Goal: Transaction & Acquisition: Purchase product/service

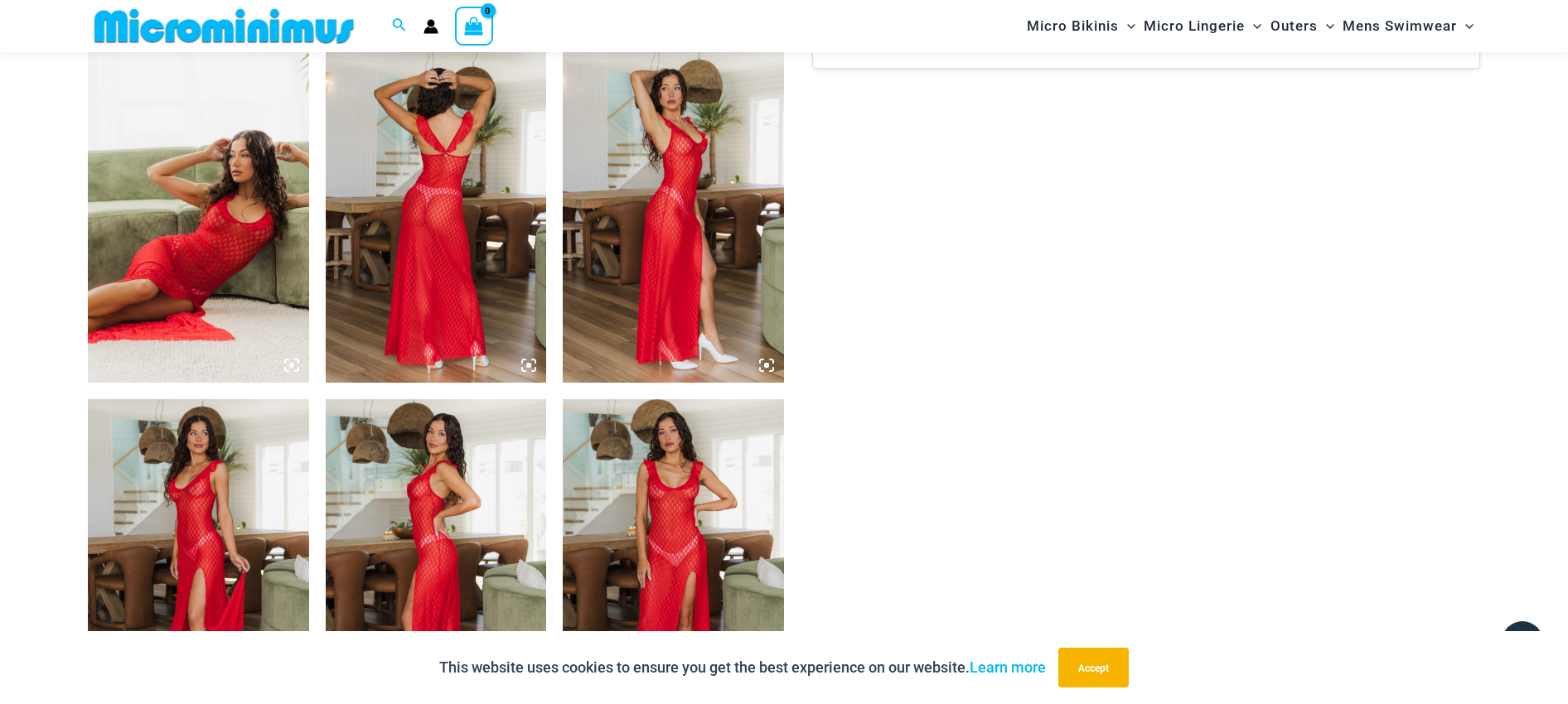
scroll to position [1325, 0]
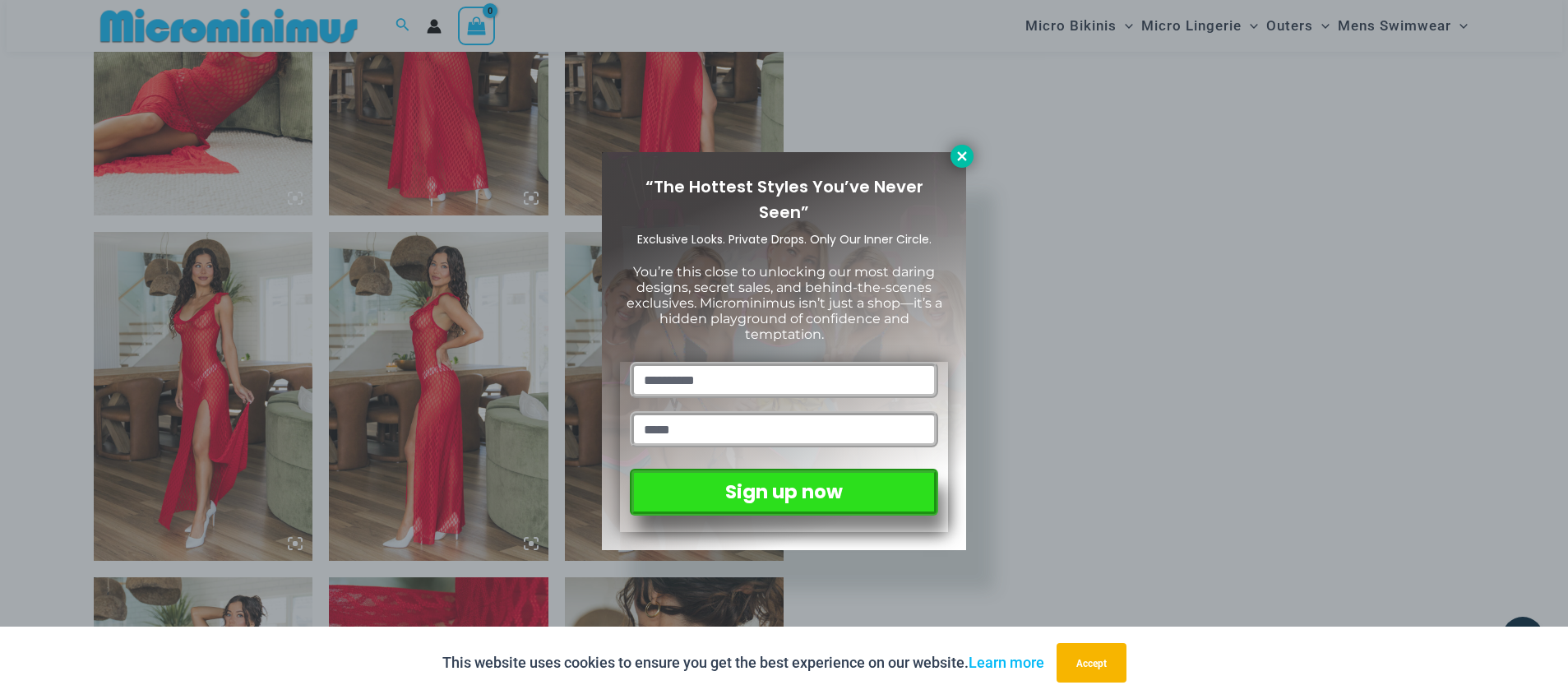
click at [961, 156] on icon at bounding box center [961, 156] width 9 height 9
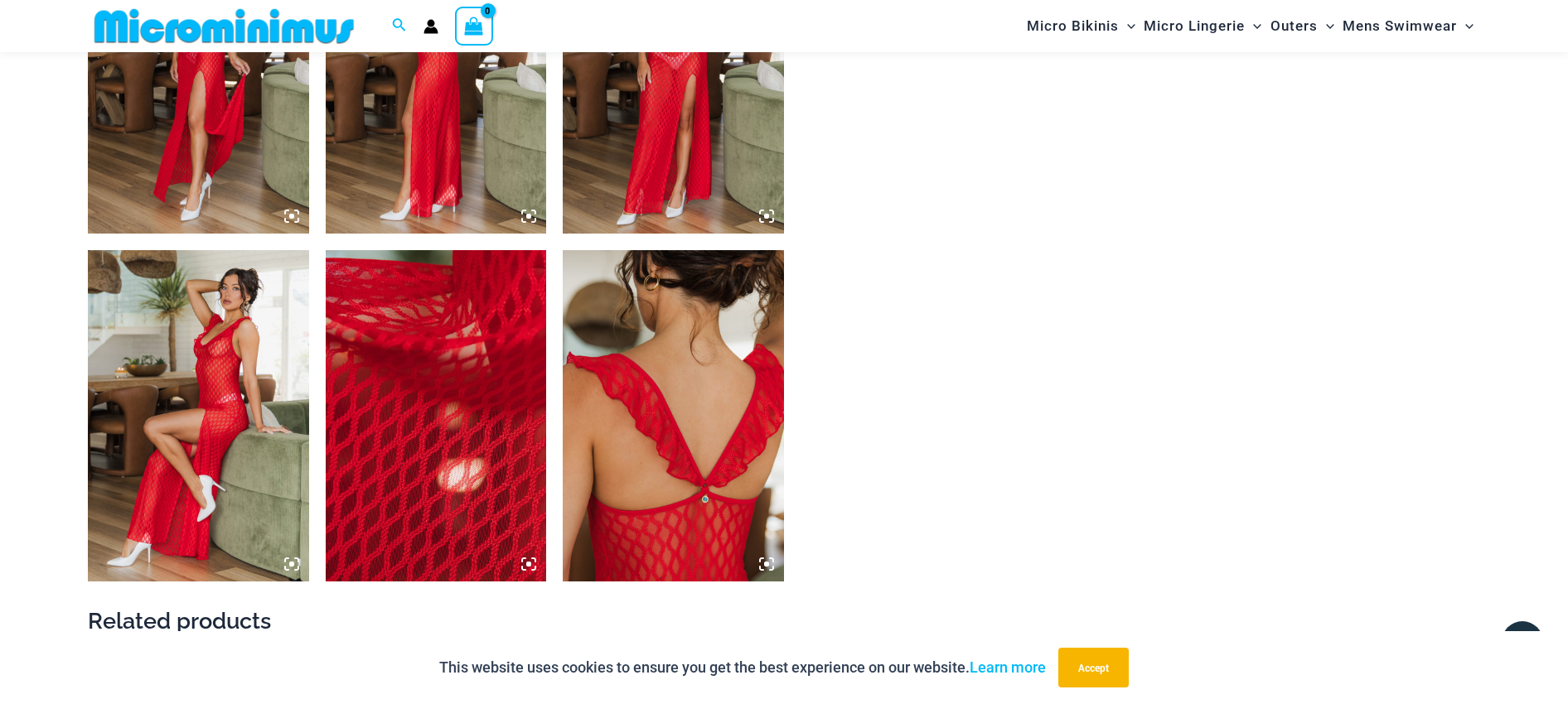
scroll to position [1409, 0]
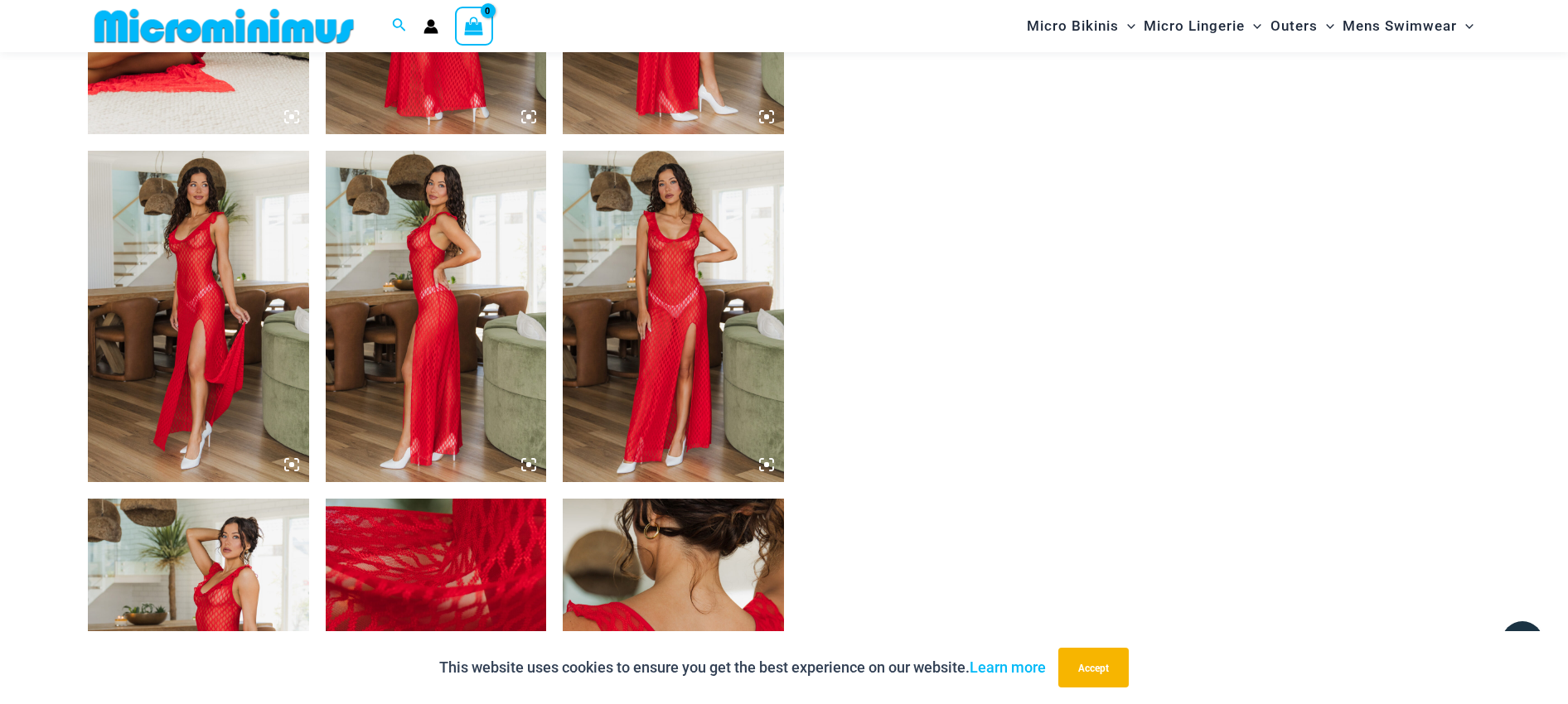
click at [657, 240] on img at bounding box center [673, 317] width 221 height 332
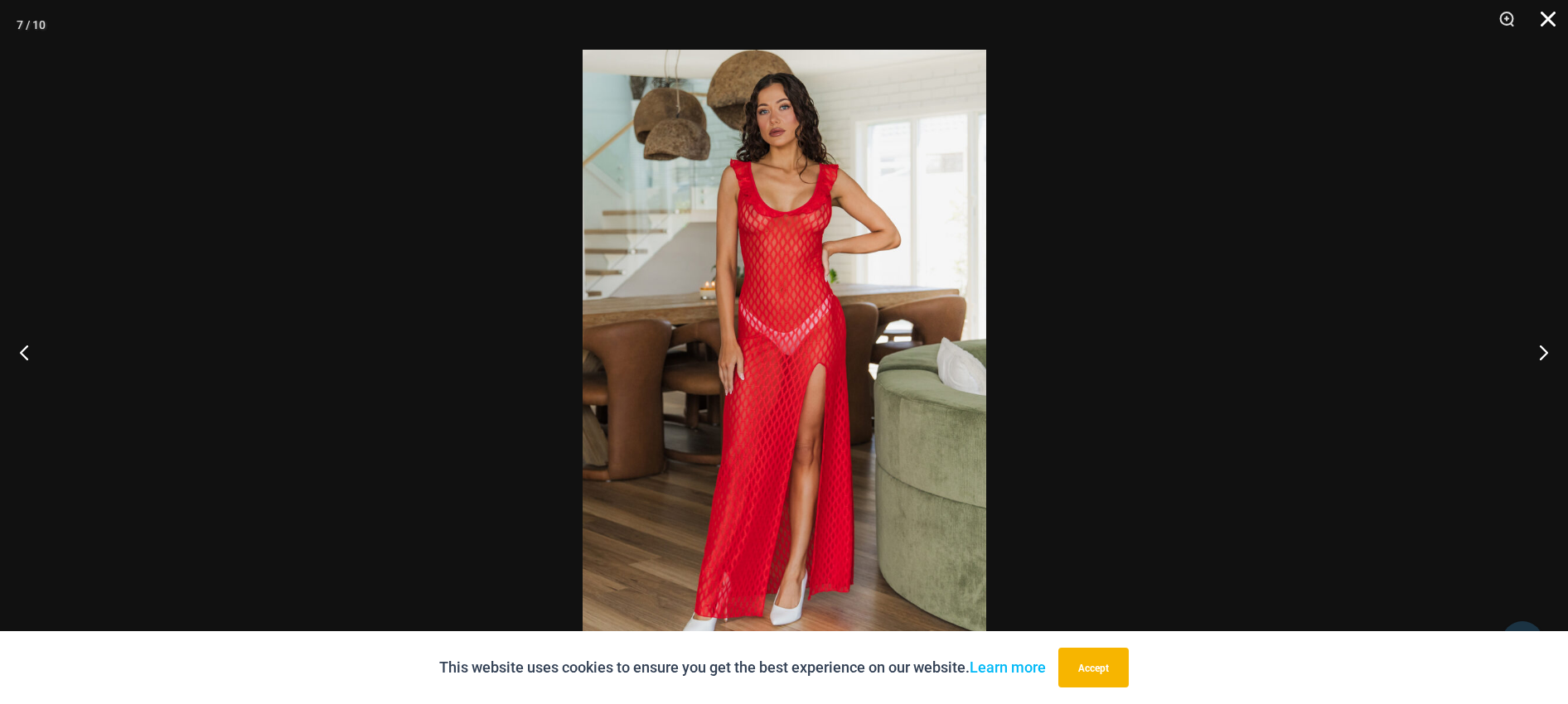
click at [1545, 17] on button "Close" at bounding box center [1542, 24] width 41 height 50
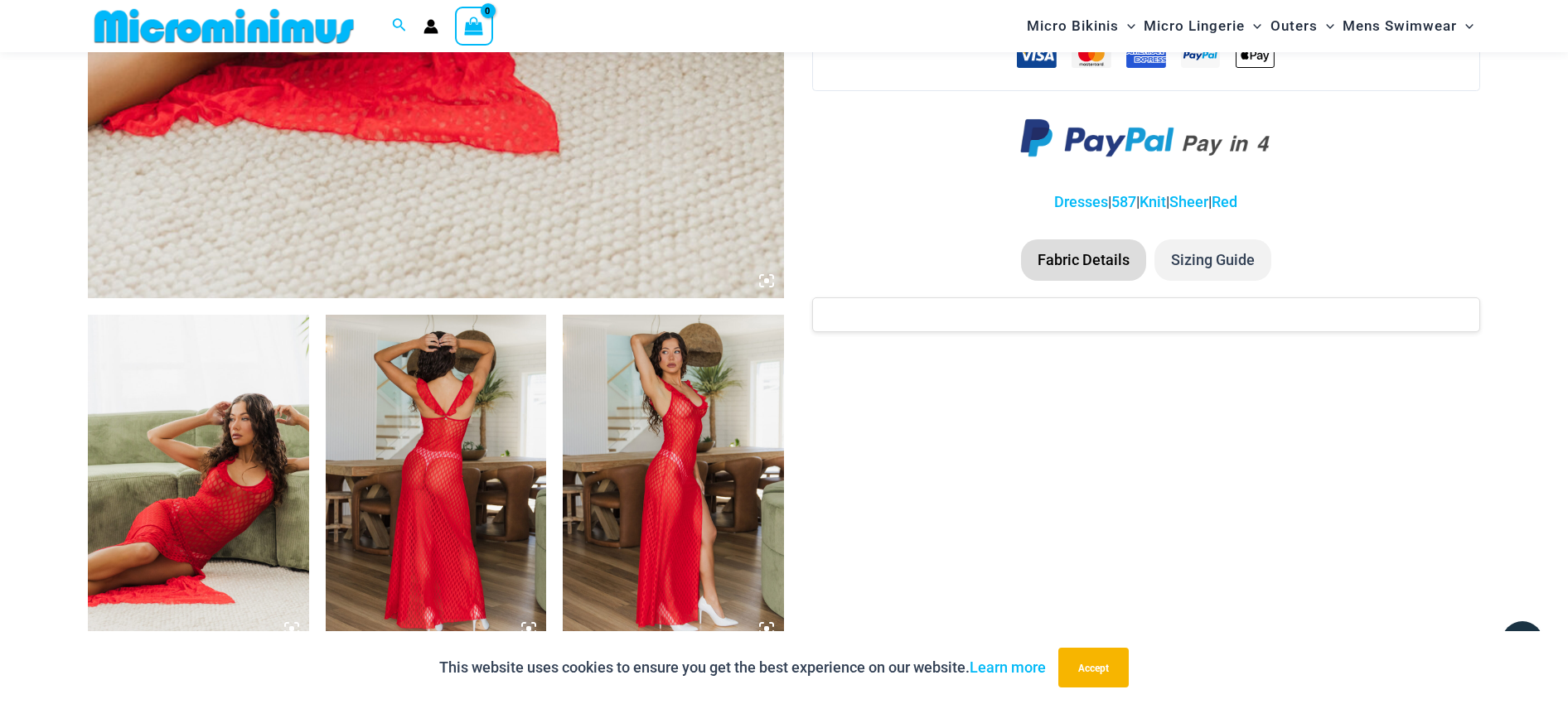
scroll to position [979, 0]
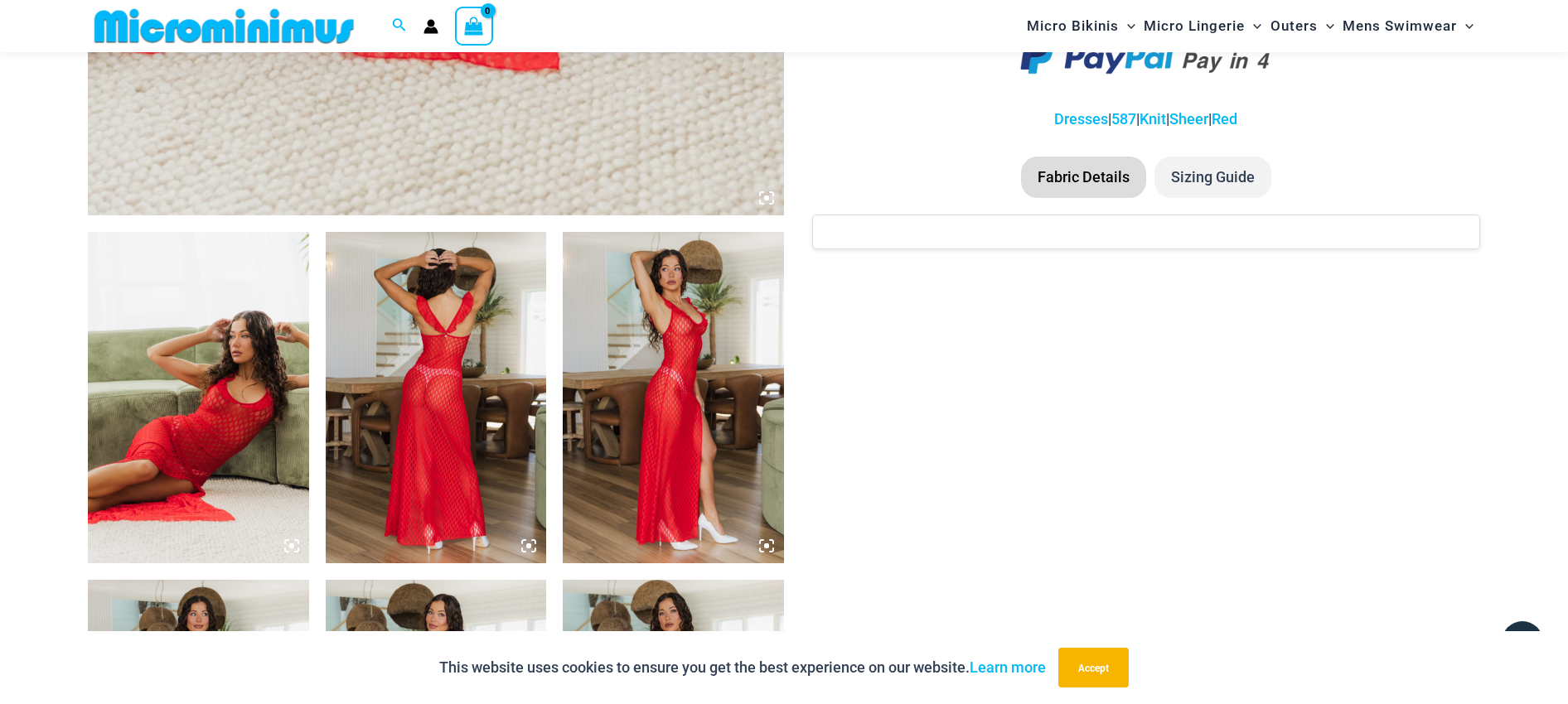
click at [184, 393] on img at bounding box center [198, 398] width 221 height 332
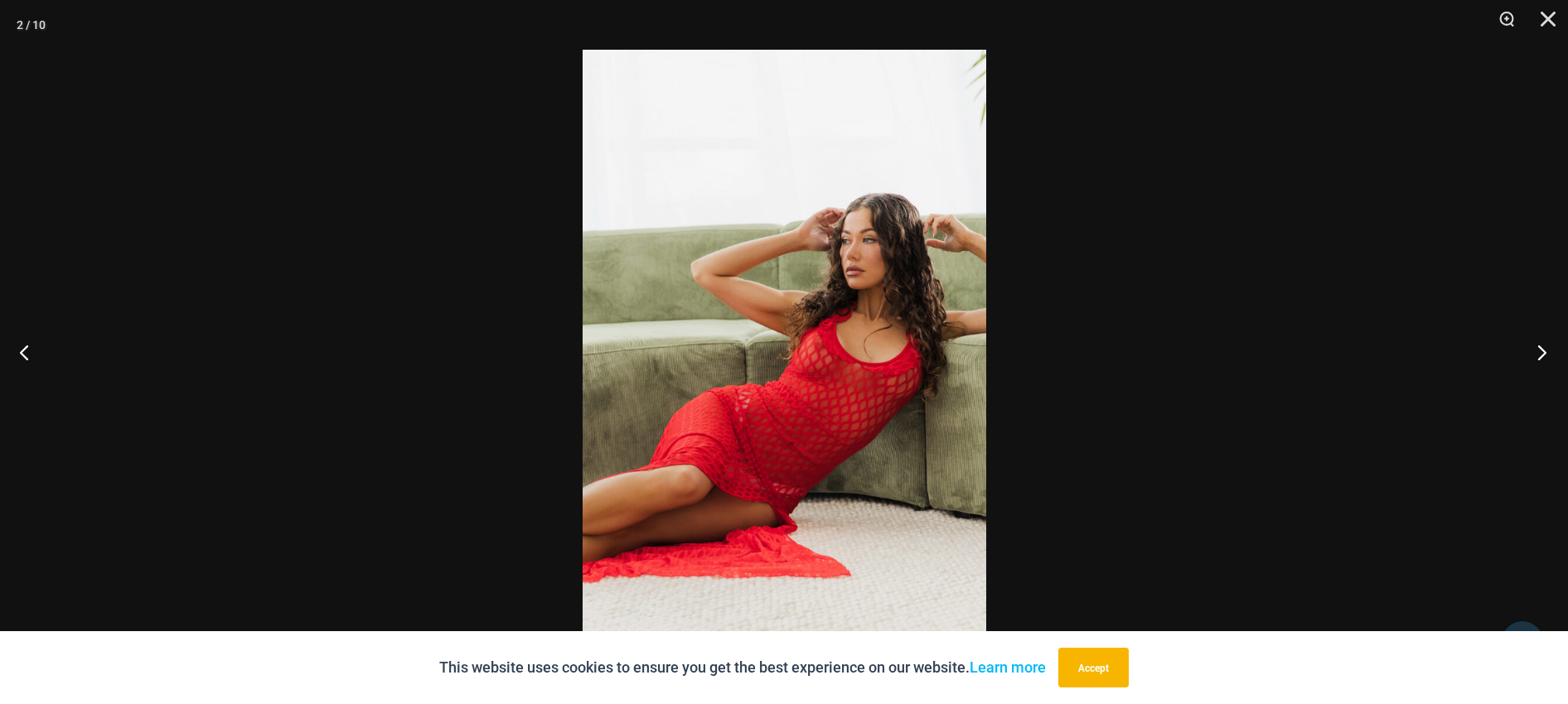
click at [1539, 345] on button "Next" at bounding box center [1537, 352] width 62 height 83
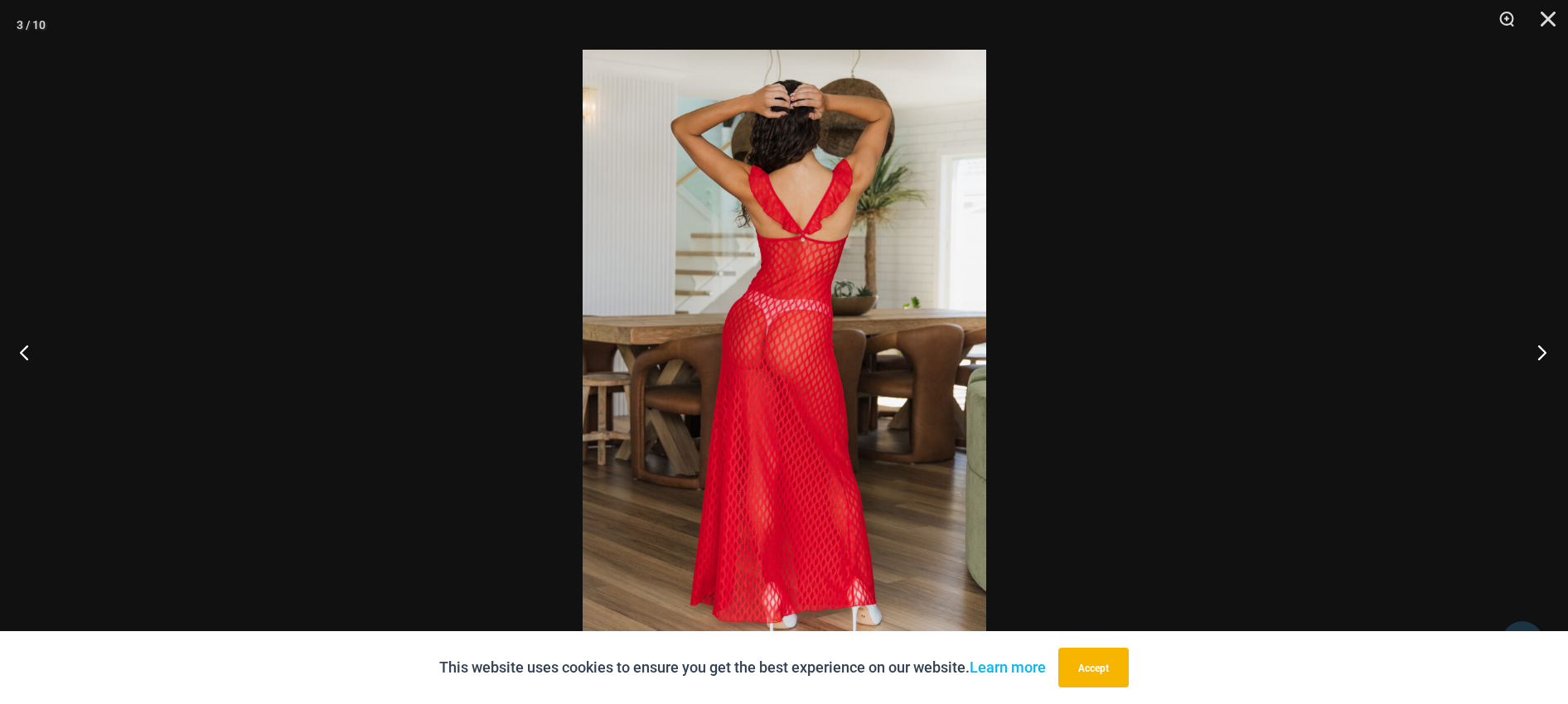
click at [1539, 345] on button "Next" at bounding box center [1537, 352] width 62 height 83
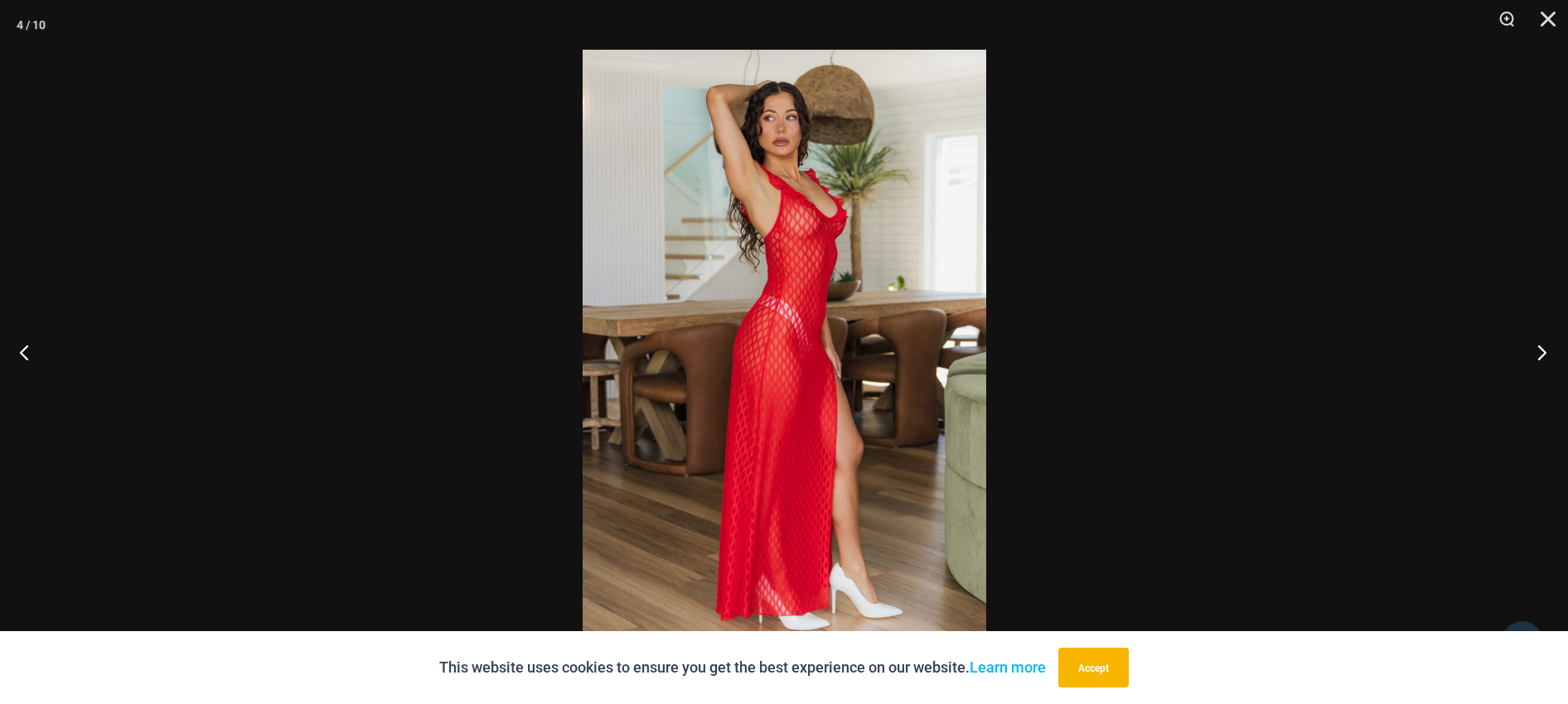
click at [1539, 345] on button "Next" at bounding box center [1537, 352] width 62 height 83
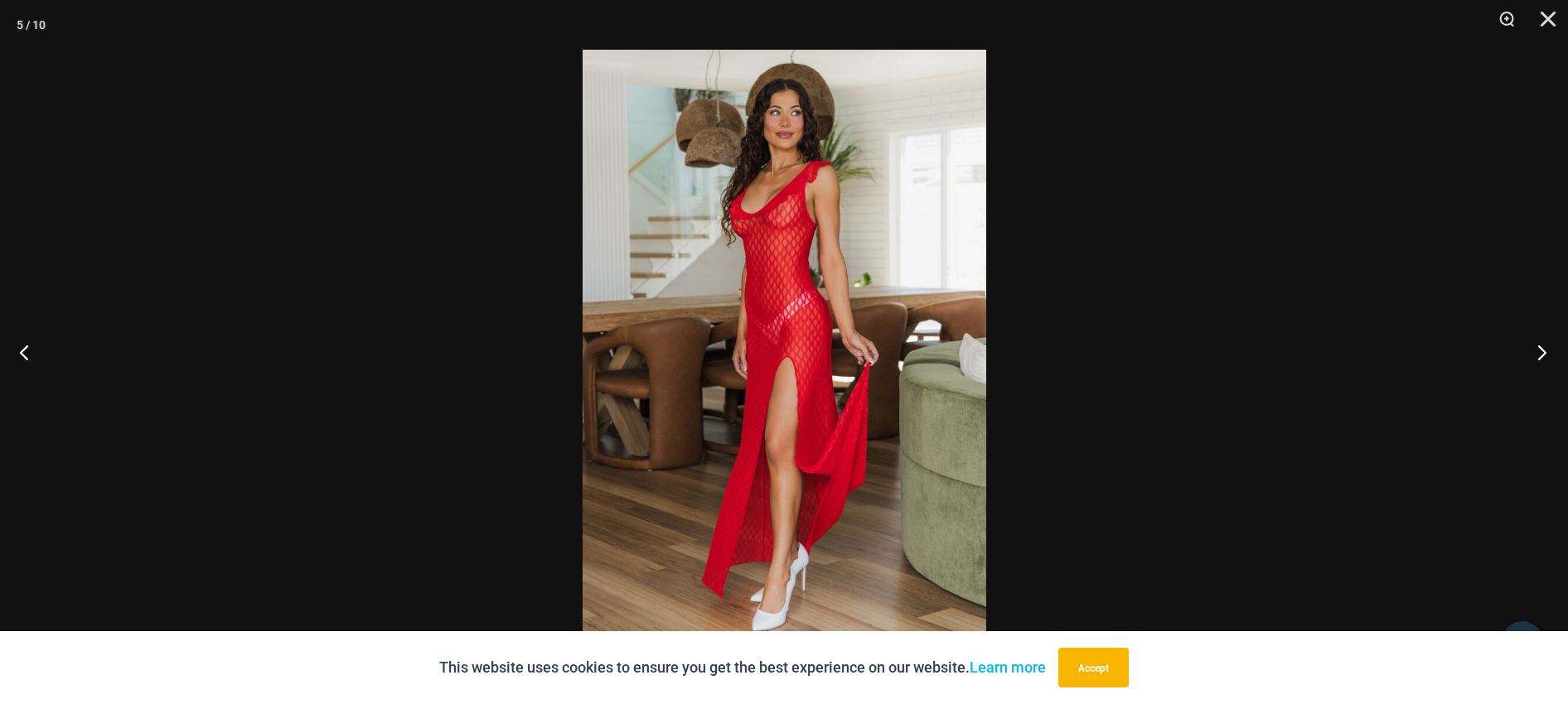
click at [1539, 345] on button "Next" at bounding box center [1537, 352] width 62 height 83
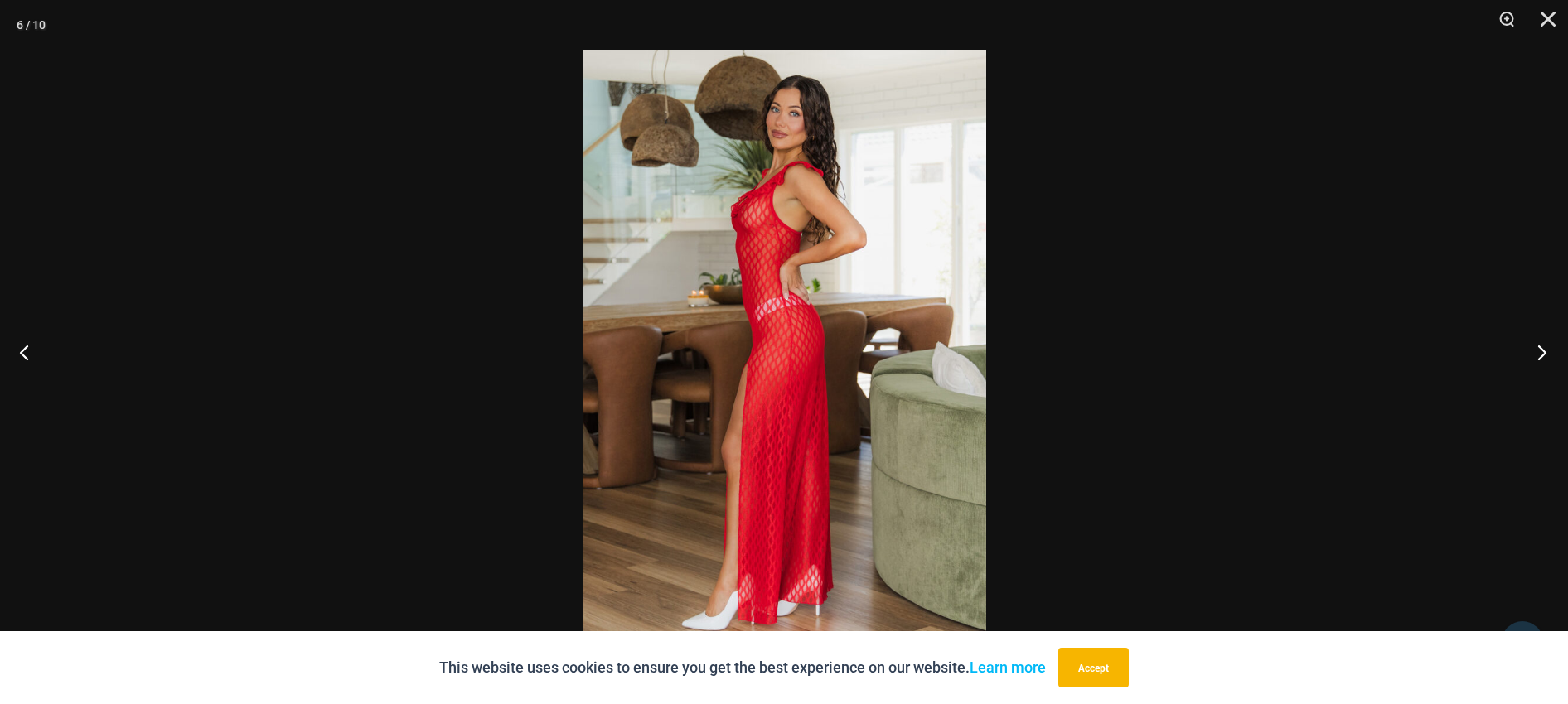
click at [1539, 345] on button "Next" at bounding box center [1537, 352] width 62 height 83
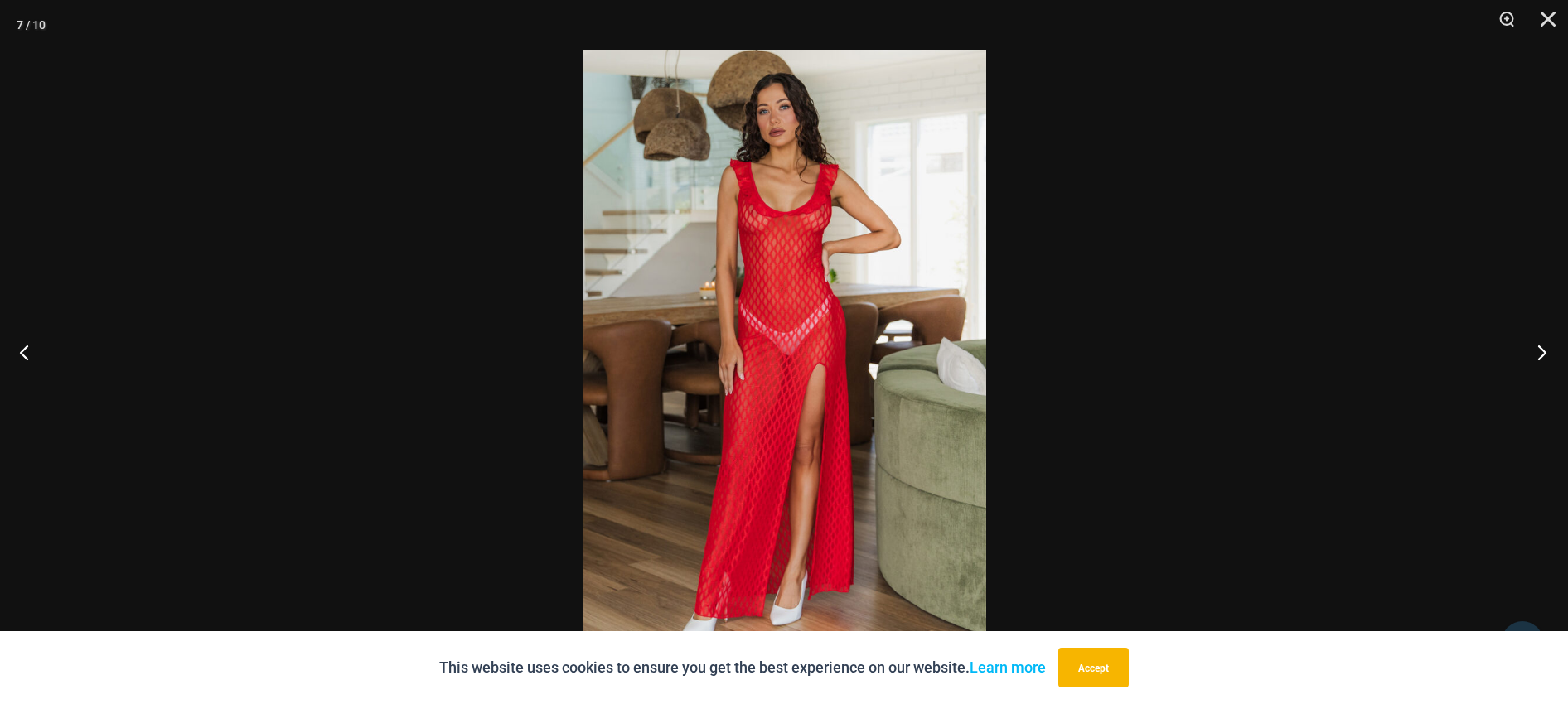
click at [1539, 345] on button "Next" at bounding box center [1537, 352] width 62 height 83
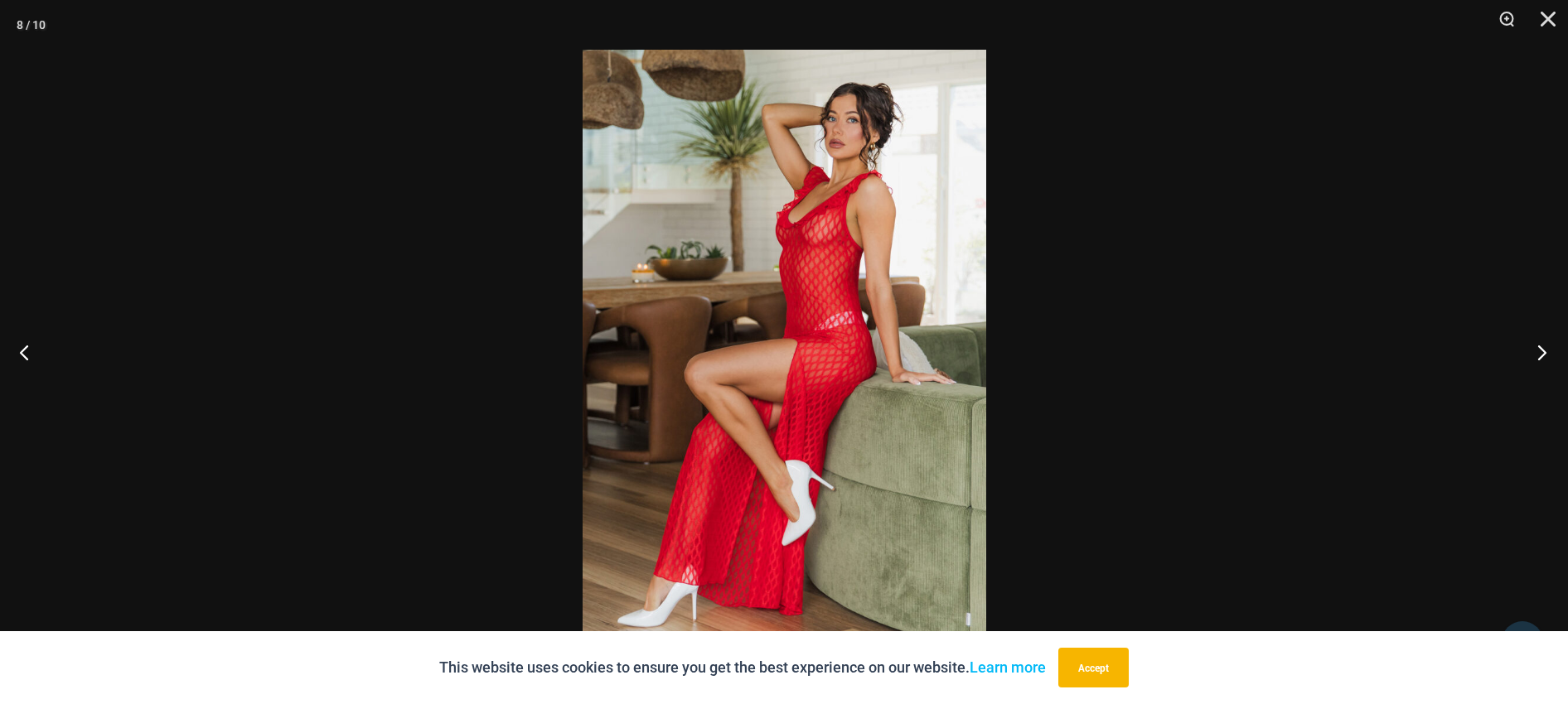
click at [1539, 345] on button "Next" at bounding box center [1537, 352] width 62 height 83
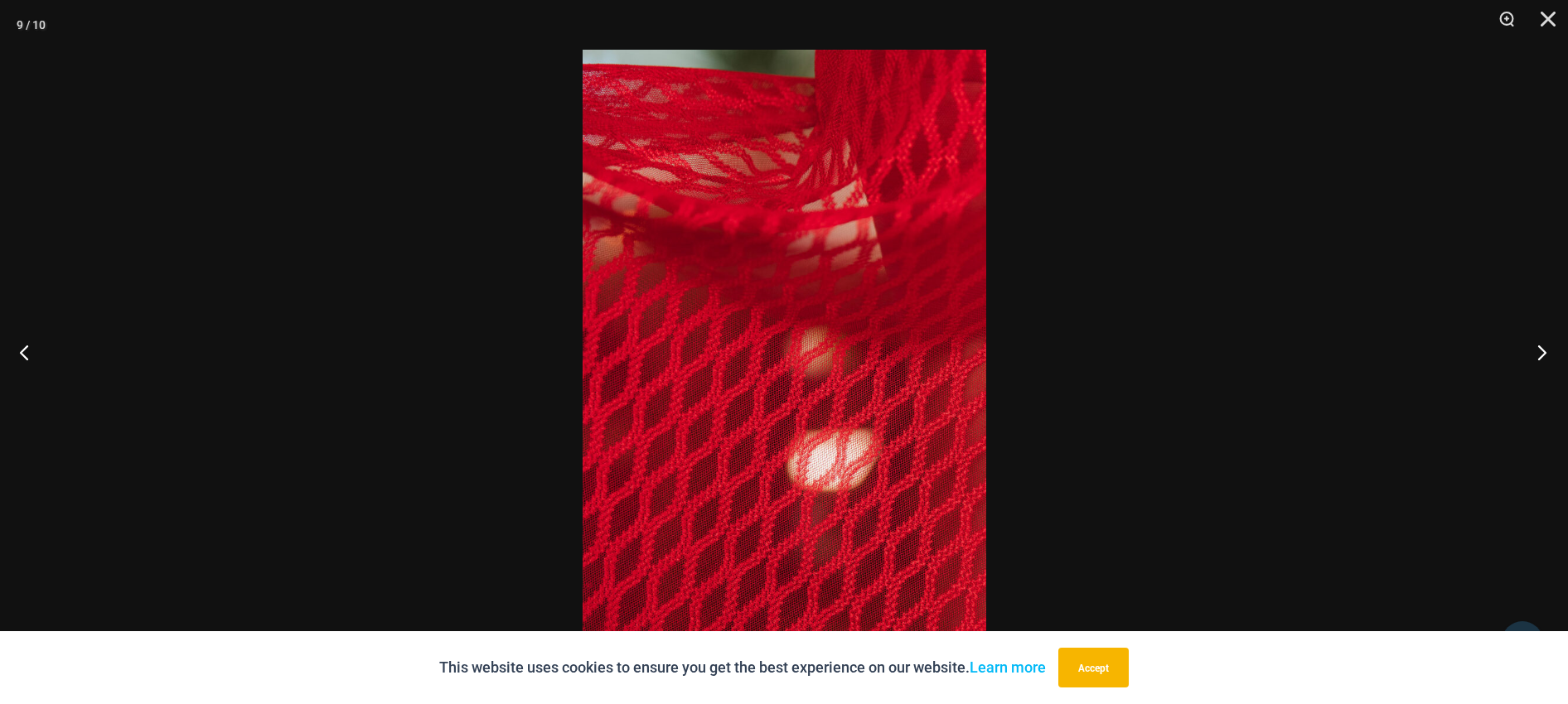
click at [1539, 345] on button "Next" at bounding box center [1537, 352] width 62 height 83
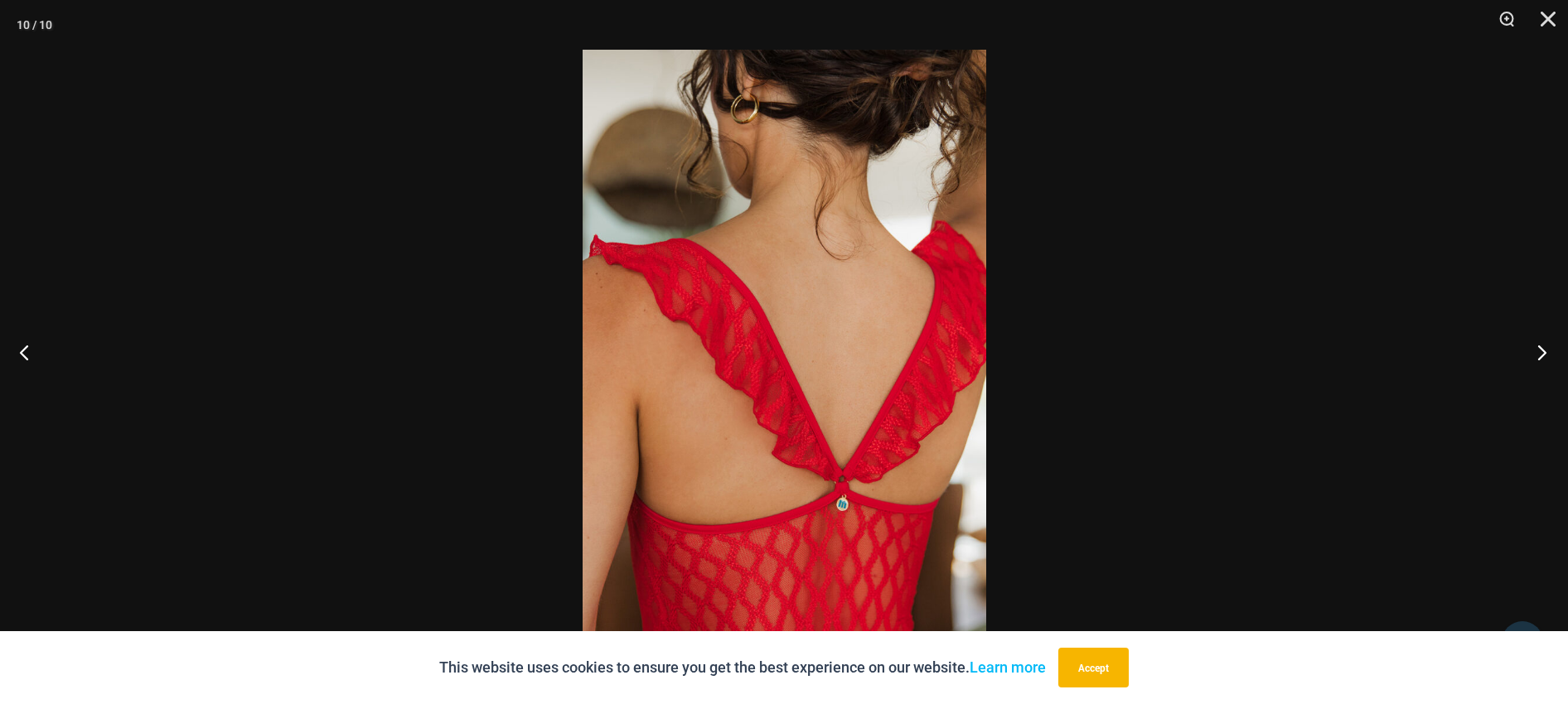
click at [1539, 345] on button "Next" at bounding box center [1537, 352] width 62 height 83
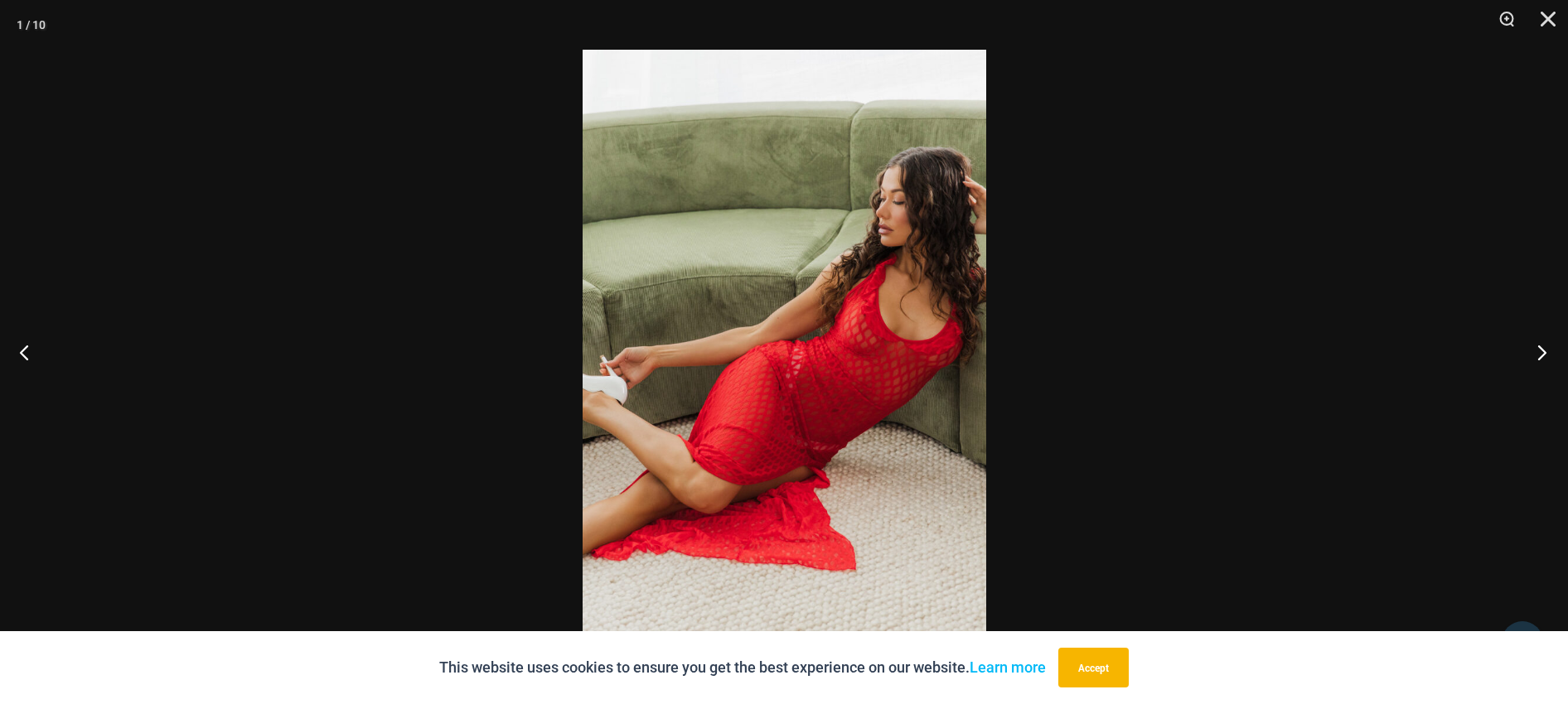
click at [1539, 345] on button "Next" at bounding box center [1537, 352] width 62 height 83
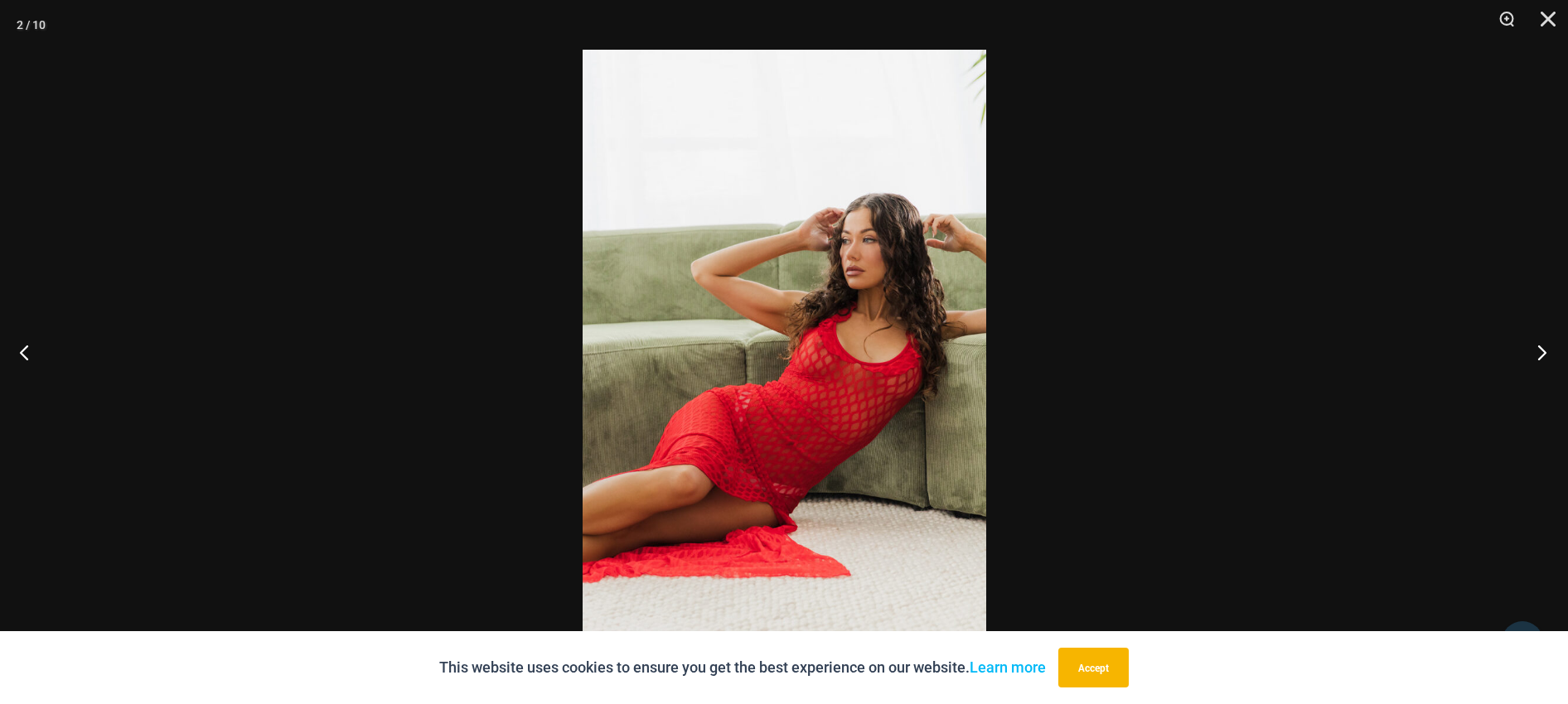
click at [1539, 345] on button "Next" at bounding box center [1537, 352] width 62 height 83
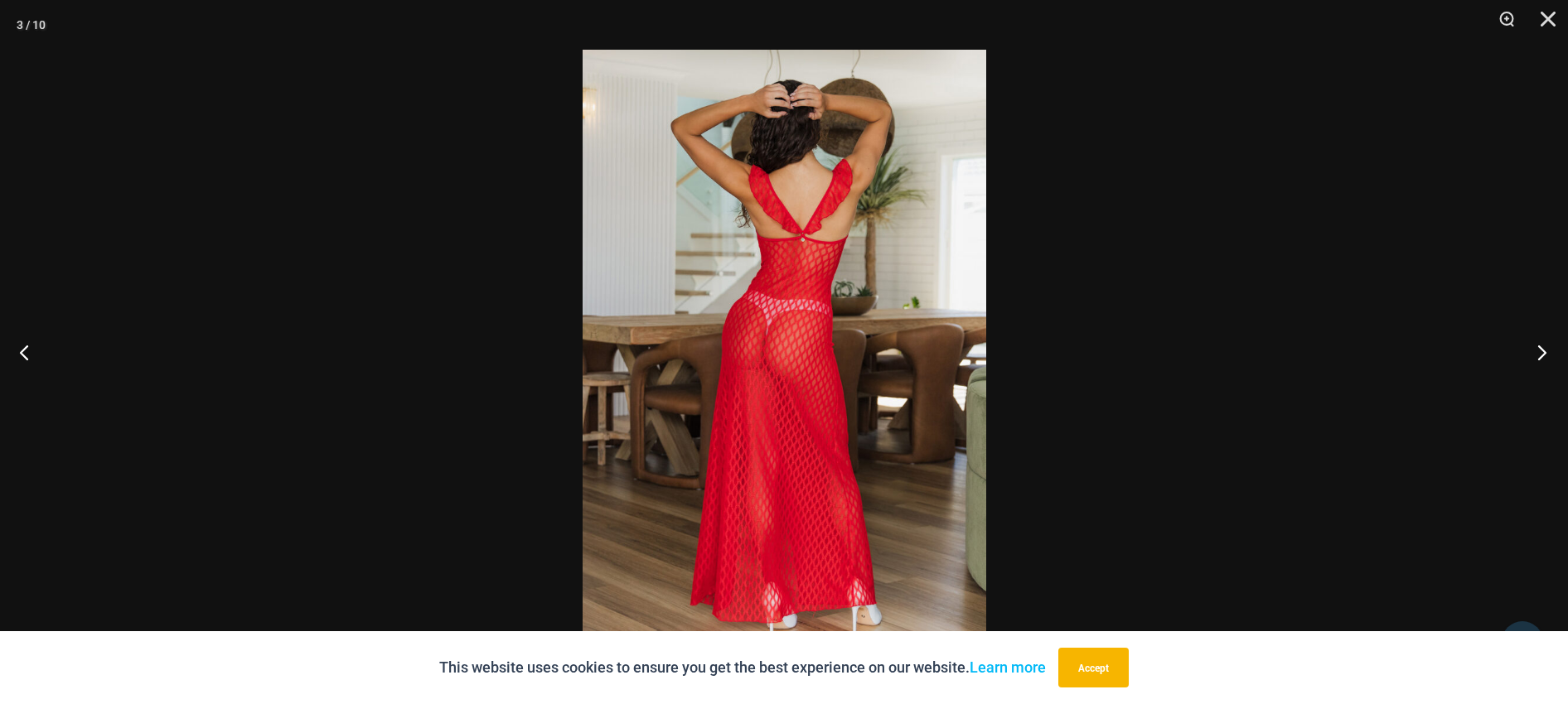
click at [1539, 345] on button "Next" at bounding box center [1537, 352] width 62 height 83
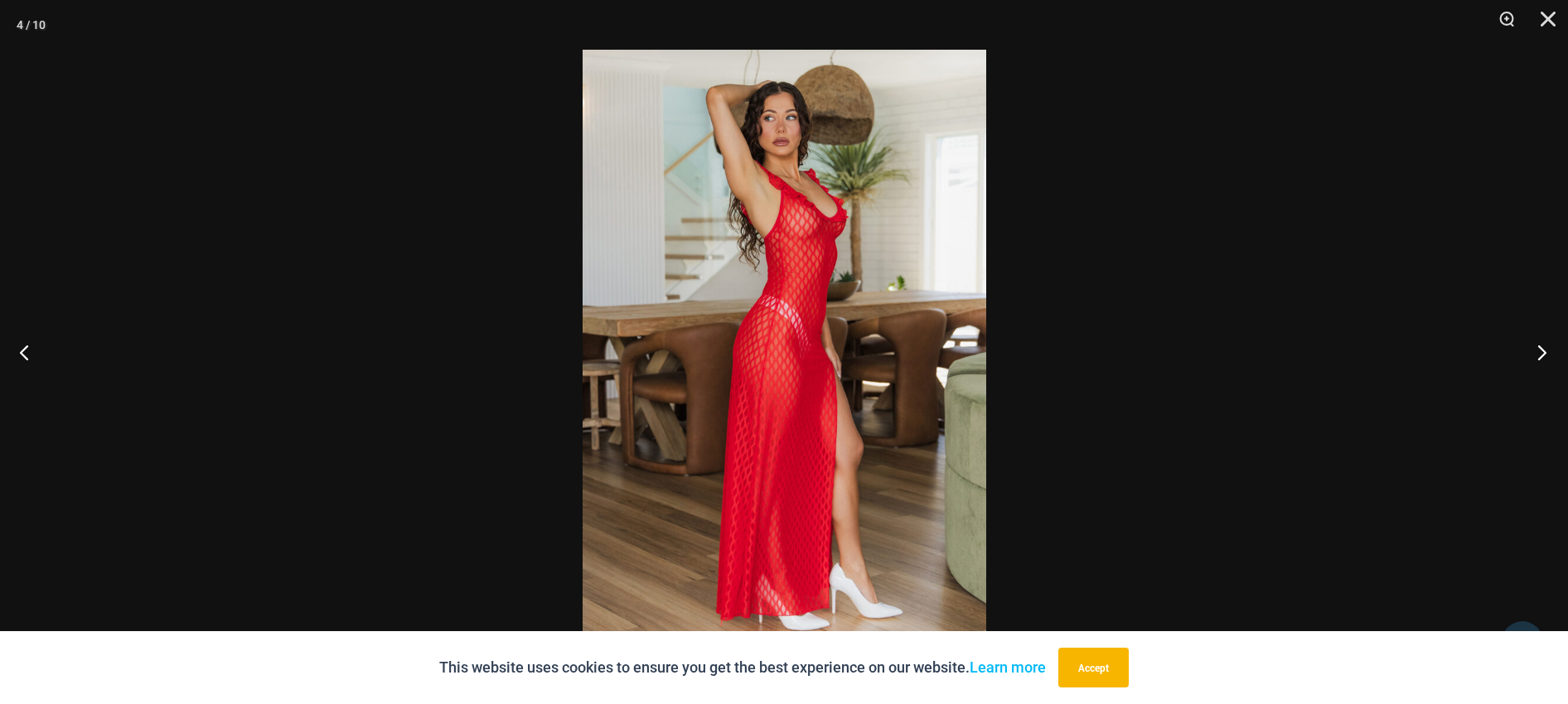
click at [1539, 345] on button "Next" at bounding box center [1537, 352] width 62 height 83
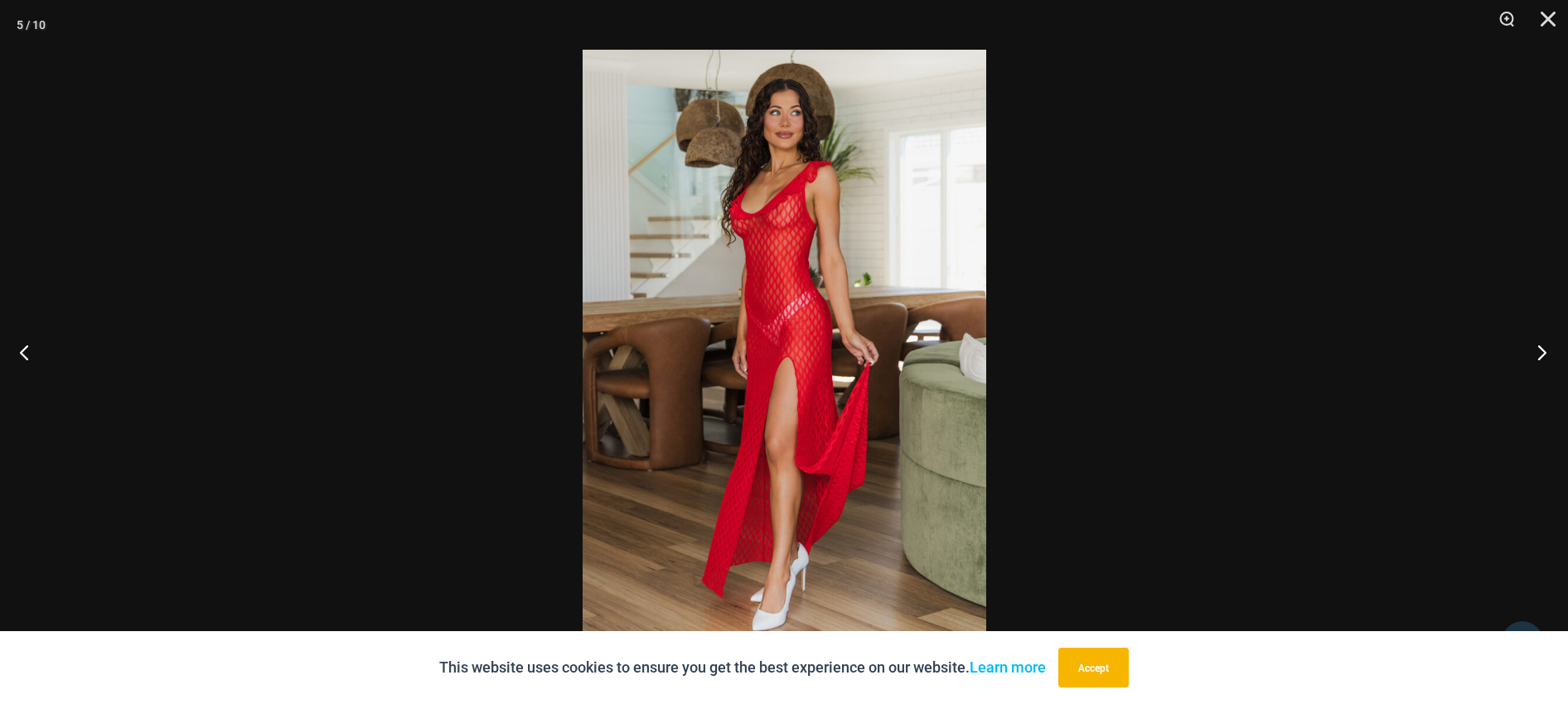
click at [1539, 345] on button "Next" at bounding box center [1537, 352] width 62 height 83
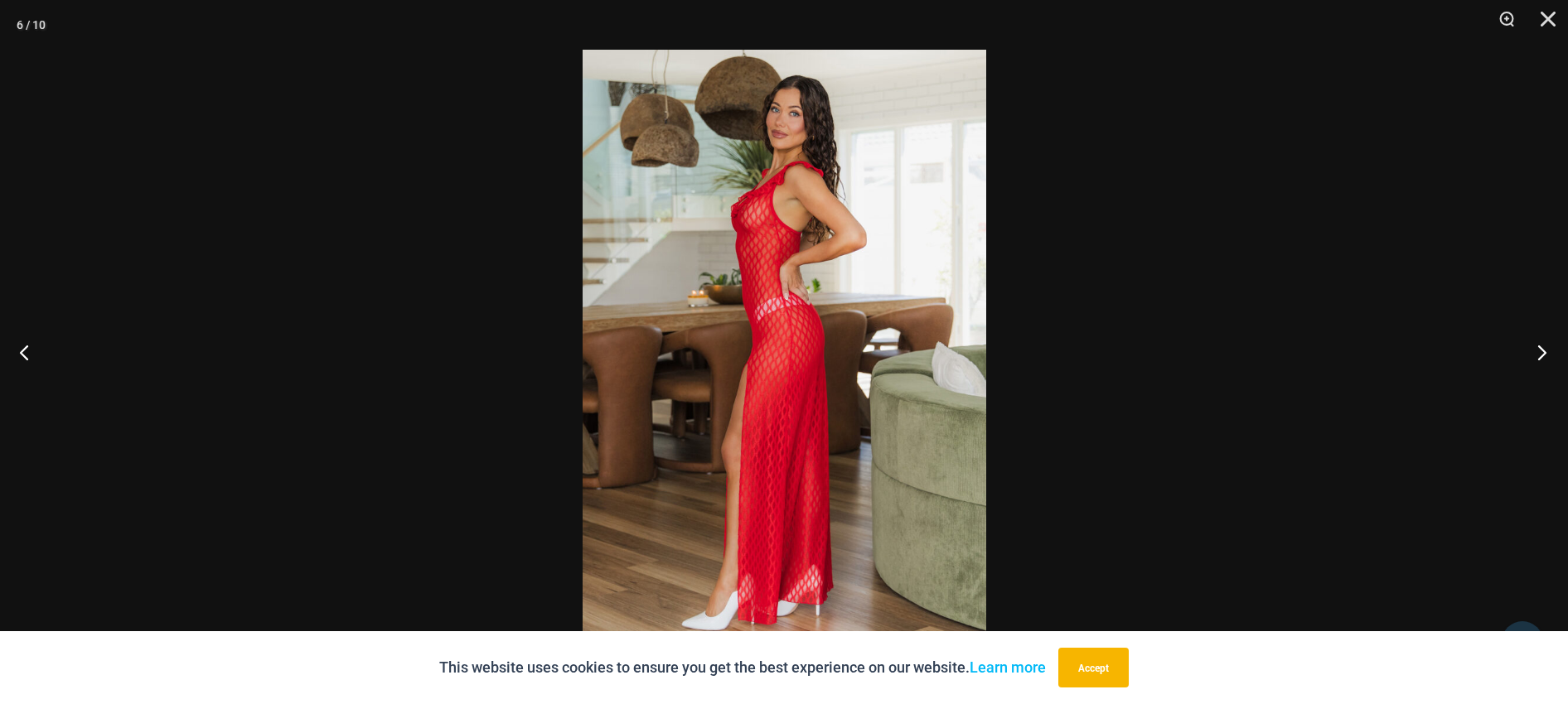
click at [1539, 345] on button "Next" at bounding box center [1537, 352] width 62 height 83
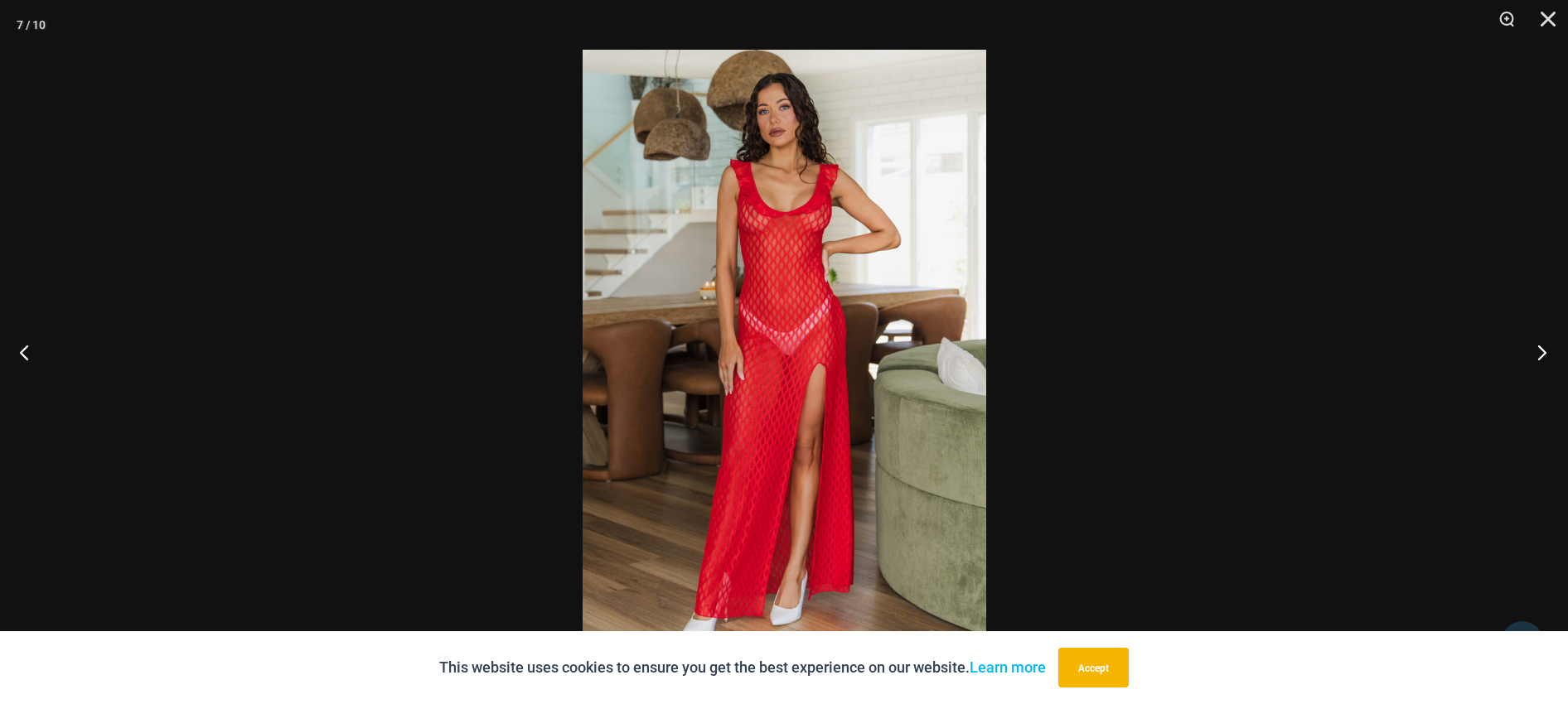
click at [1539, 345] on button "Next" at bounding box center [1537, 352] width 62 height 83
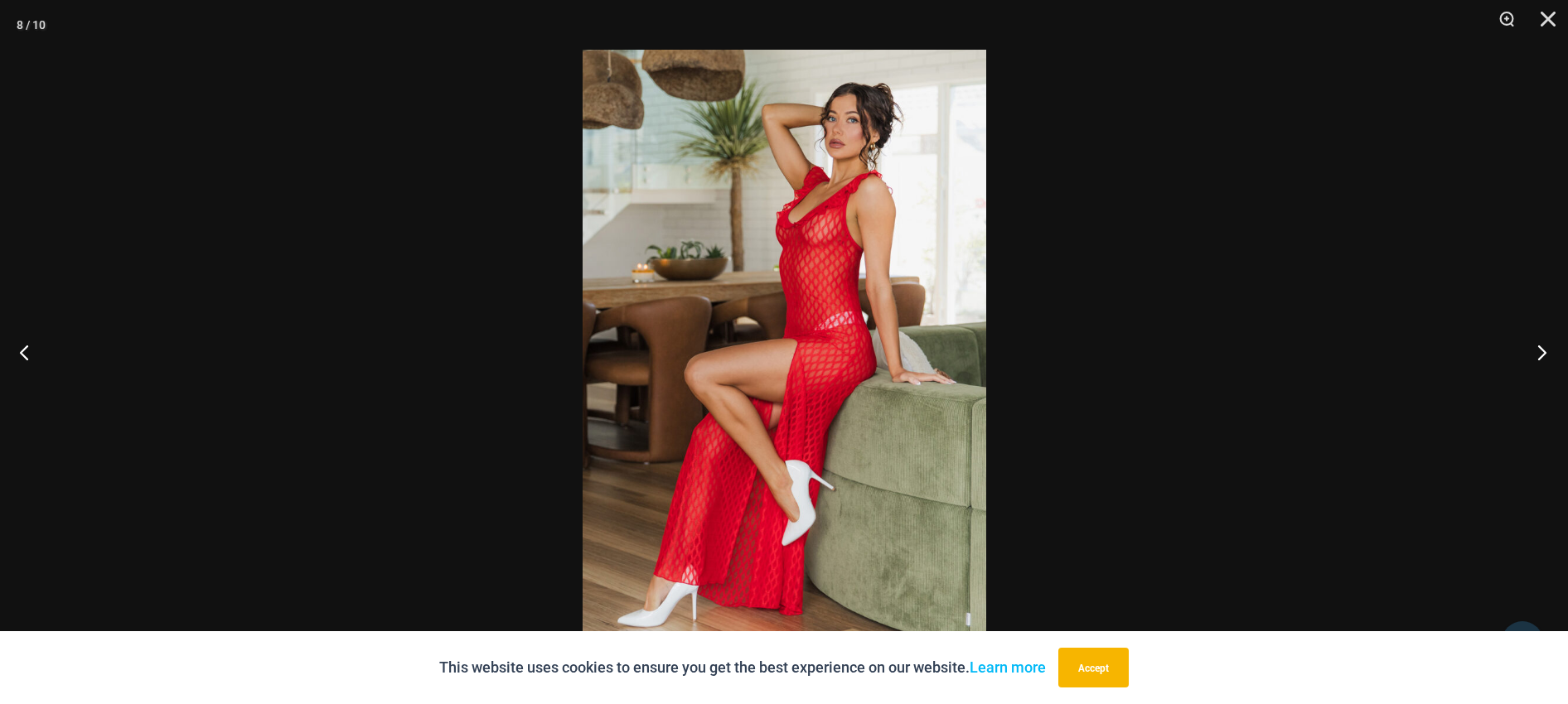
click at [1539, 345] on button "Next" at bounding box center [1537, 352] width 62 height 83
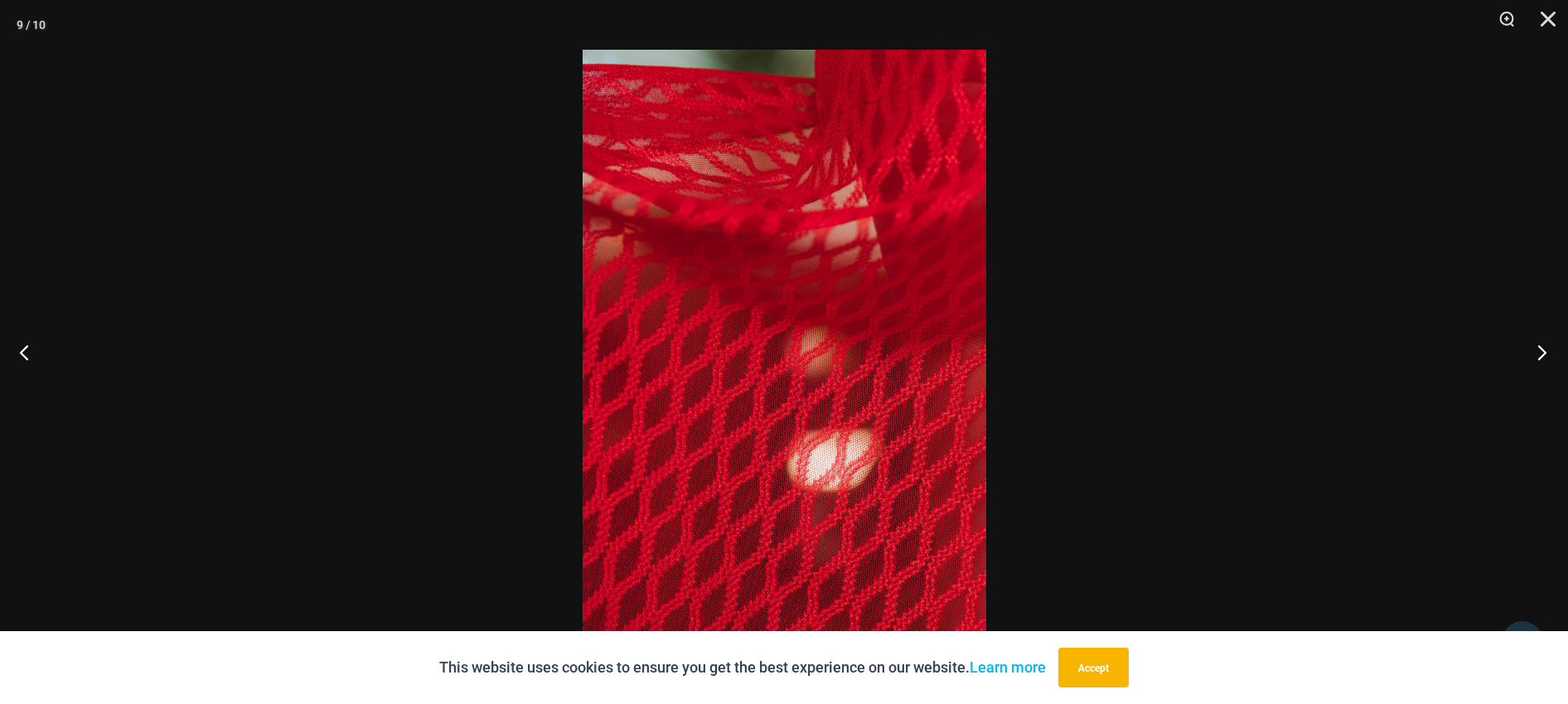
click at [1539, 345] on button "Next" at bounding box center [1537, 352] width 62 height 83
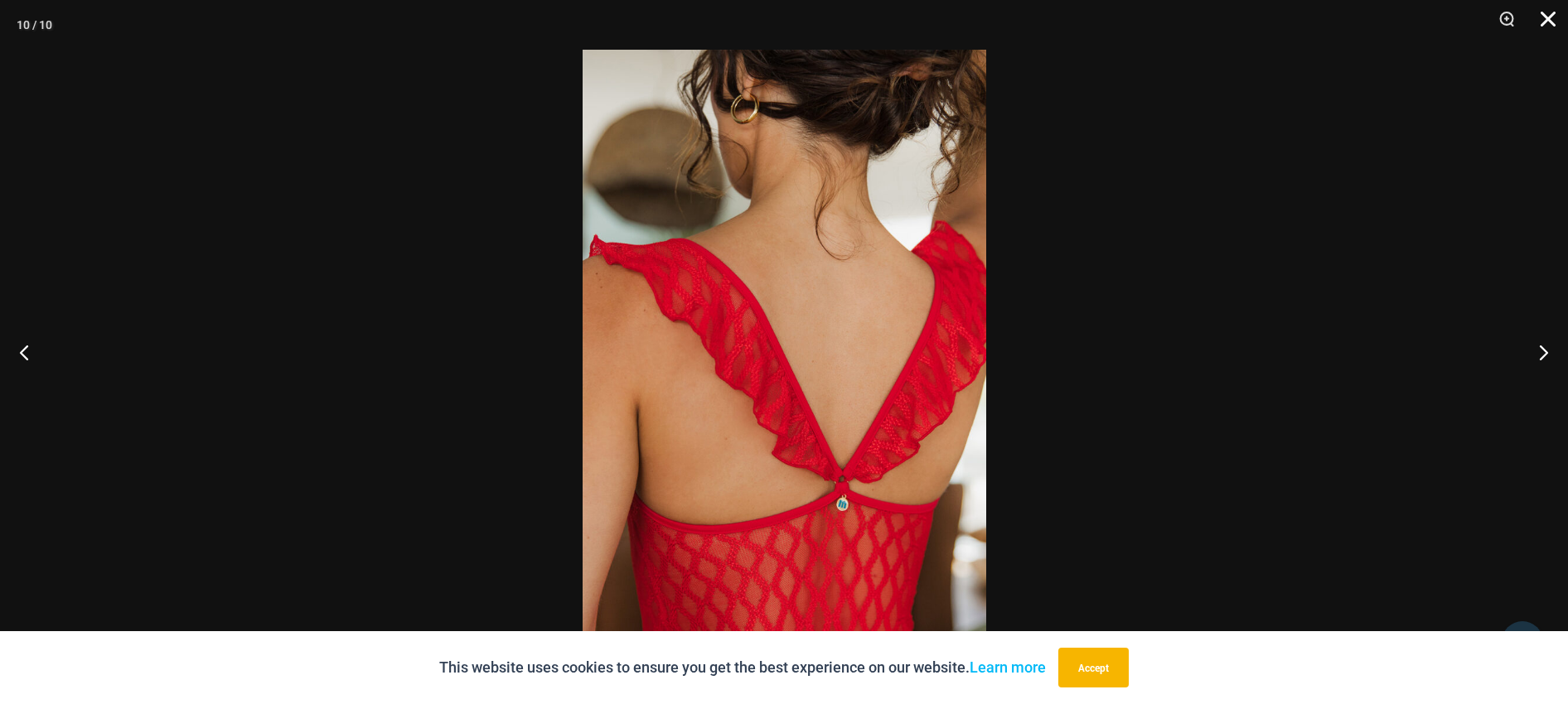
click at [1550, 14] on button "Close" at bounding box center [1542, 24] width 41 height 50
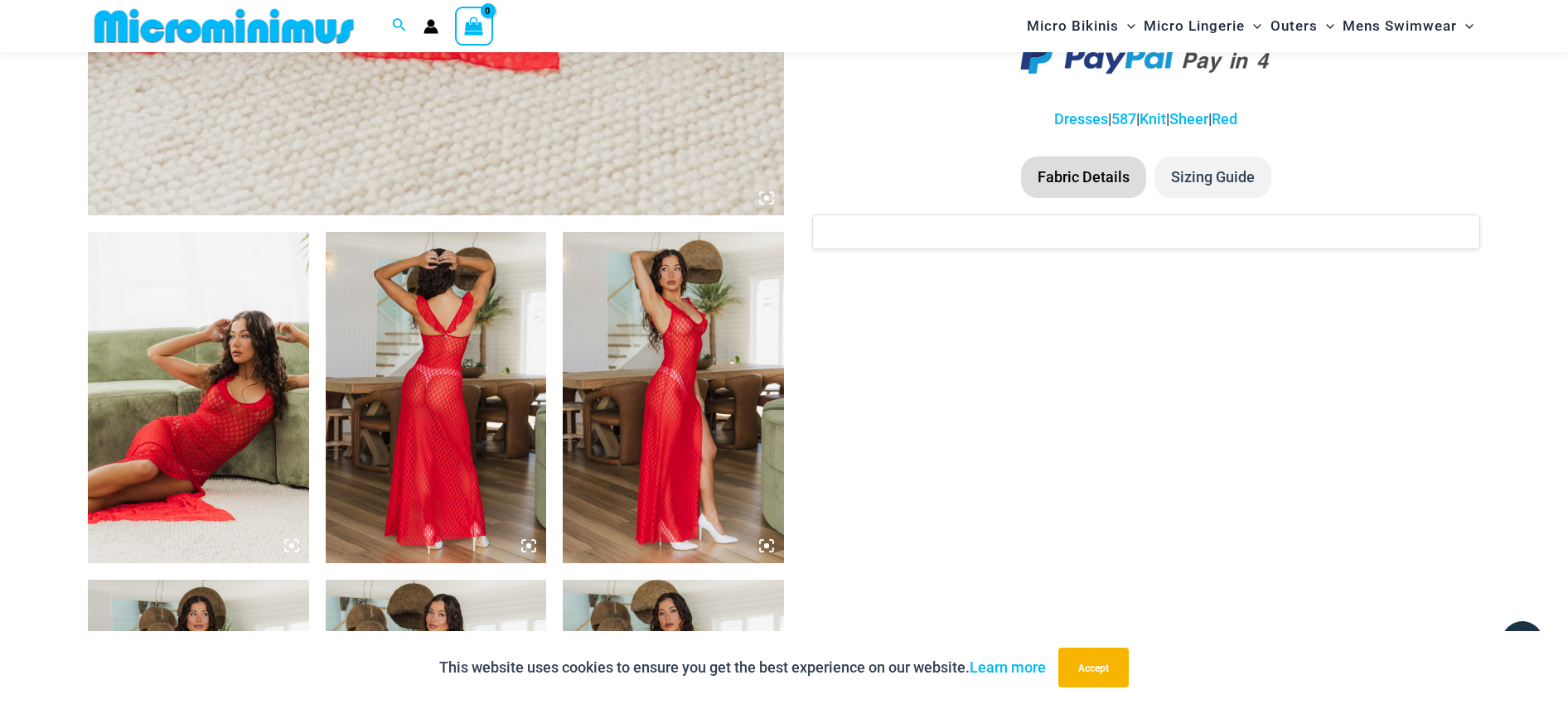
click at [1095, 174] on li "Fabric Details" at bounding box center [1083, 177] width 125 height 41
click at [1067, 174] on li "Fabric Details" at bounding box center [1083, 177] width 125 height 41
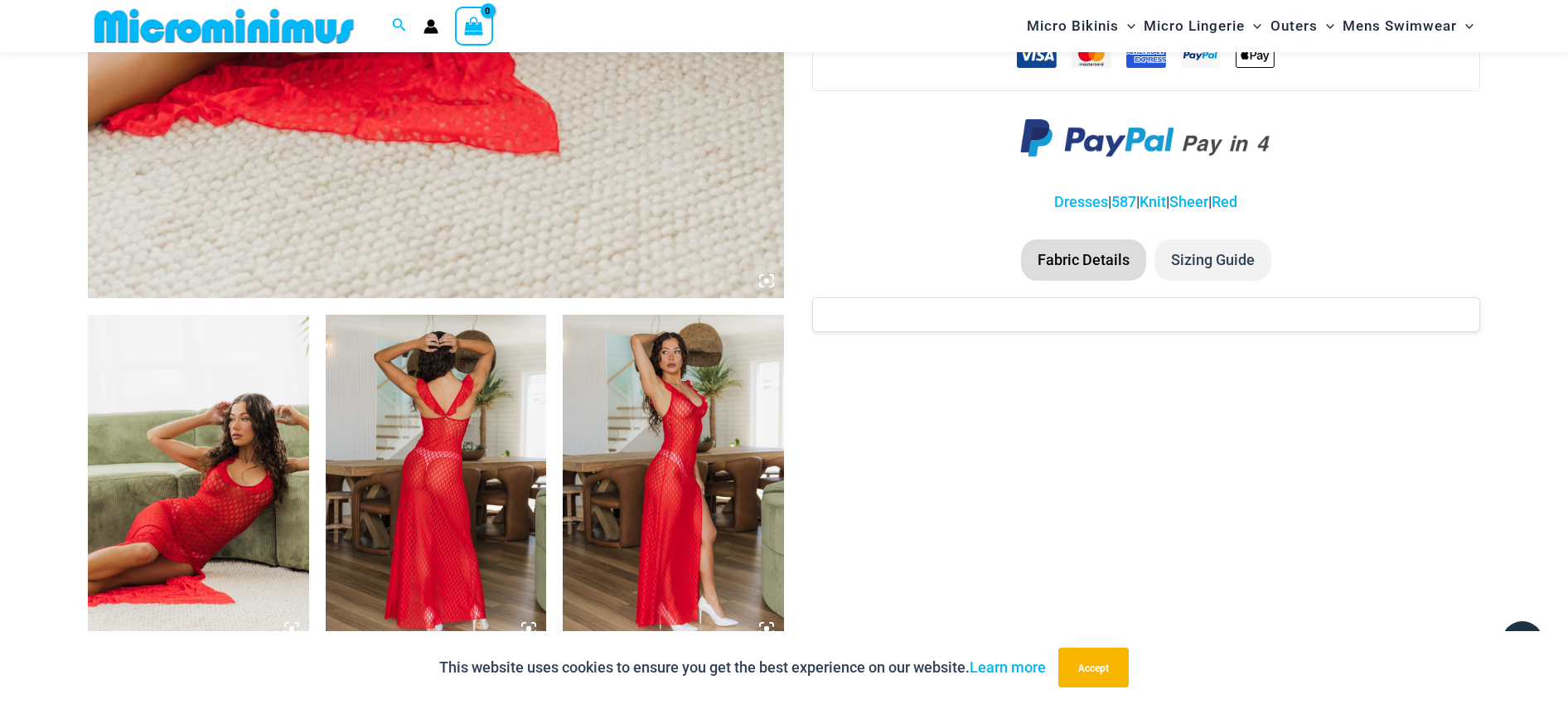
scroll to position [731, 0]
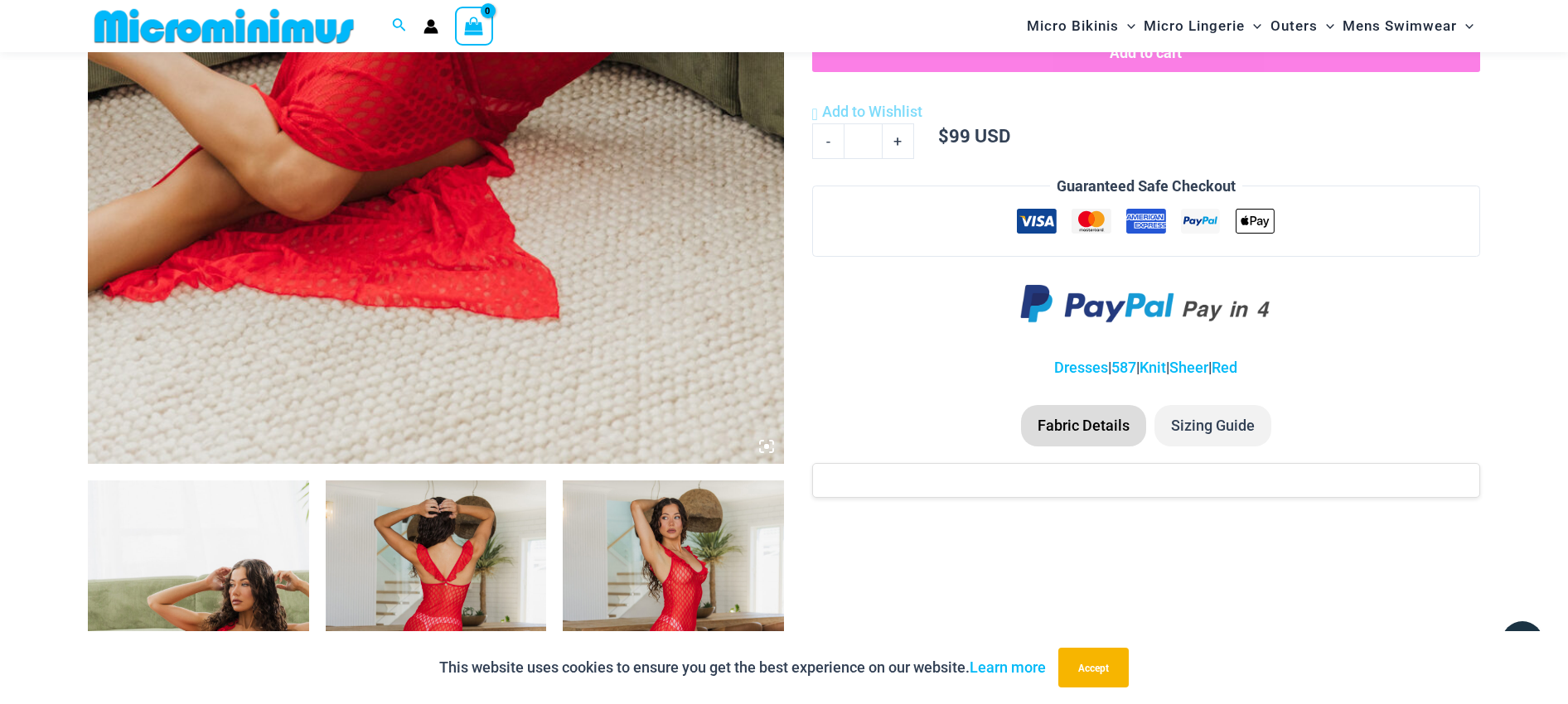
click at [1115, 426] on li "Fabric Details" at bounding box center [1083, 425] width 125 height 41
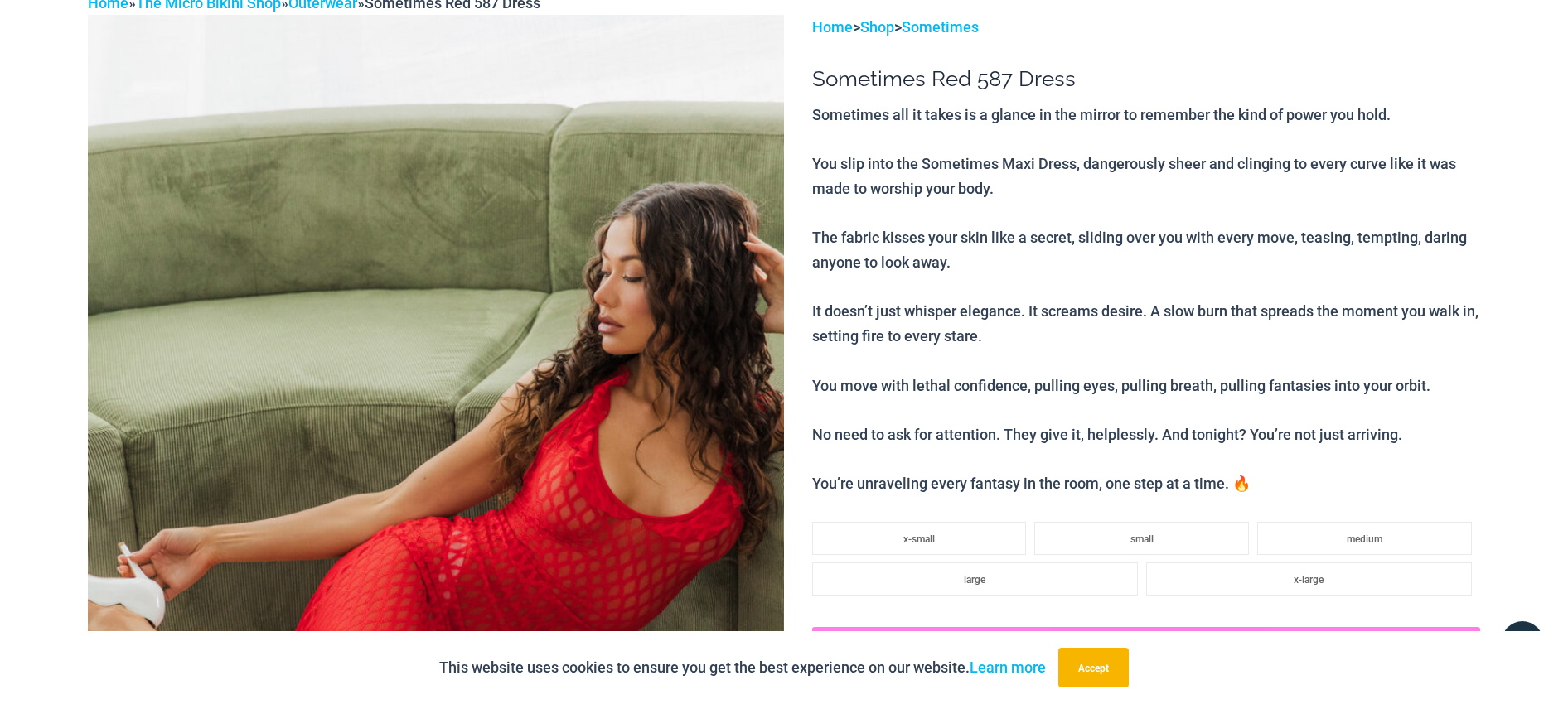
scroll to position [0, 0]
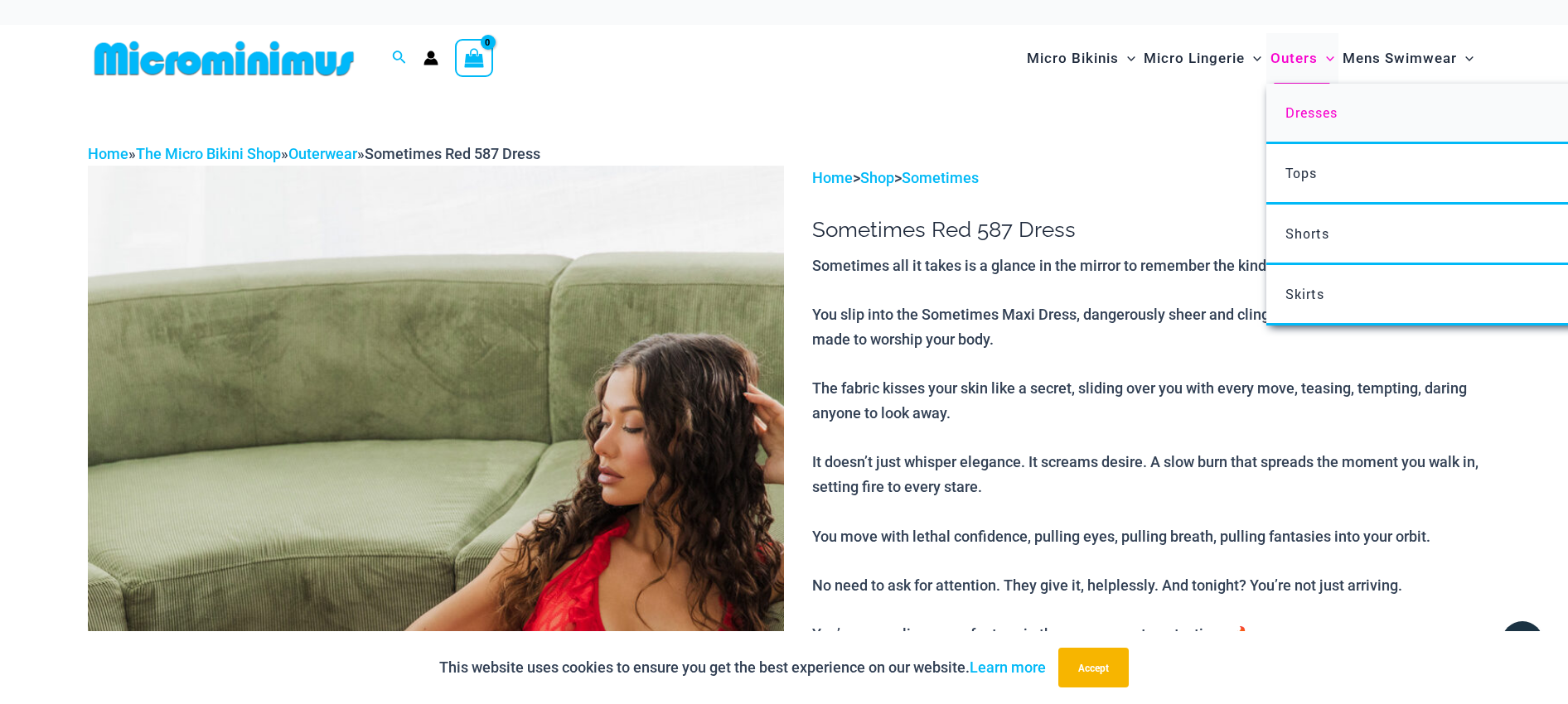
click at [1310, 109] on span "Dresses" at bounding box center [1311, 112] width 52 height 18
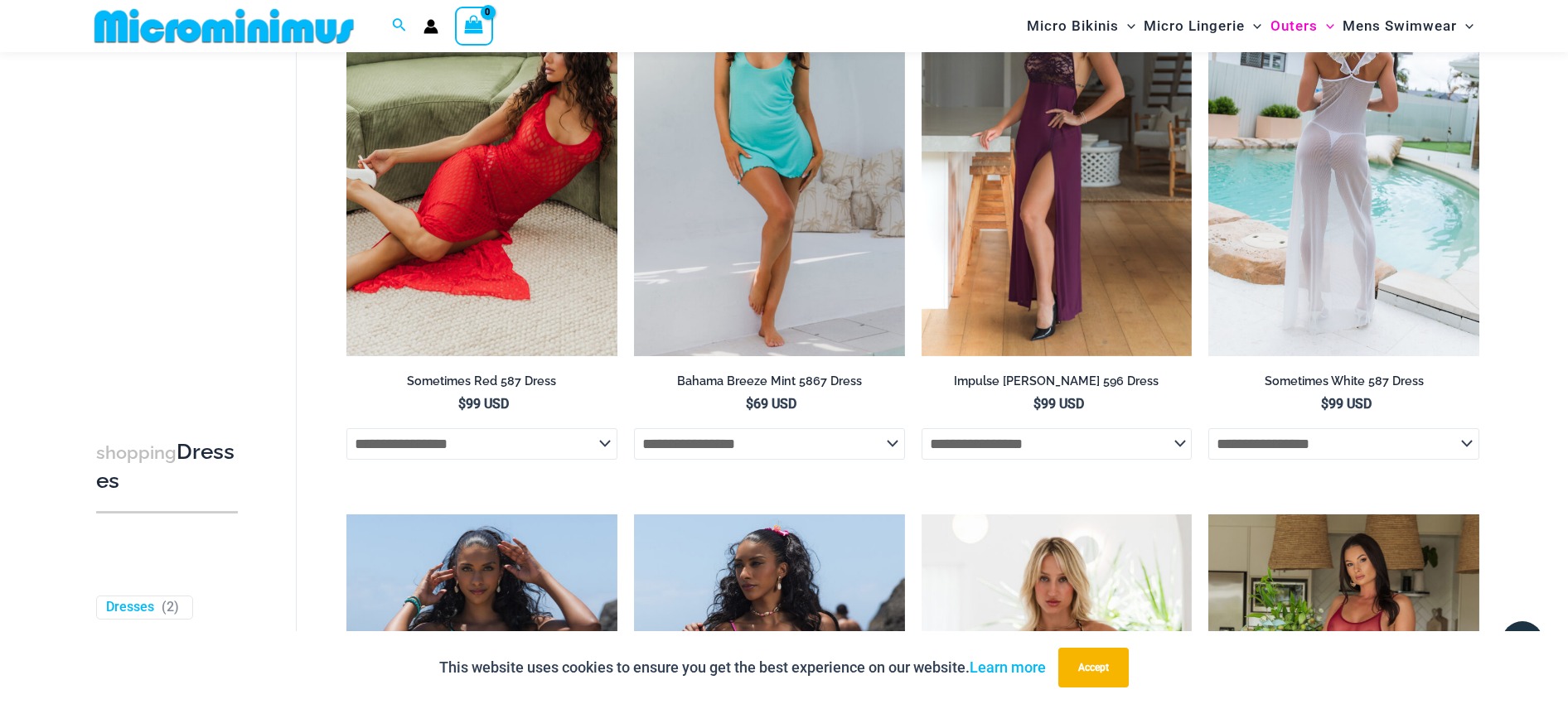
scroll to position [151, 0]
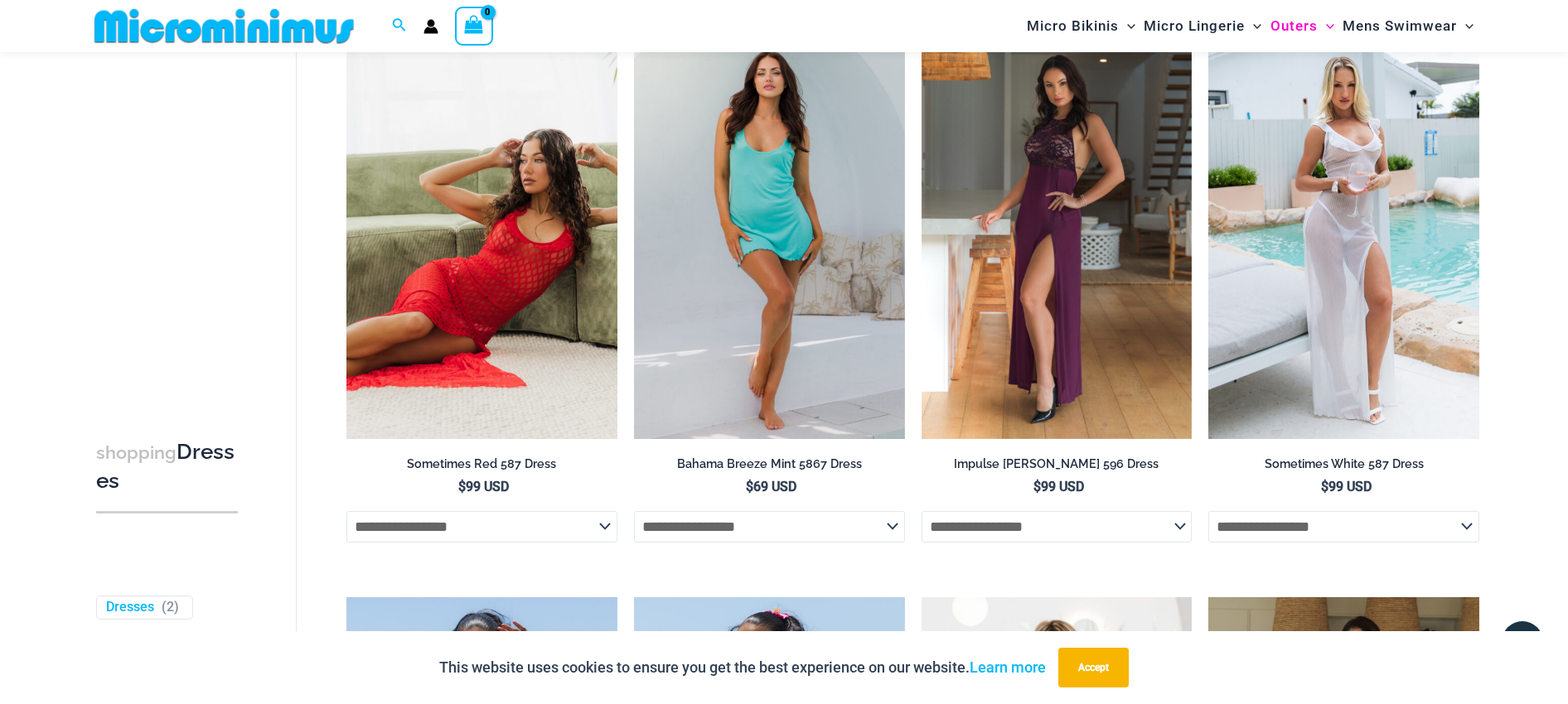
click at [604, 525] on select "**********" at bounding box center [482, 526] width 271 height 31
click at [445, 280] on img at bounding box center [482, 235] width 271 height 406
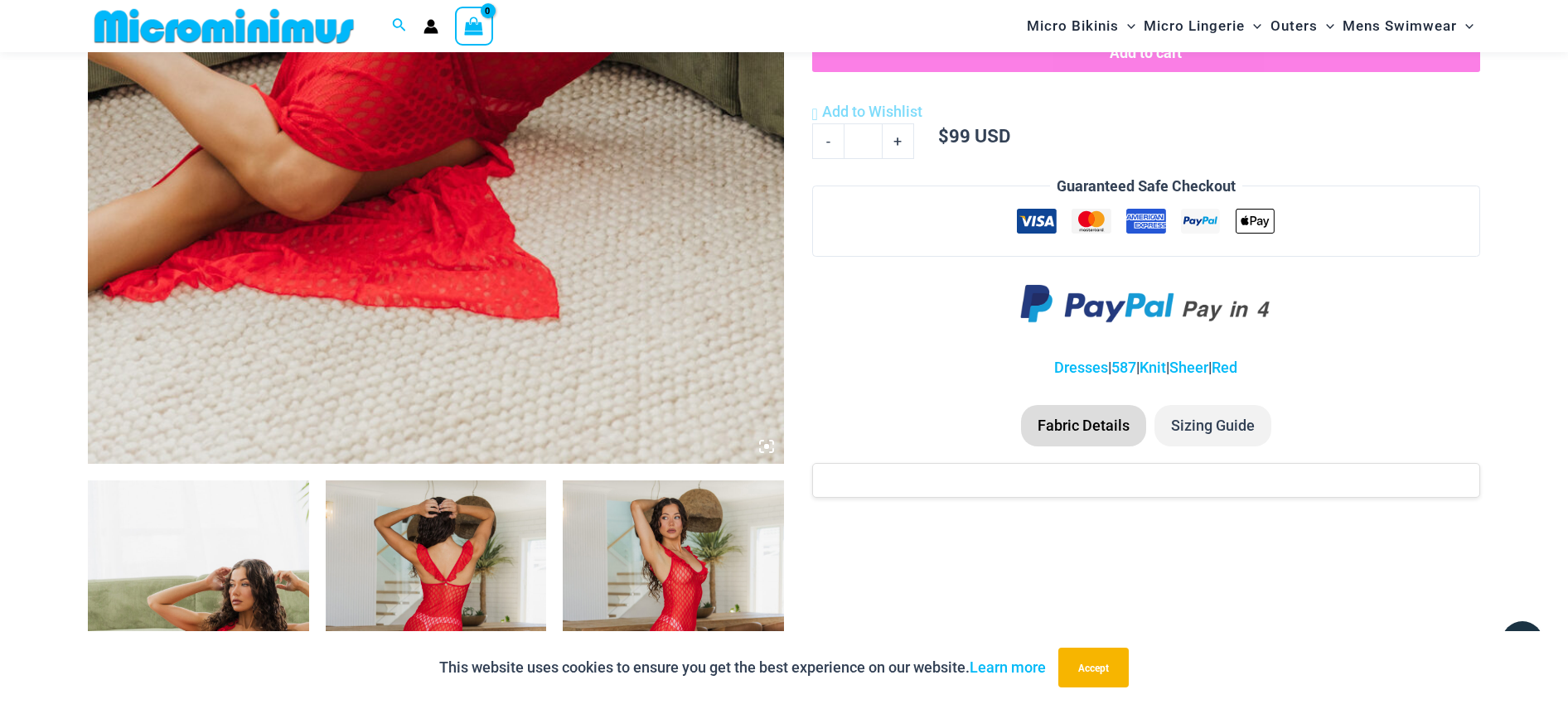
scroll to position [648, 0]
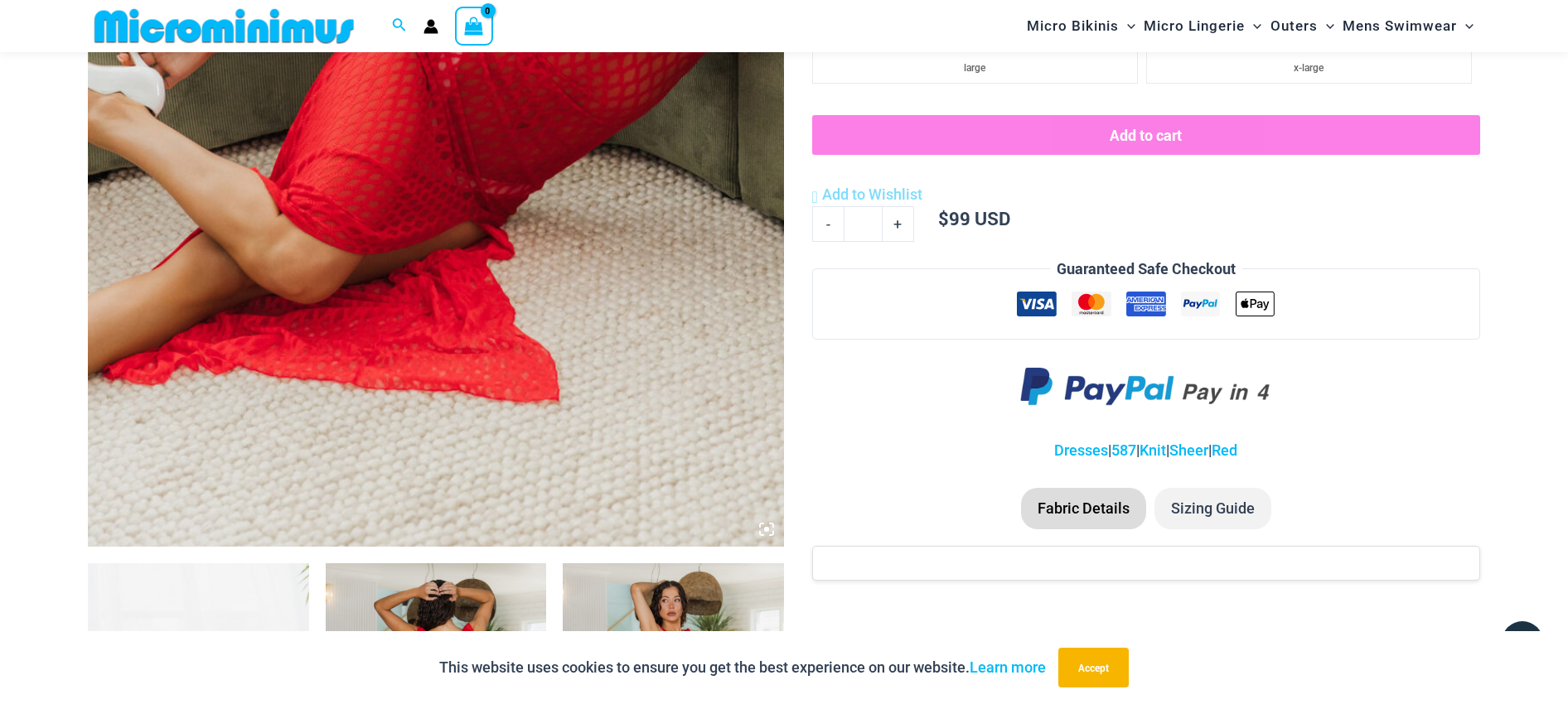
click at [1213, 504] on li "Sizing Guide" at bounding box center [1213, 509] width 117 height 41
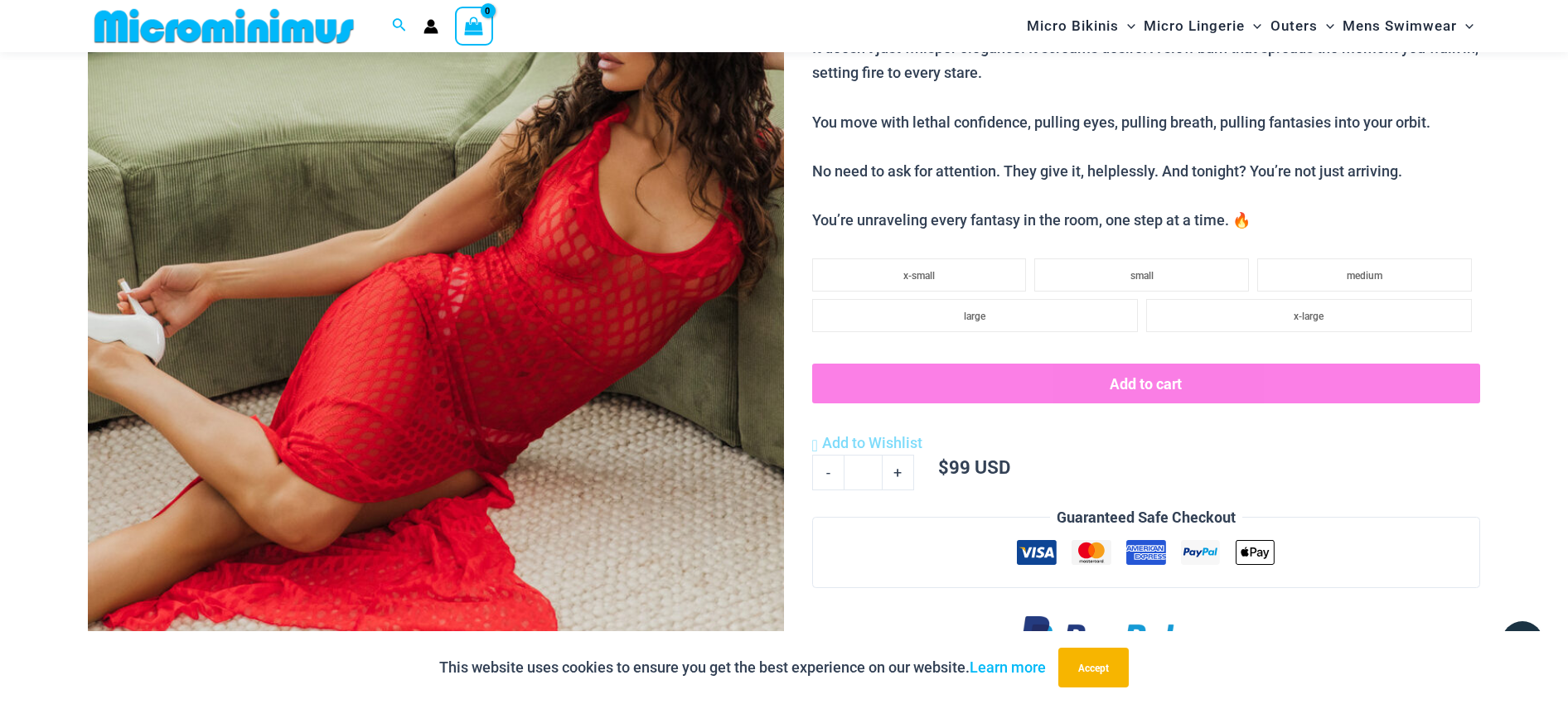
scroll to position [151, 0]
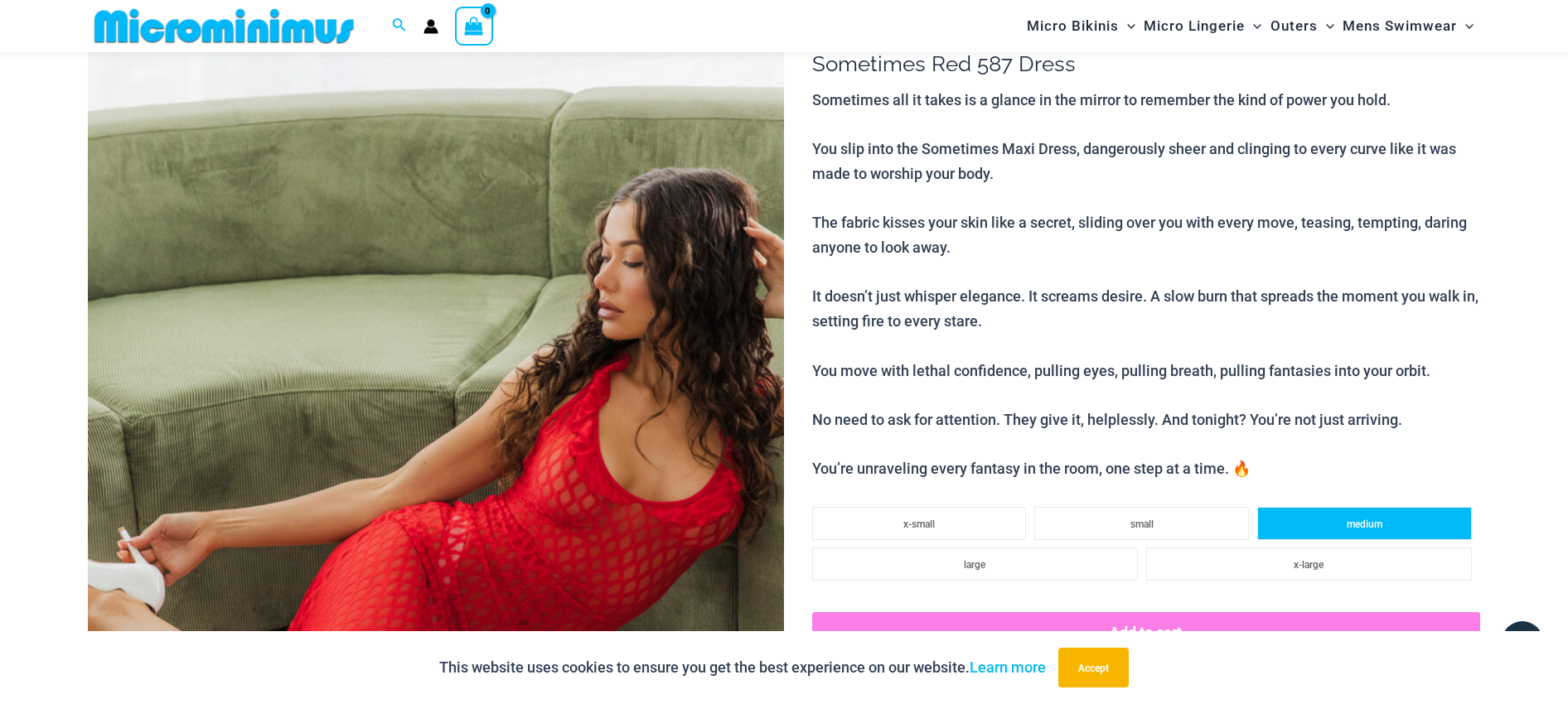
click at [1359, 524] on span "medium" at bounding box center [1364, 525] width 35 height 12
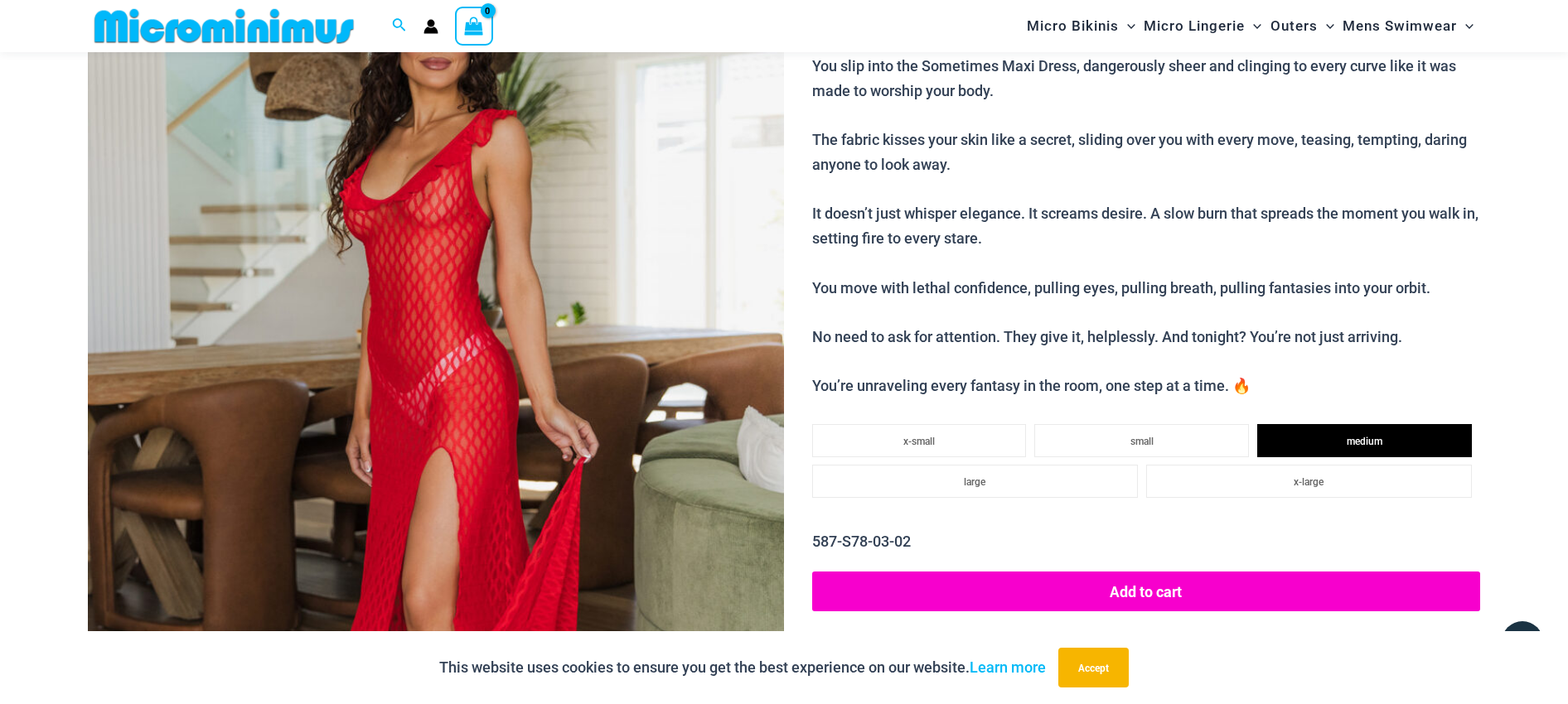
scroll to position [399, 0]
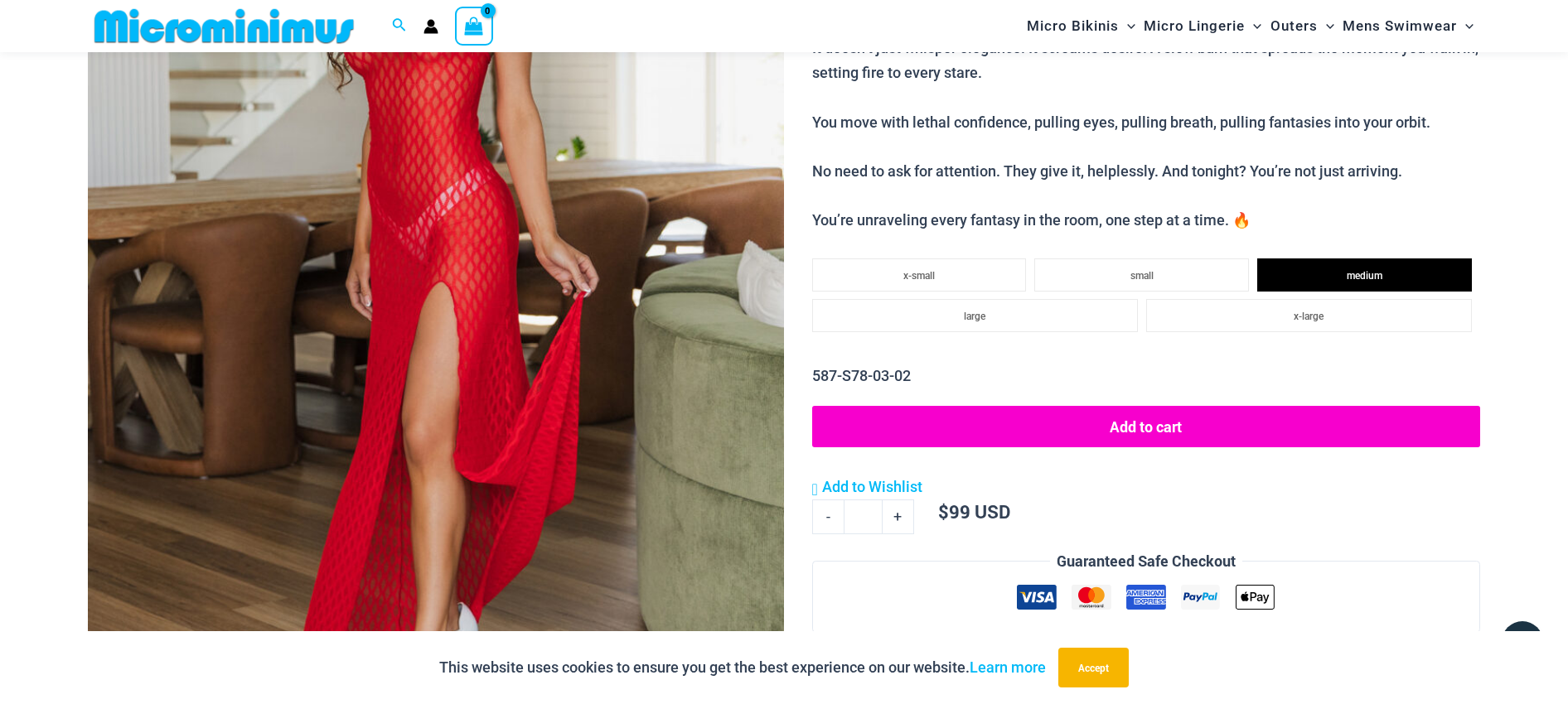
click at [1135, 428] on button "Add to cart" at bounding box center [1145, 426] width 668 height 41
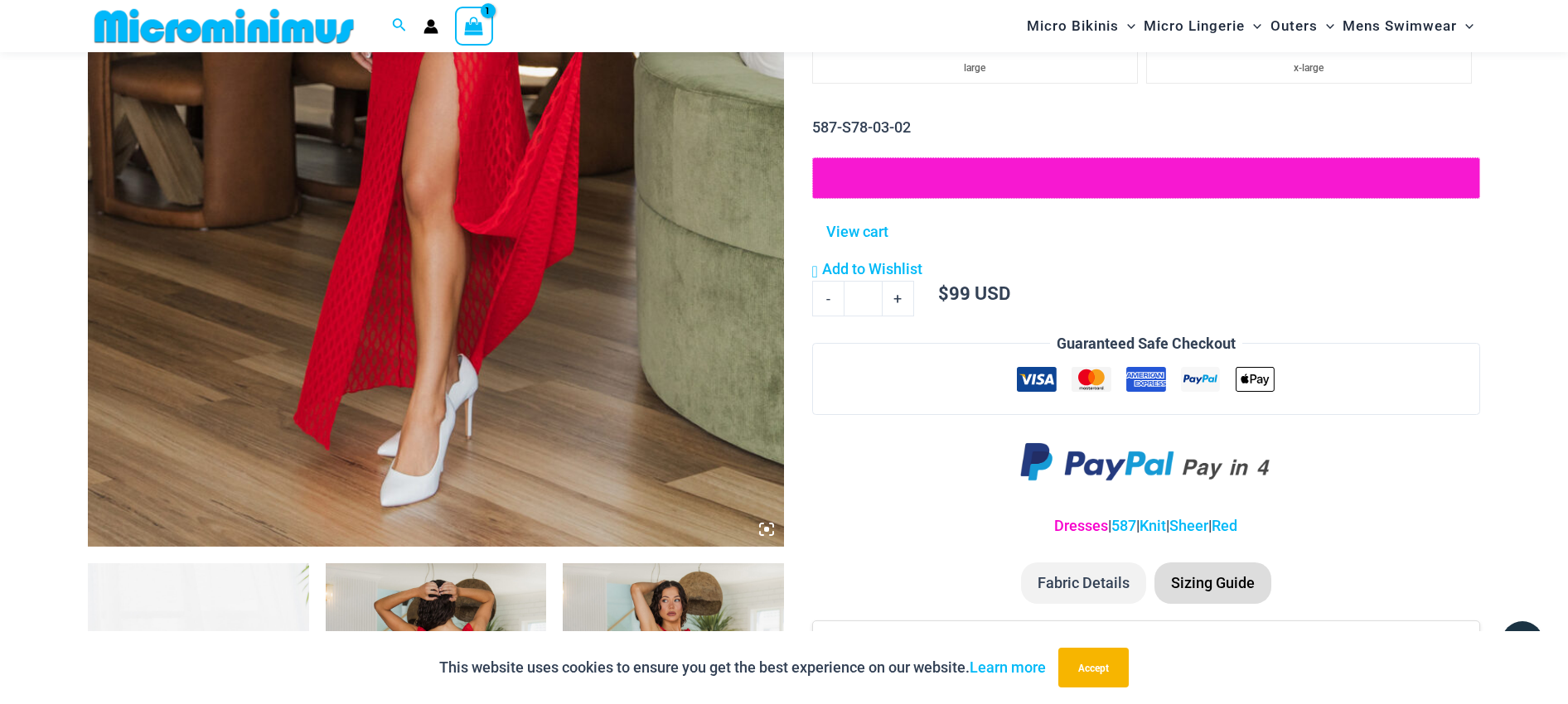
scroll to position [731, 0]
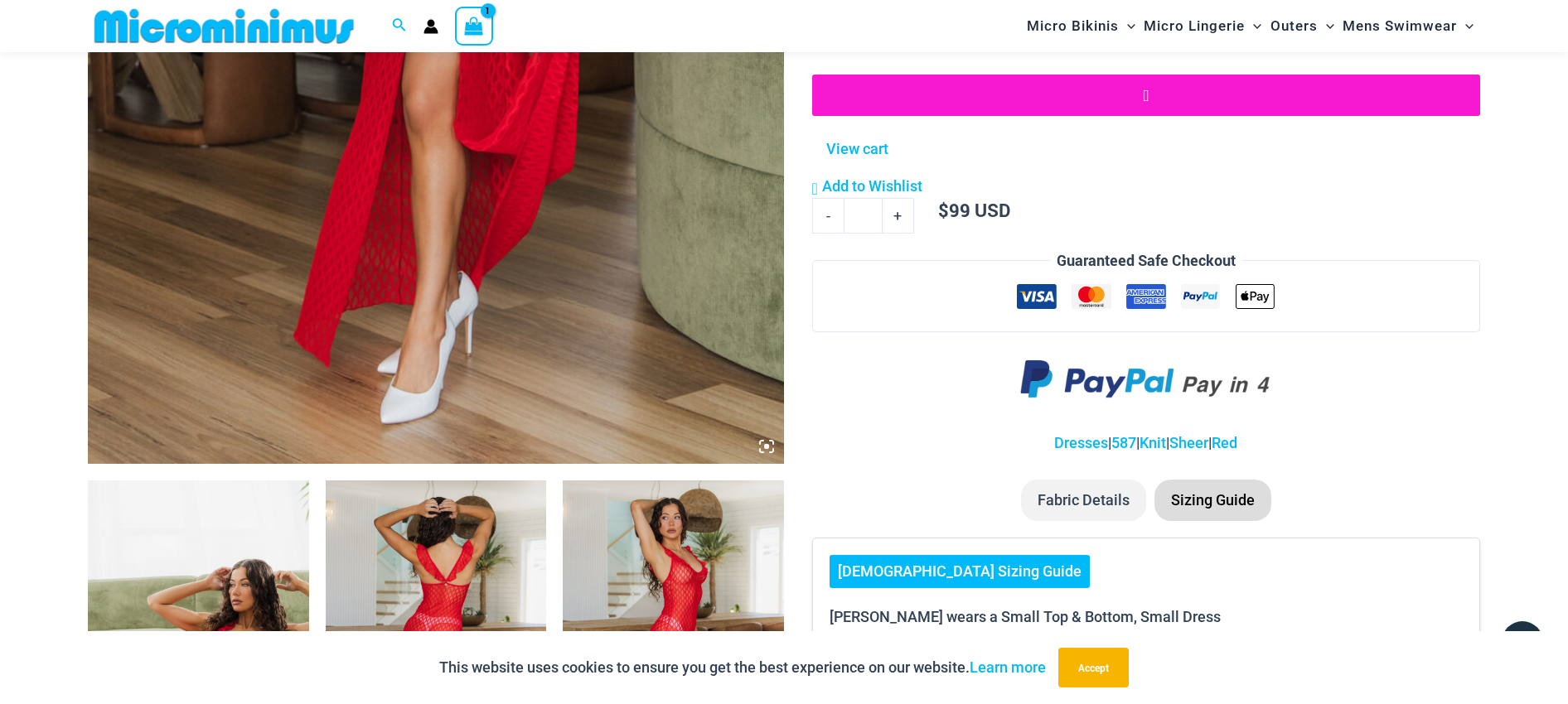
click at [1087, 499] on li "Fabric Details" at bounding box center [1083, 500] width 125 height 41
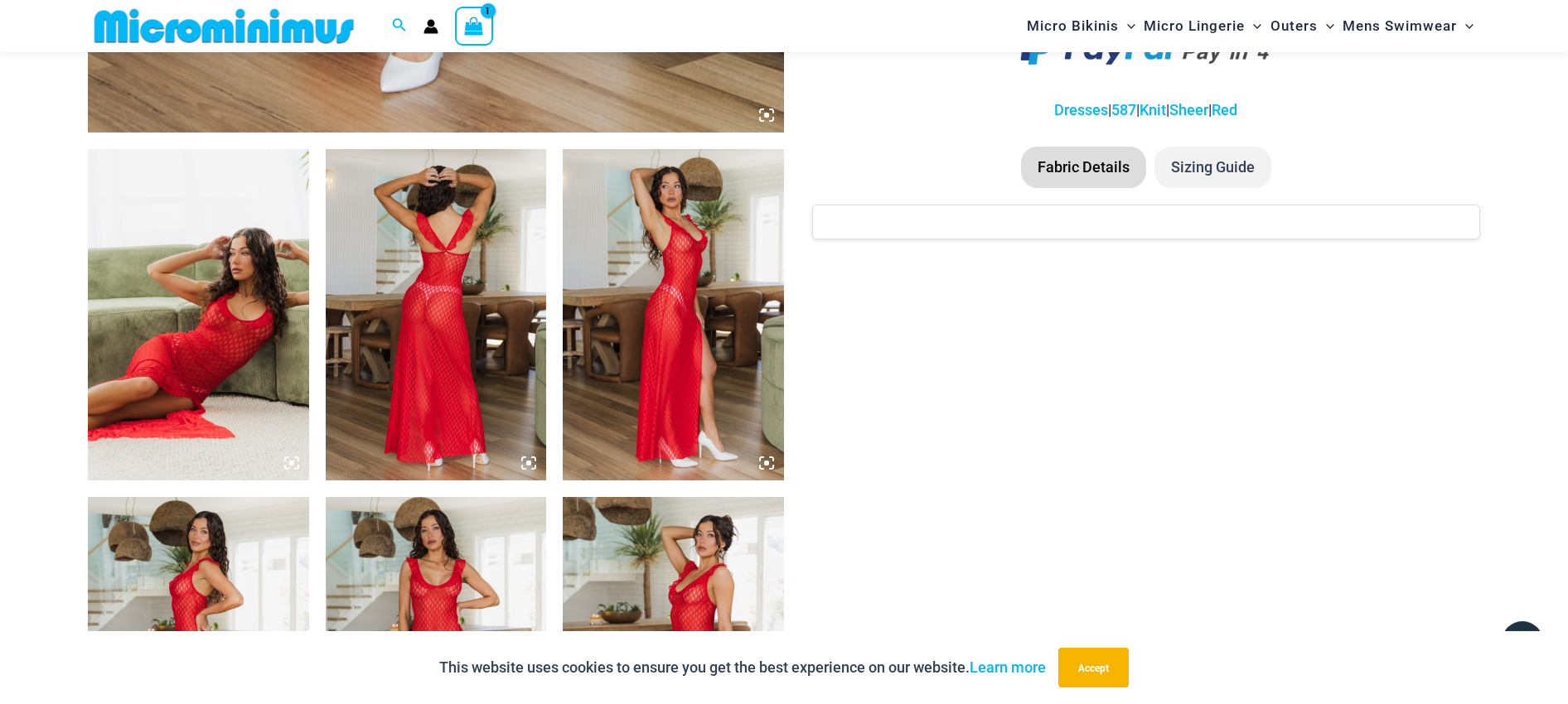
scroll to position [1311, 0]
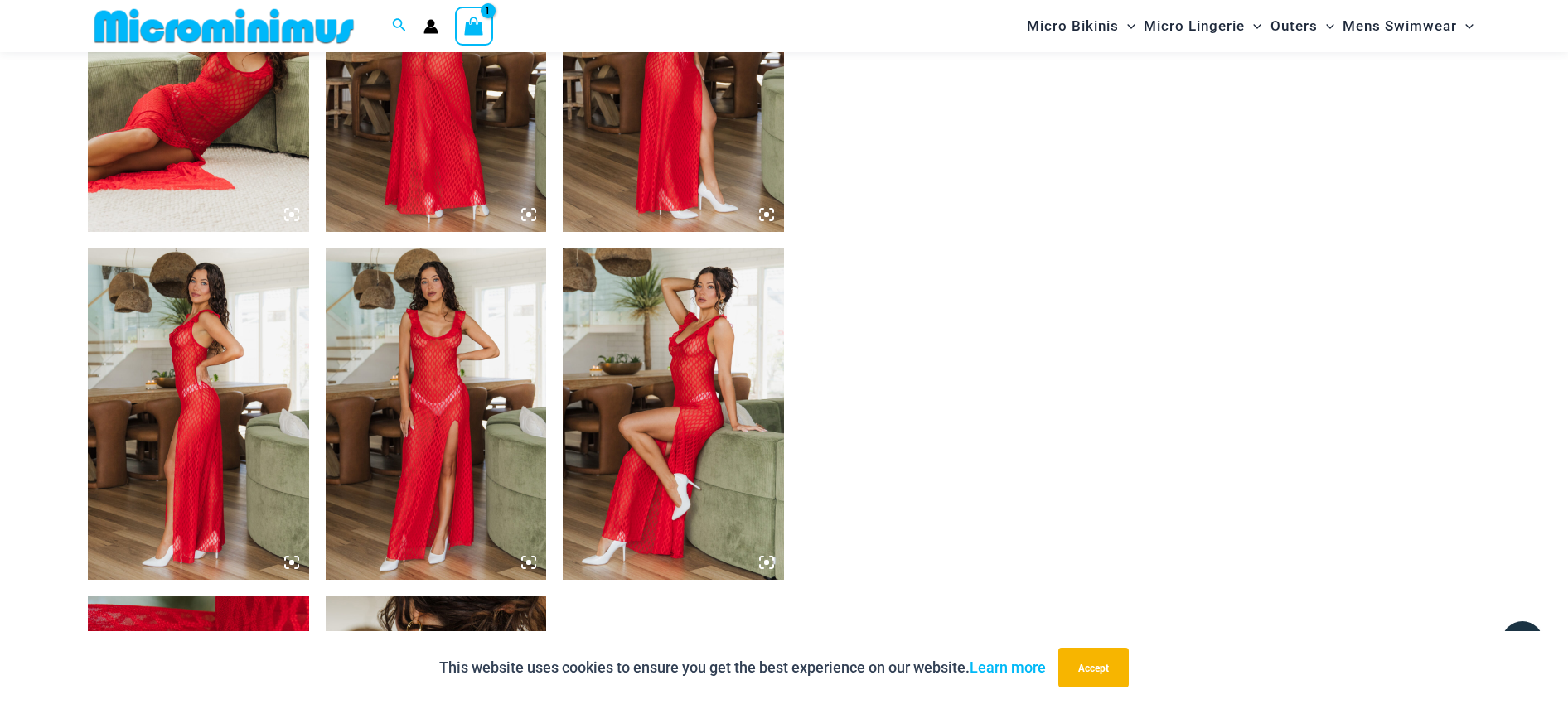
click at [179, 110] on img at bounding box center [198, 67] width 221 height 332
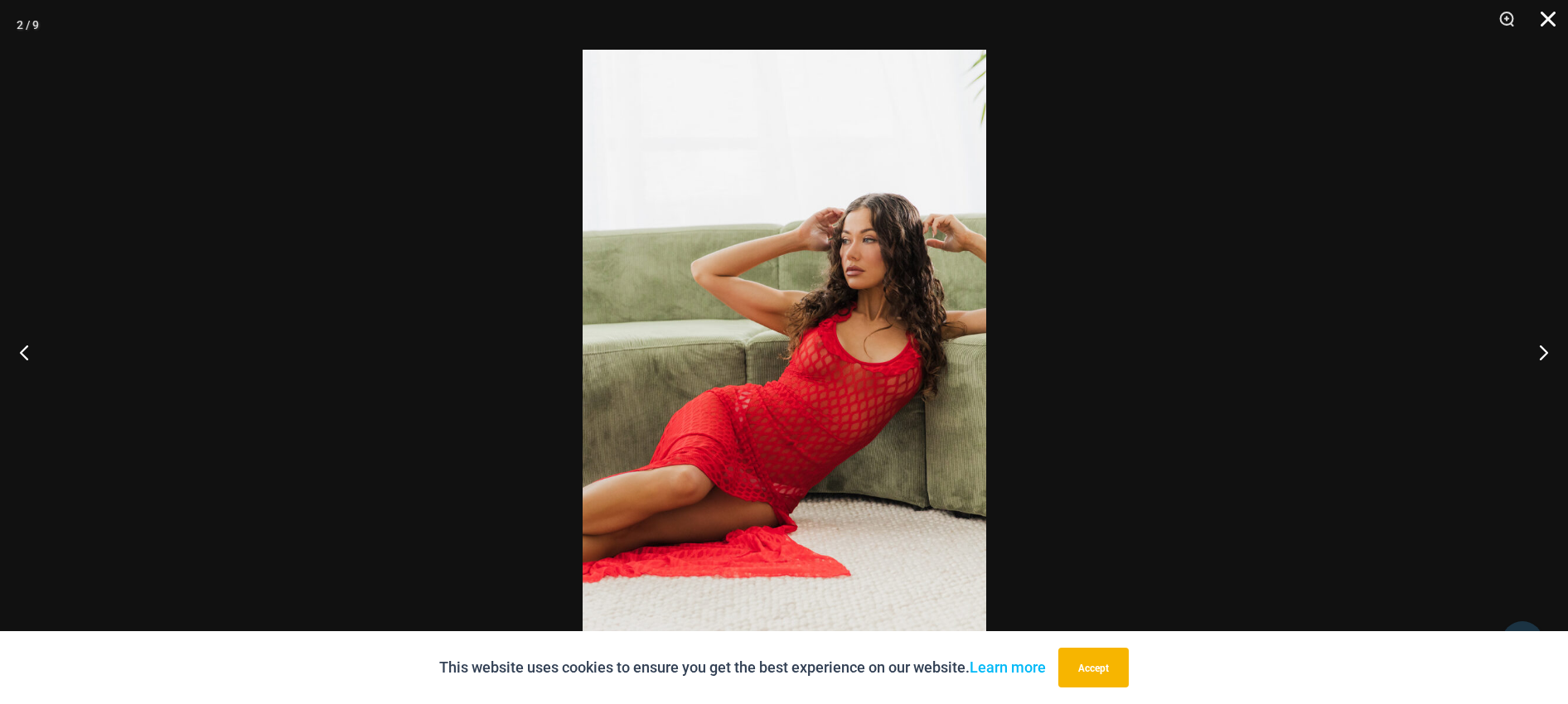
click at [1541, 19] on button "Close" at bounding box center [1542, 24] width 41 height 50
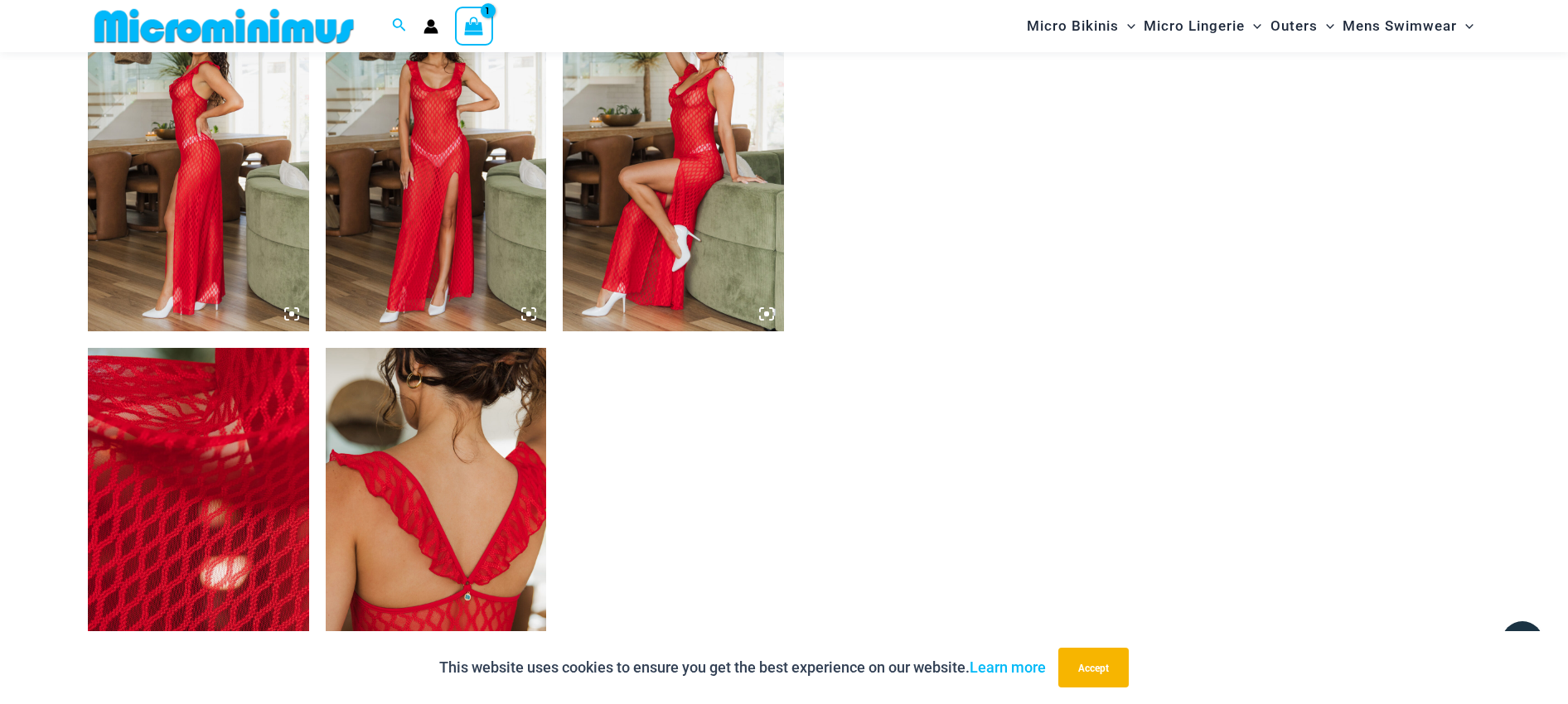
scroll to position [1642, 0]
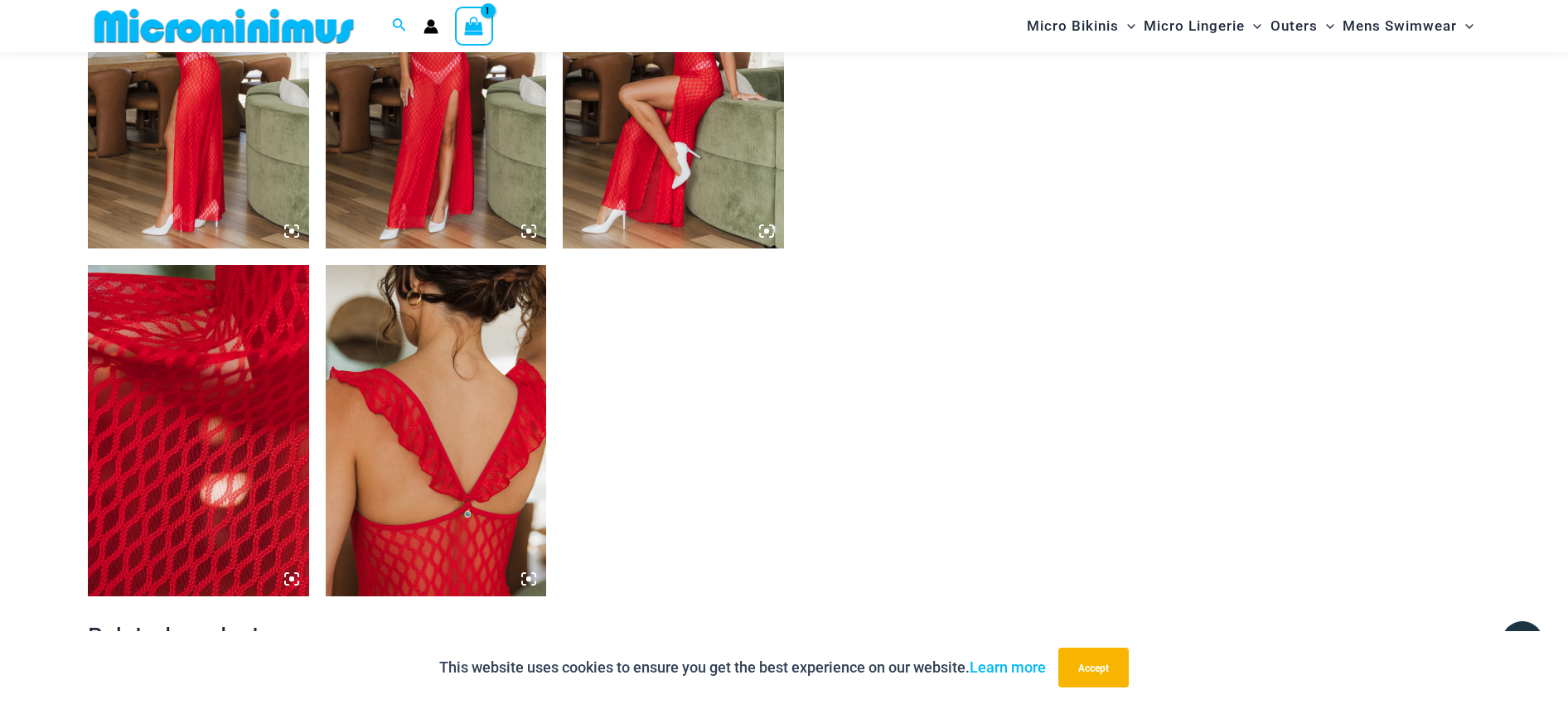
click at [152, 418] on img at bounding box center [198, 431] width 221 height 332
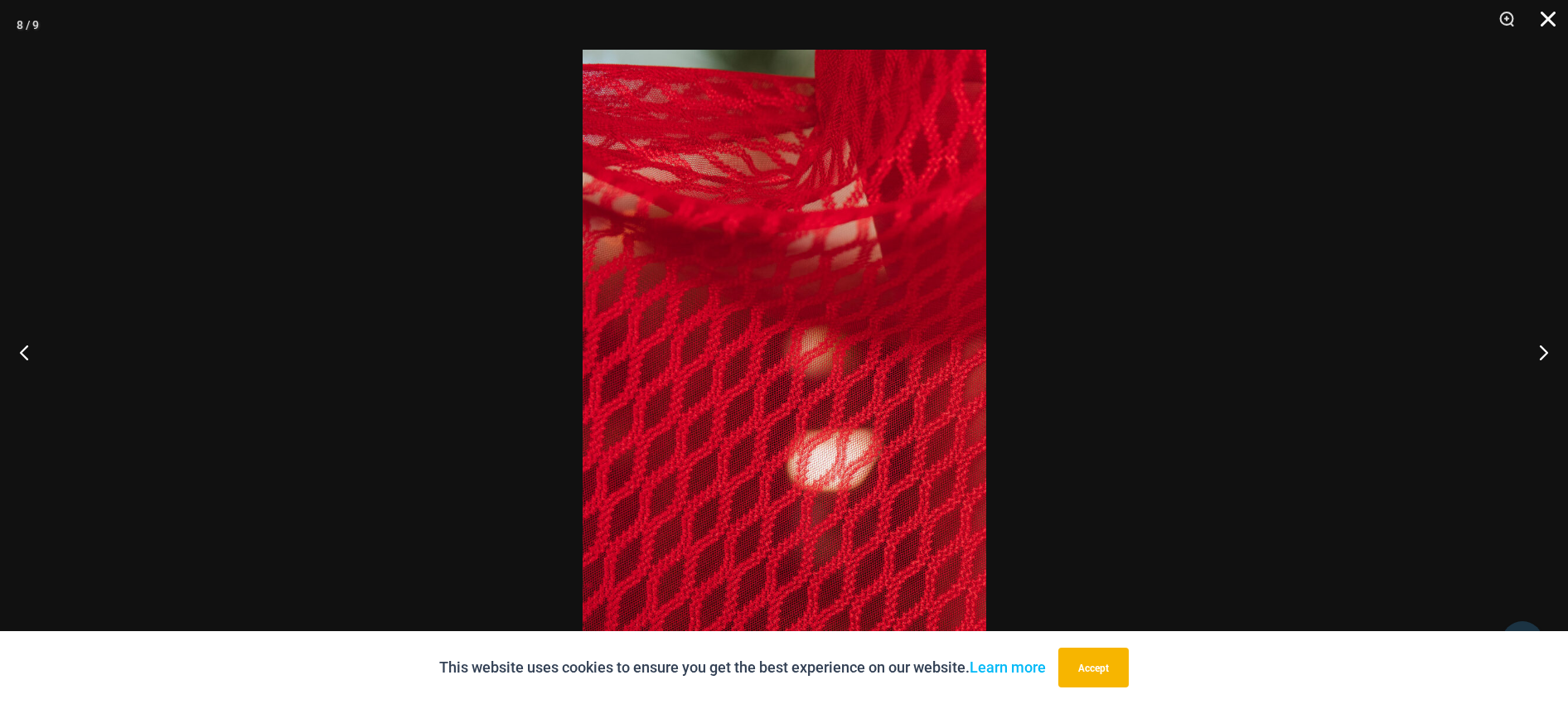
click at [1550, 18] on button "Close" at bounding box center [1542, 24] width 41 height 50
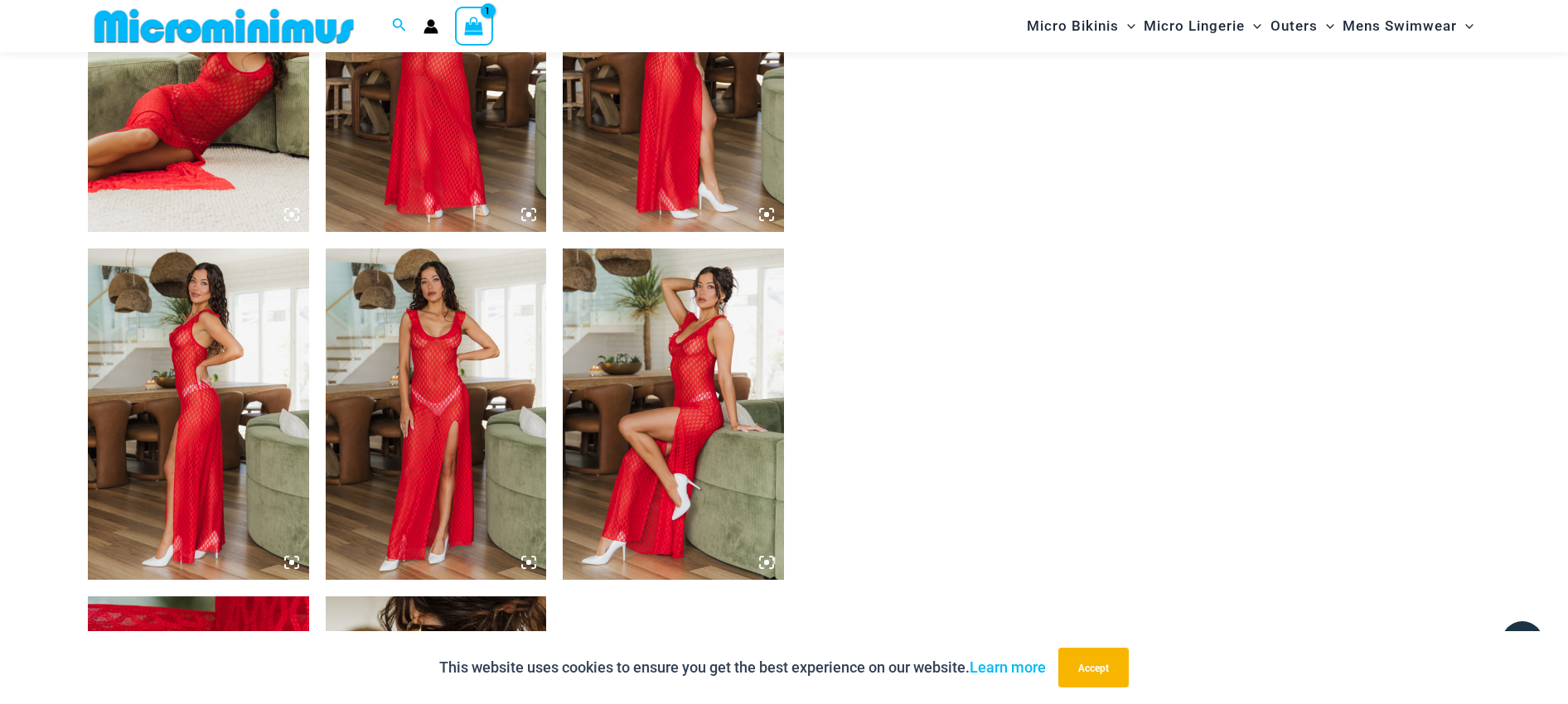
scroll to position [1062, 0]
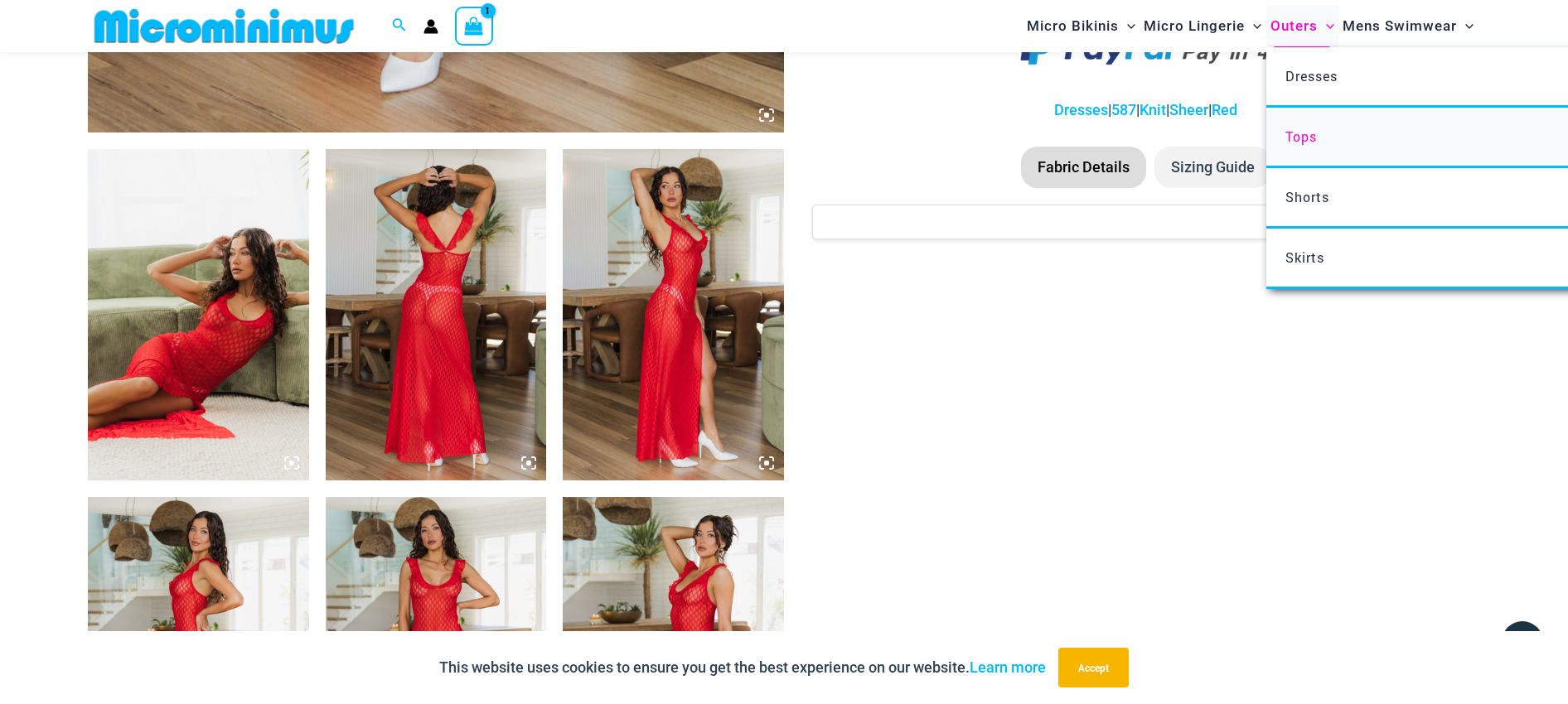
click at [1309, 130] on span "Tops" at bounding box center [1300, 136] width 31 height 18
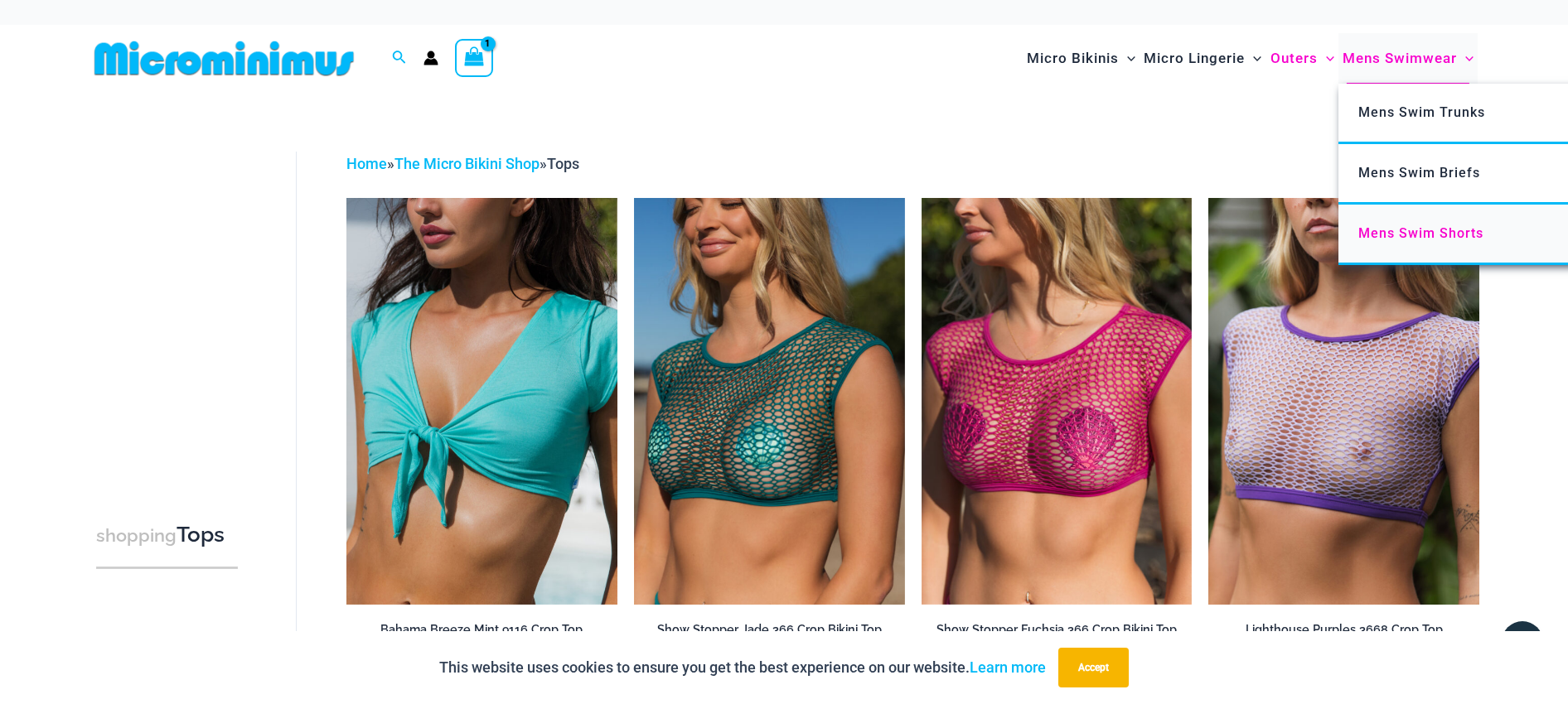
click at [1395, 227] on span "Mens Swim Shorts" at bounding box center [1421, 233] width 125 height 16
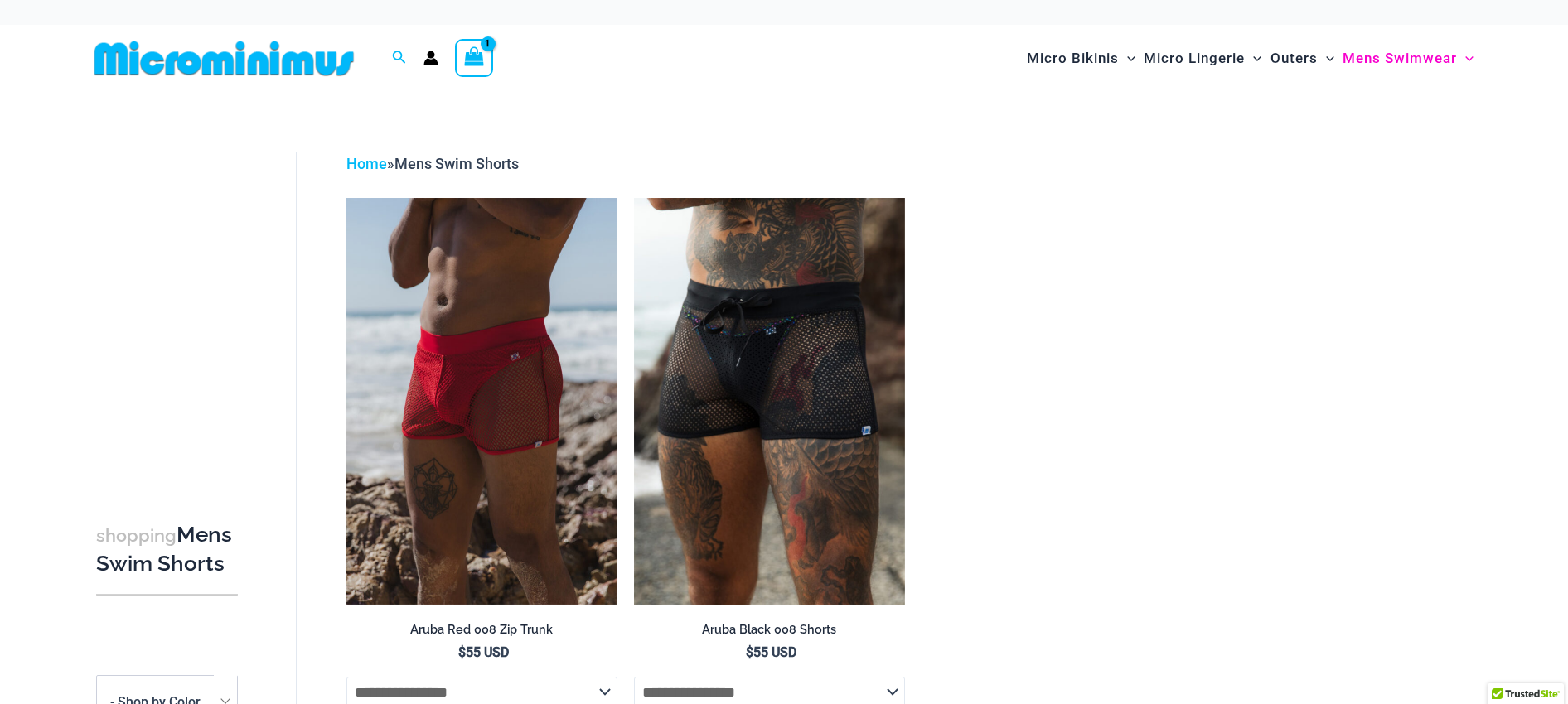
scroll to position [83, 0]
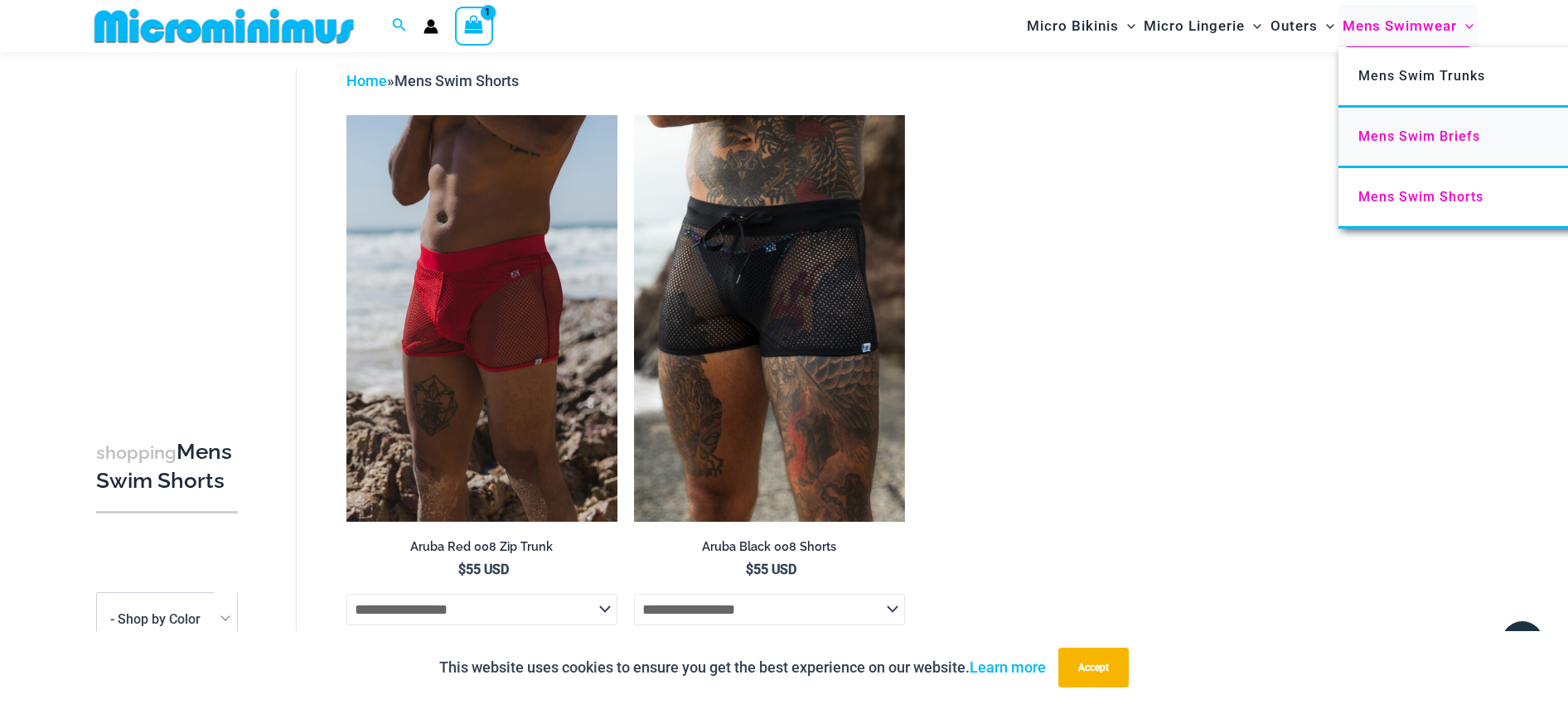
click at [1399, 137] on span "Mens Swim Briefs" at bounding box center [1419, 136] width 122 height 16
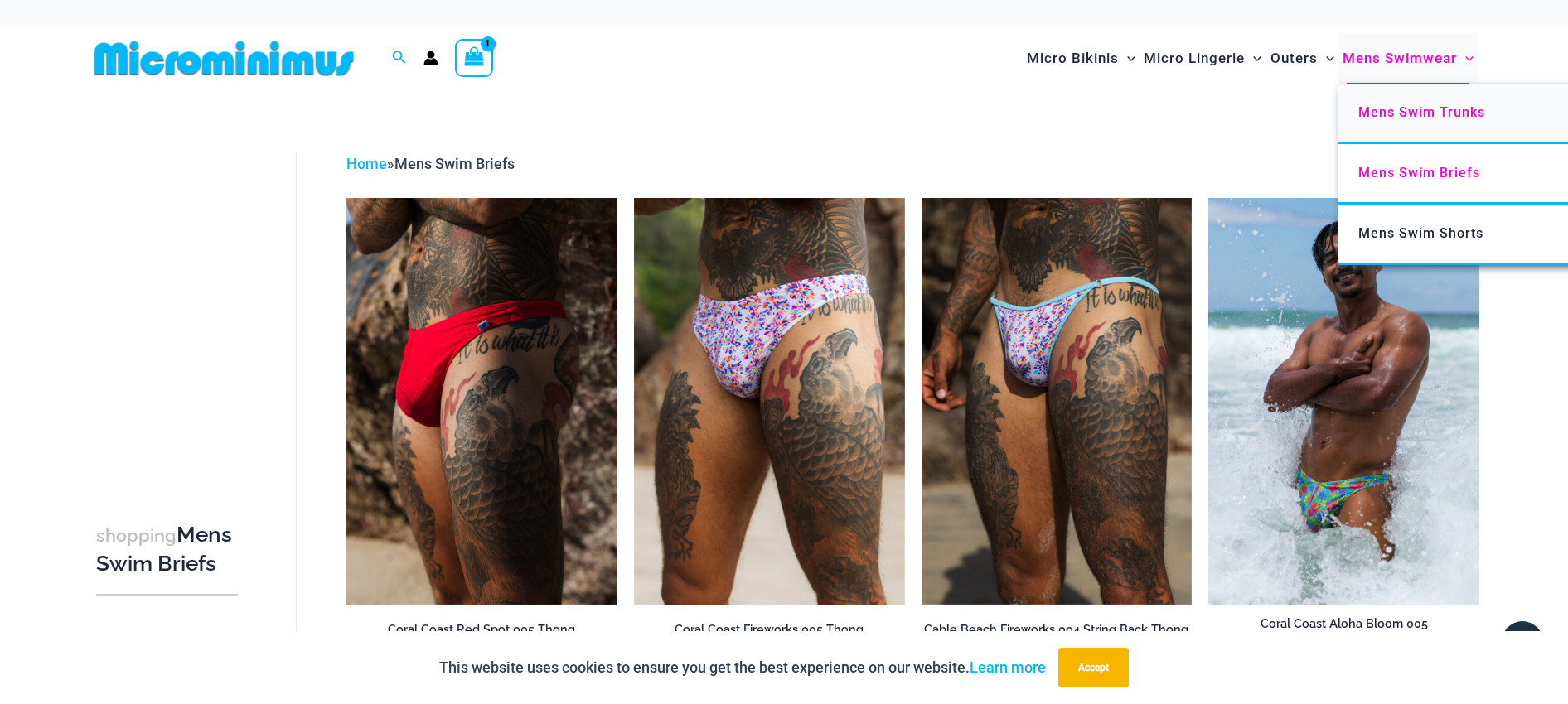
click at [1399, 112] on span "Mens Swim Trunks" at bounding box center [1421, 112] width 127 height 16
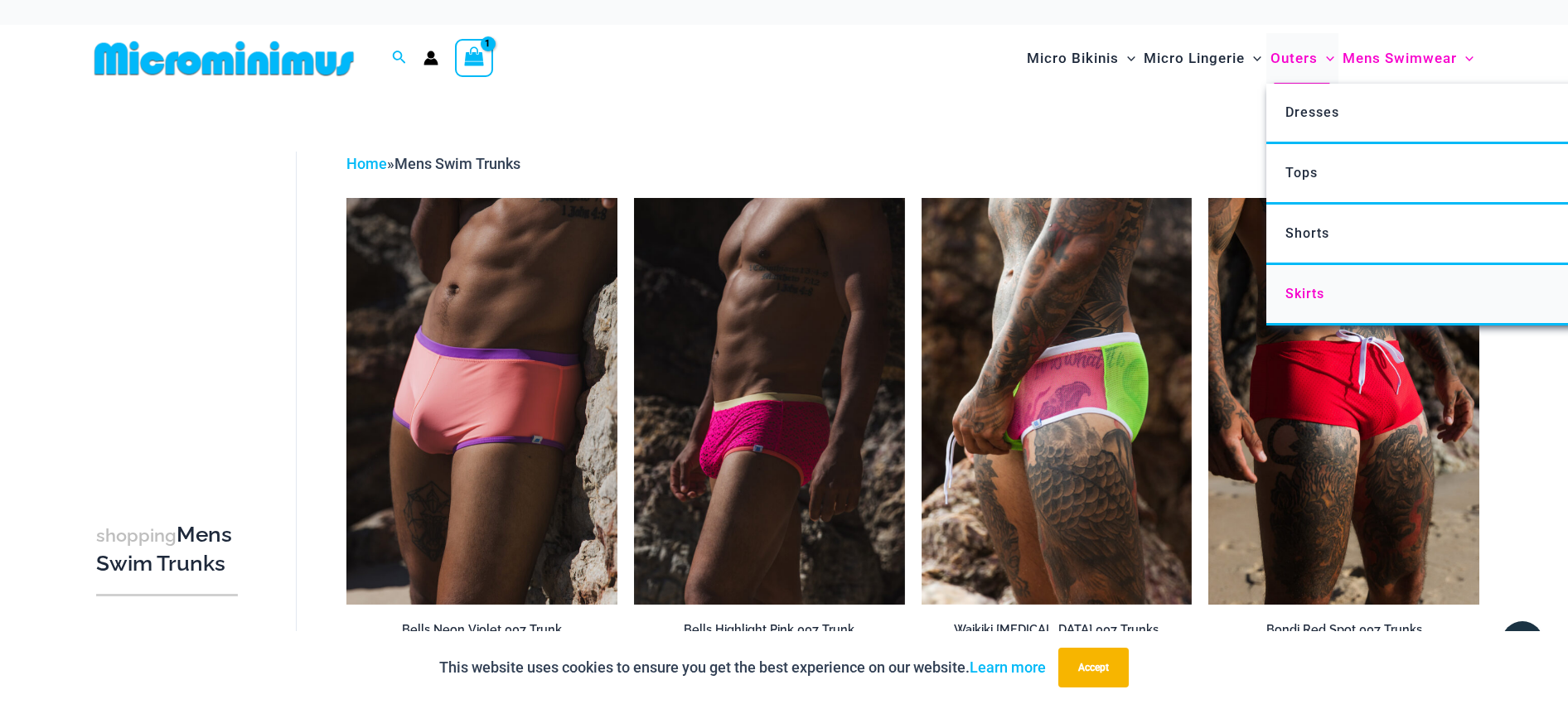
click at [1306, 292] on span "Skirts" at bounding box center [1304, 293] width 39 height 16
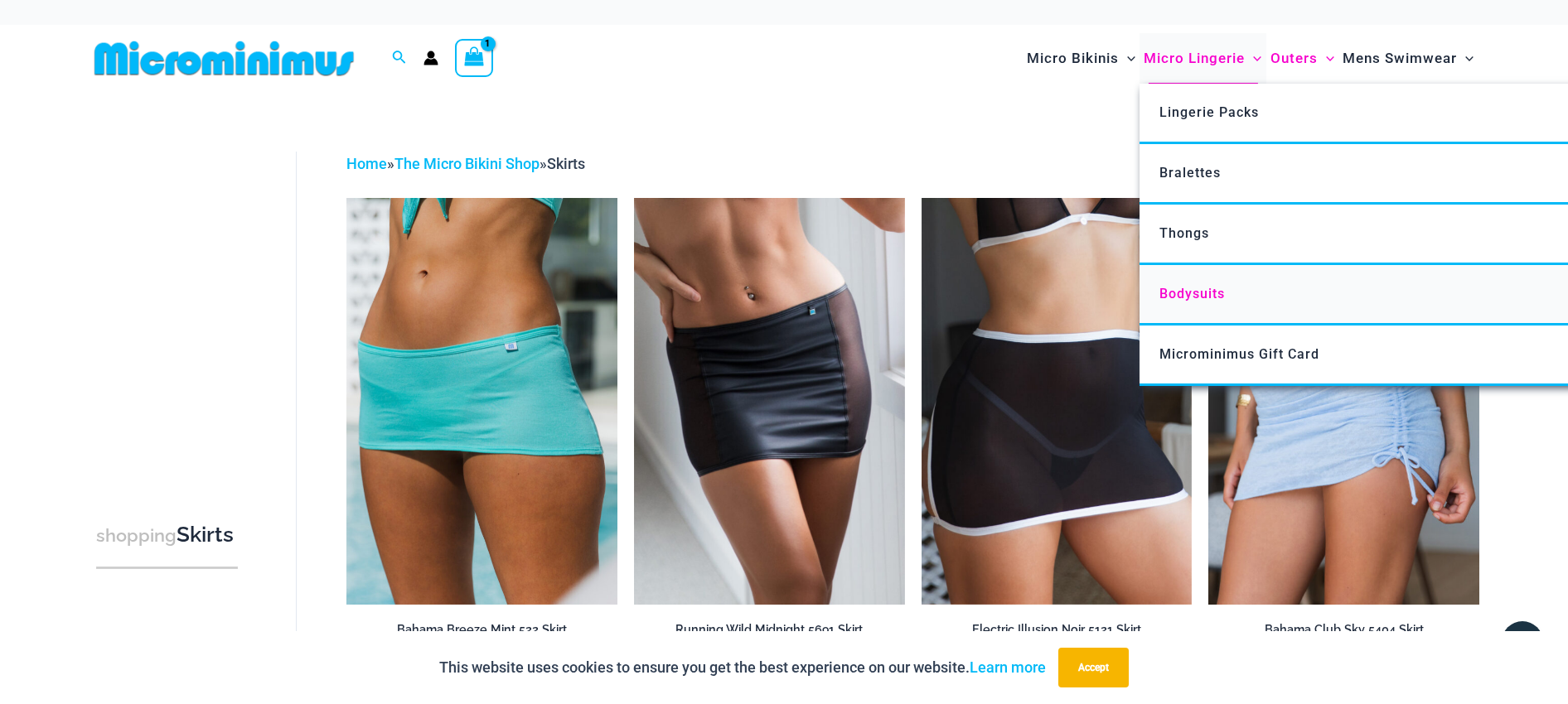
click at [1203, 285] on span "Bodysuits" at bounding box center [1192, 293] width 66 height 16
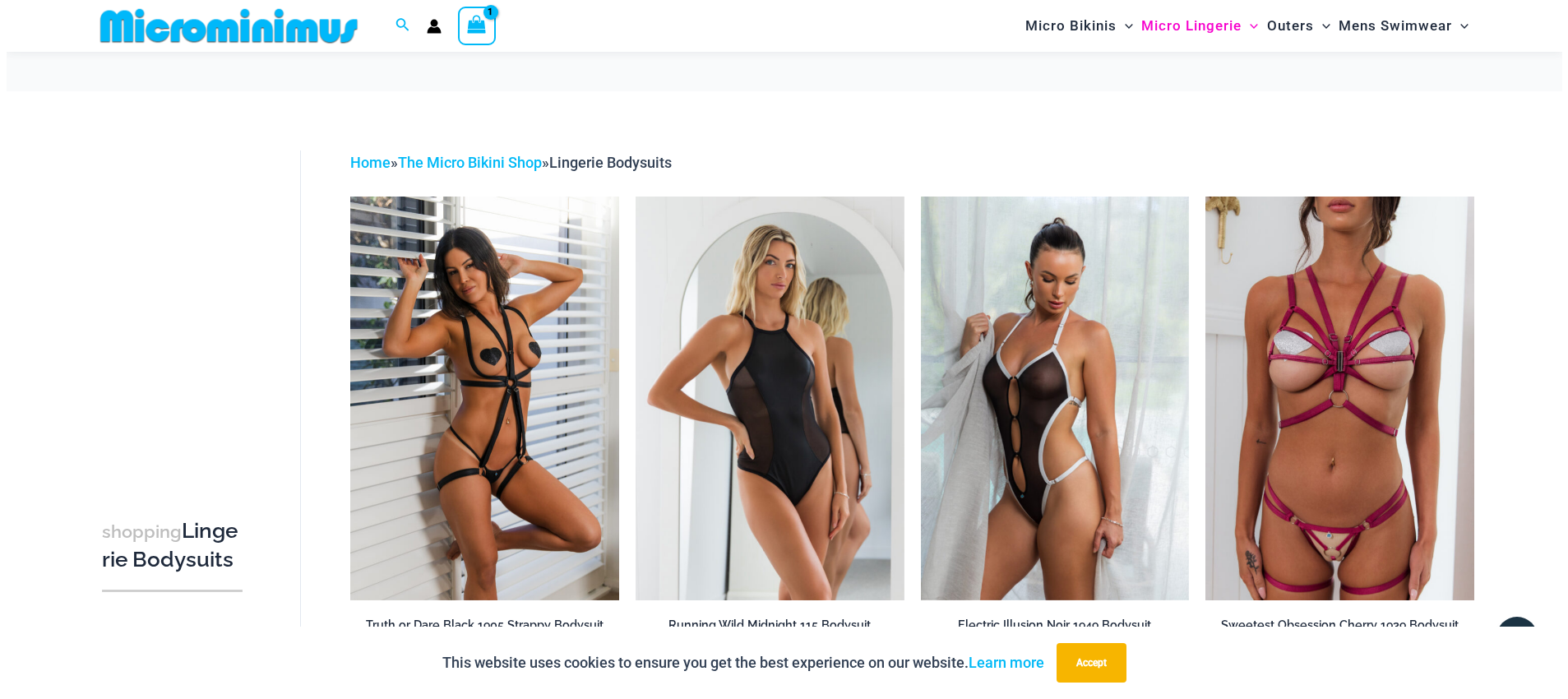
scroll to position [82, 0]
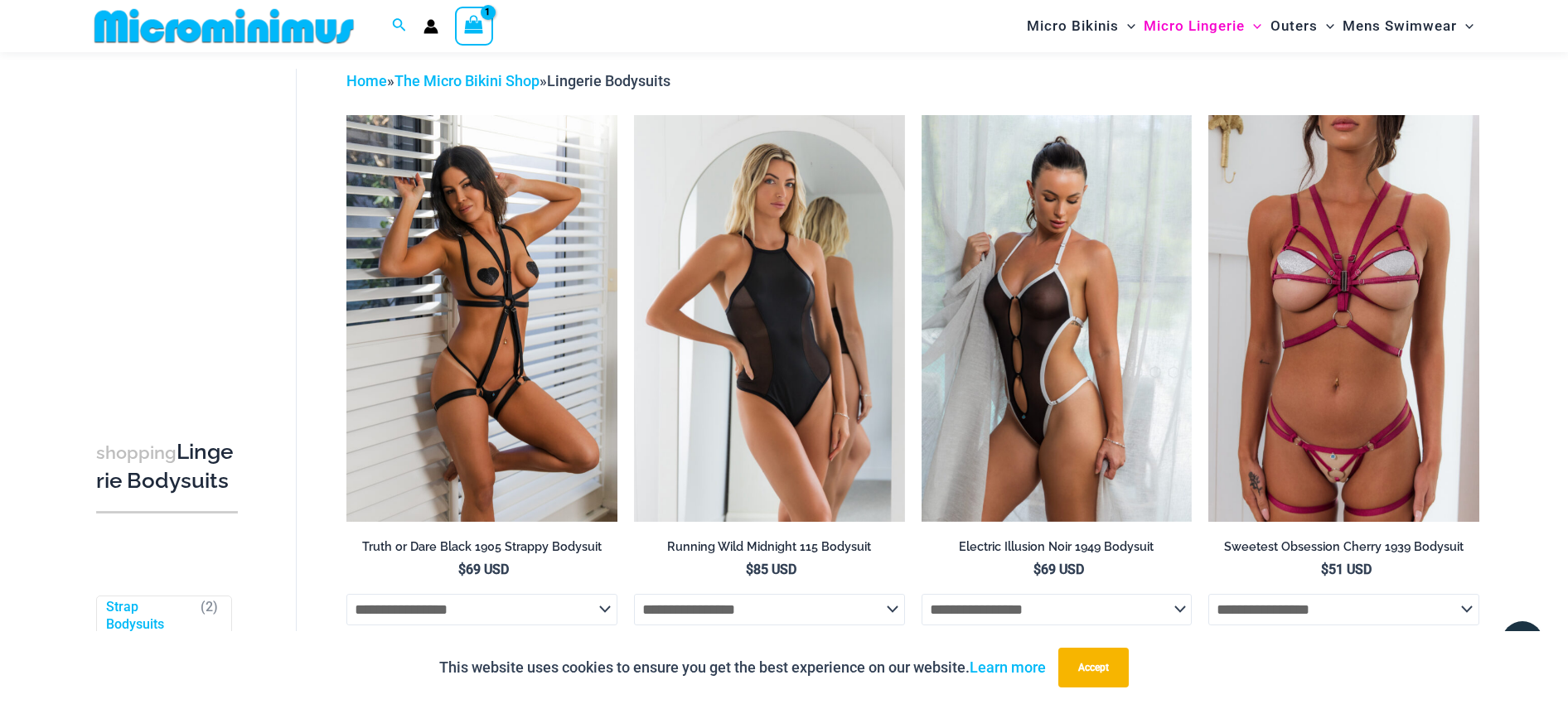
click at [474, 24] on icon "View Shopping Cart, 1 items" at bounding box center [474, 24] width 19 height 19
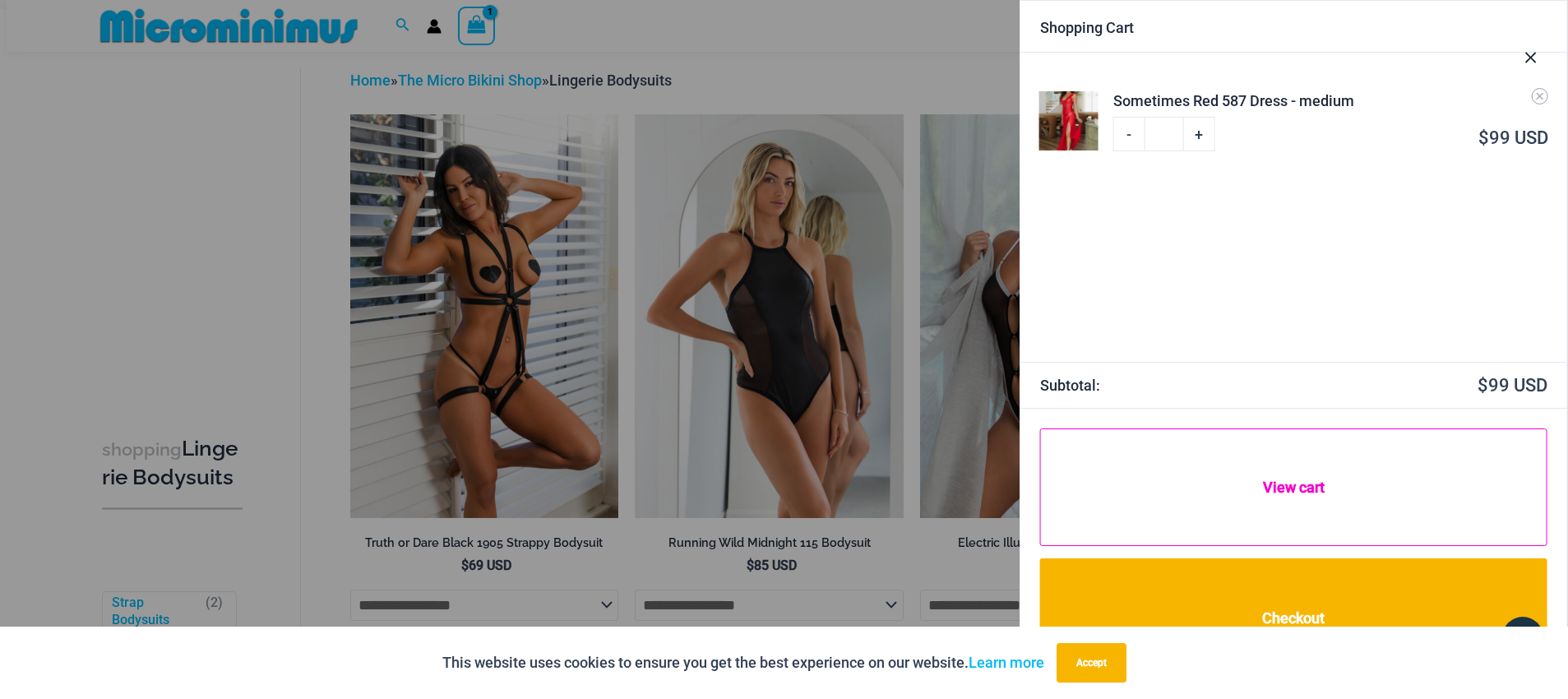
click at [1299, 485] on link "View cart" at bounding box center [1294, 487] width 507 height 118
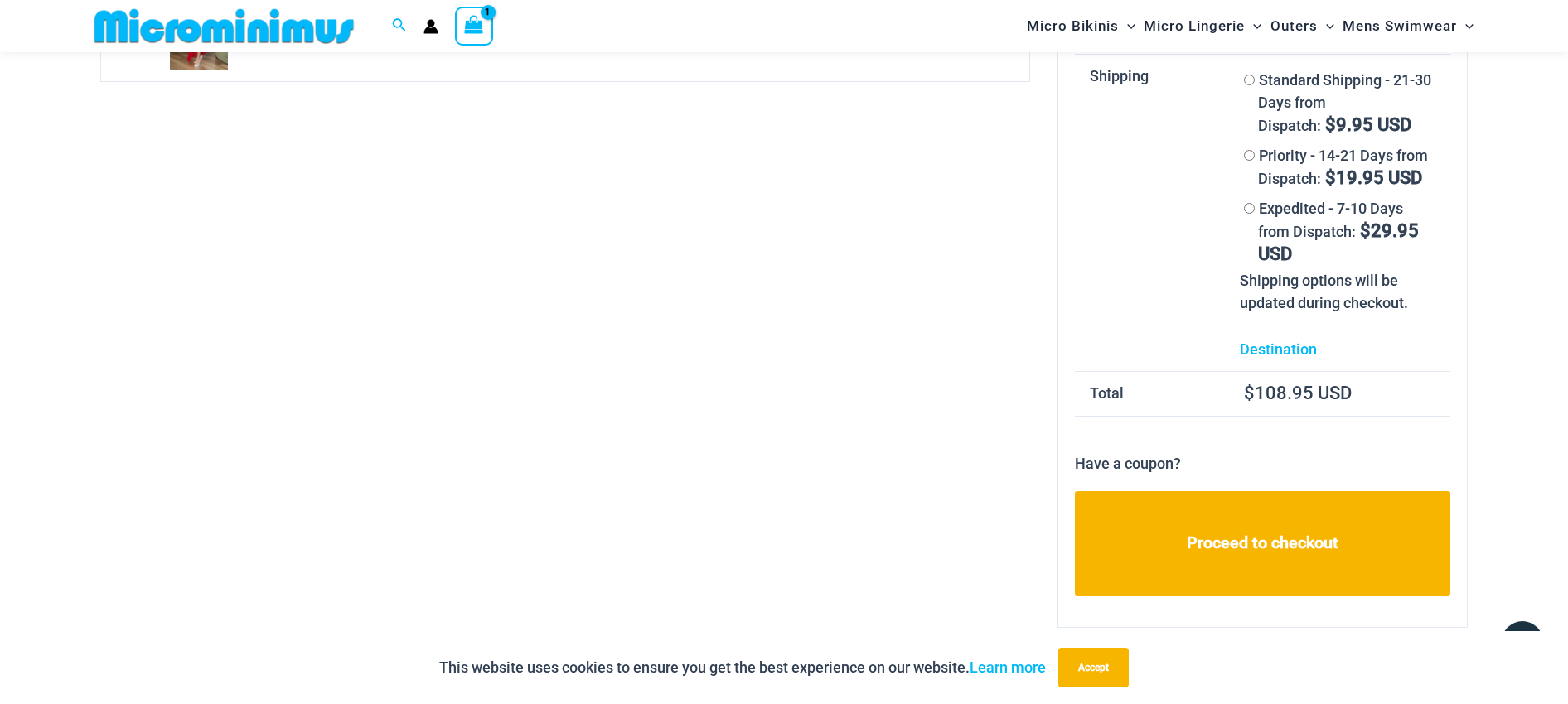
scroll to position [233, 0]
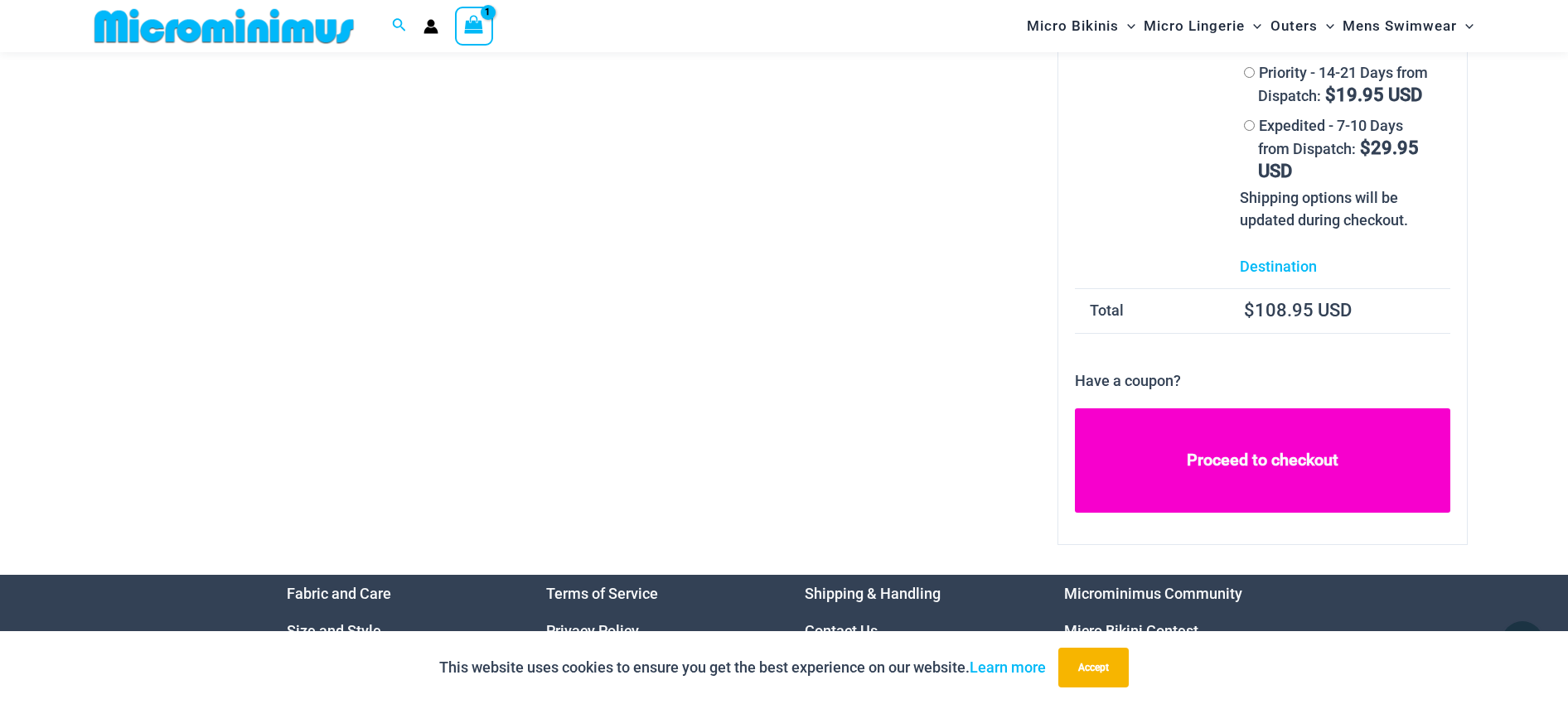
click at [1232, 459] on link "Proceed to checkout" at bounding box center [1262, 461] width 376 height 104
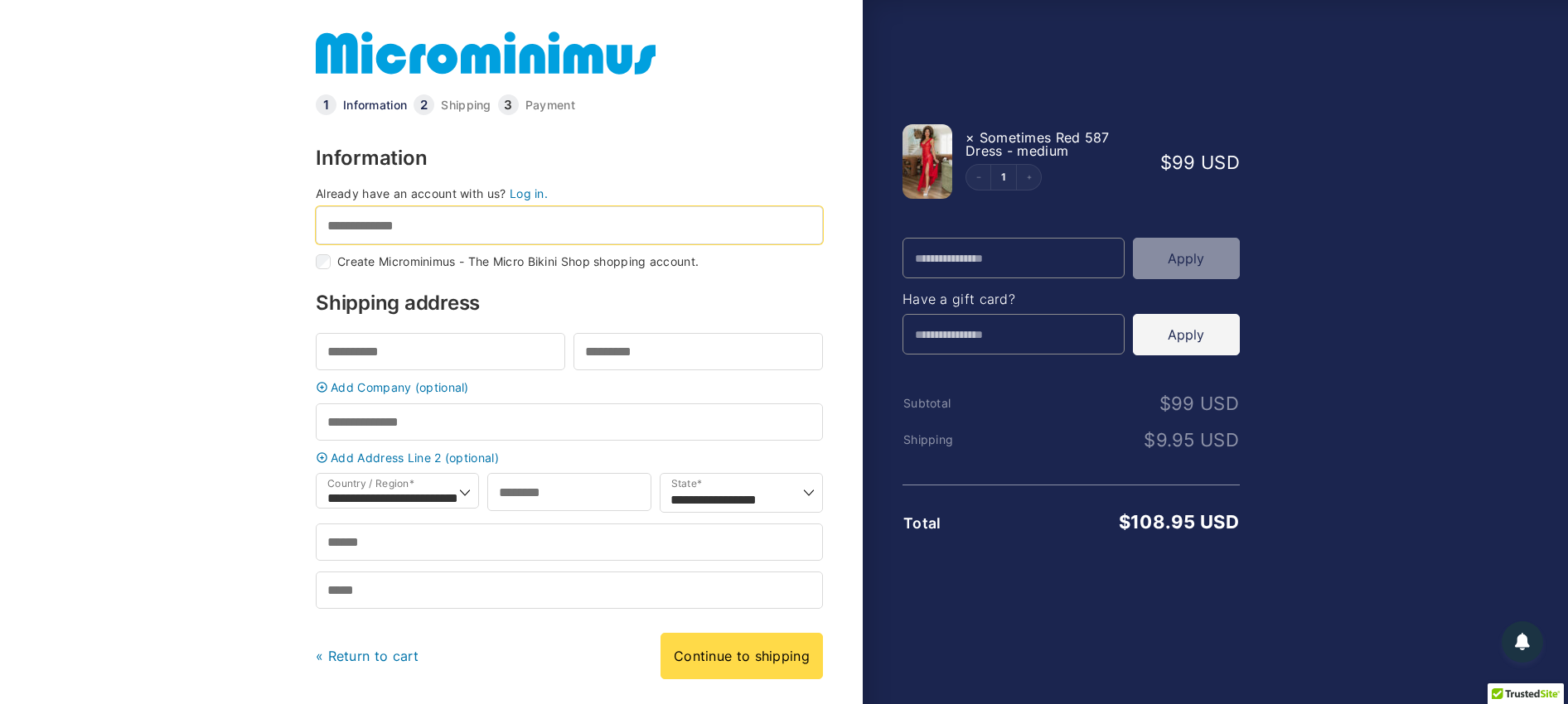
click at [446, 227] on input "Email address *" at bounding box center [569, 225] width 507 height 37
click at [424, 227] on input "Email address *" at bounding box center [569, 225] width 507 height 37
type input "*"
type input "**********"
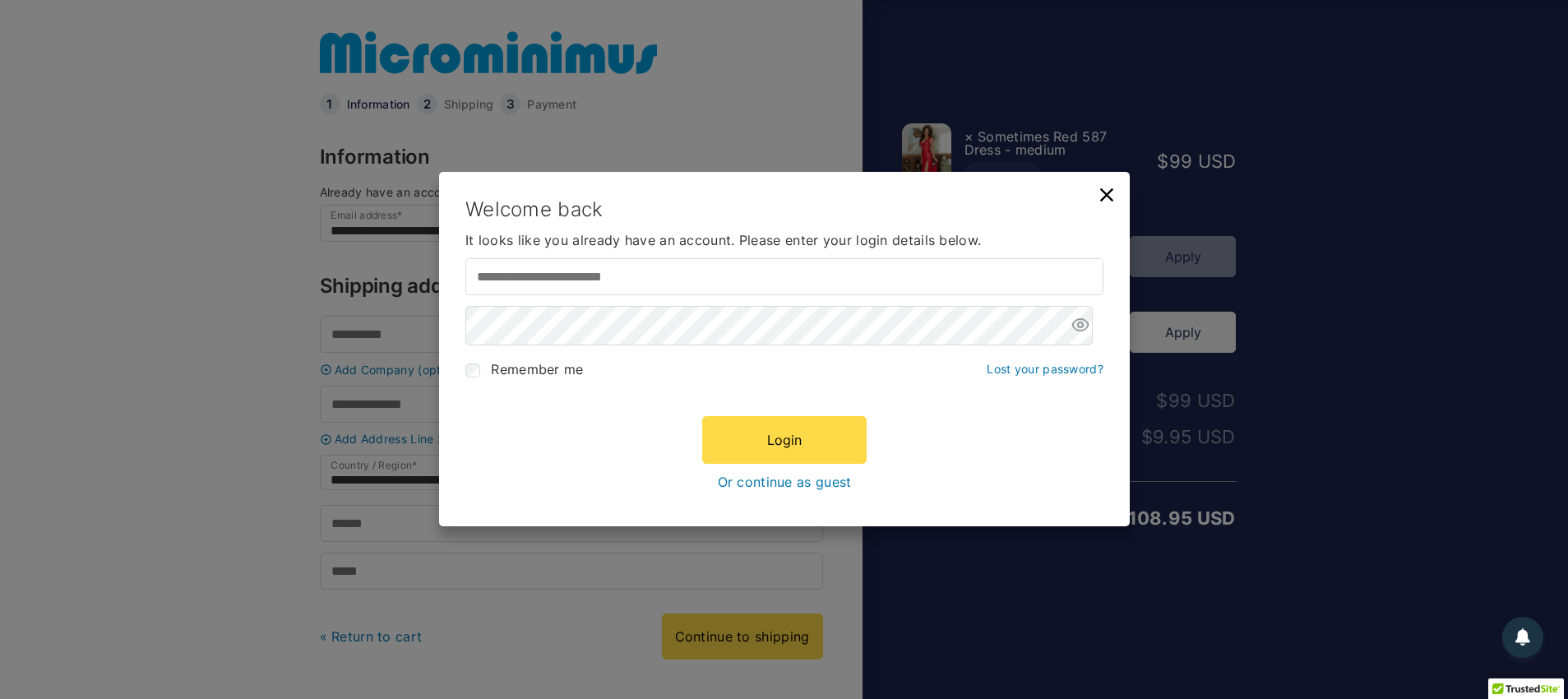
type input "**********"
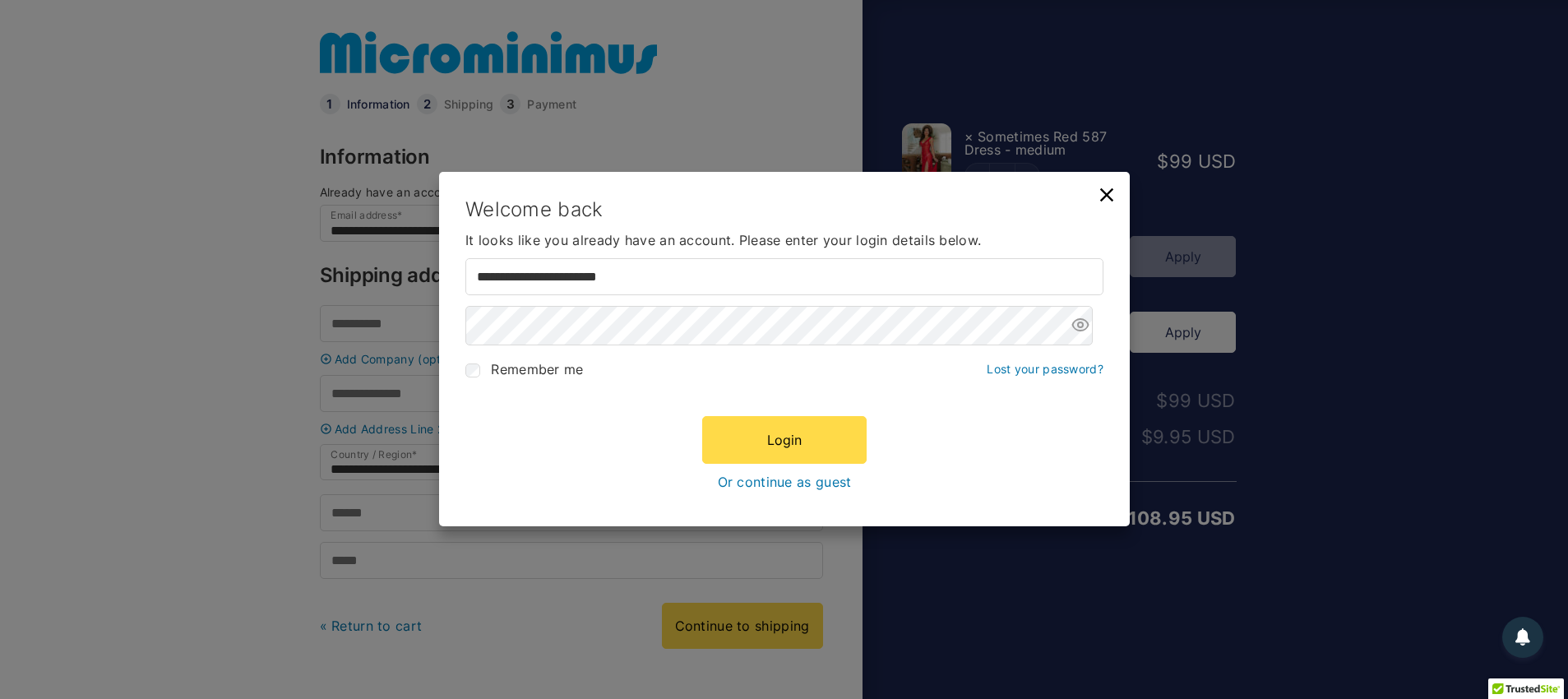
click at [1108, 192] on icon at bounding box center [1107, 195] width 13 height 13
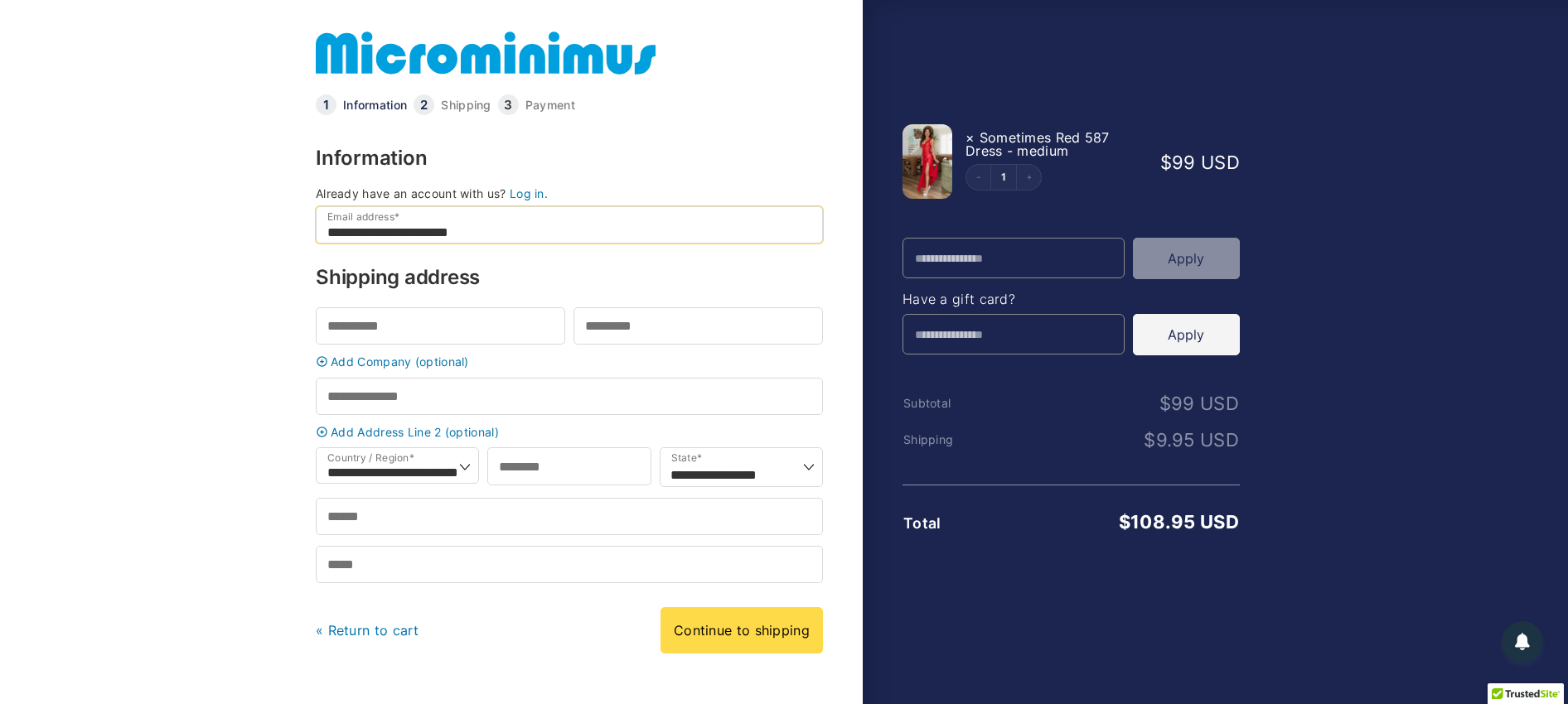
click at [518, 237] on input "**********" at bounding box center [569, 225] width 507 height 37
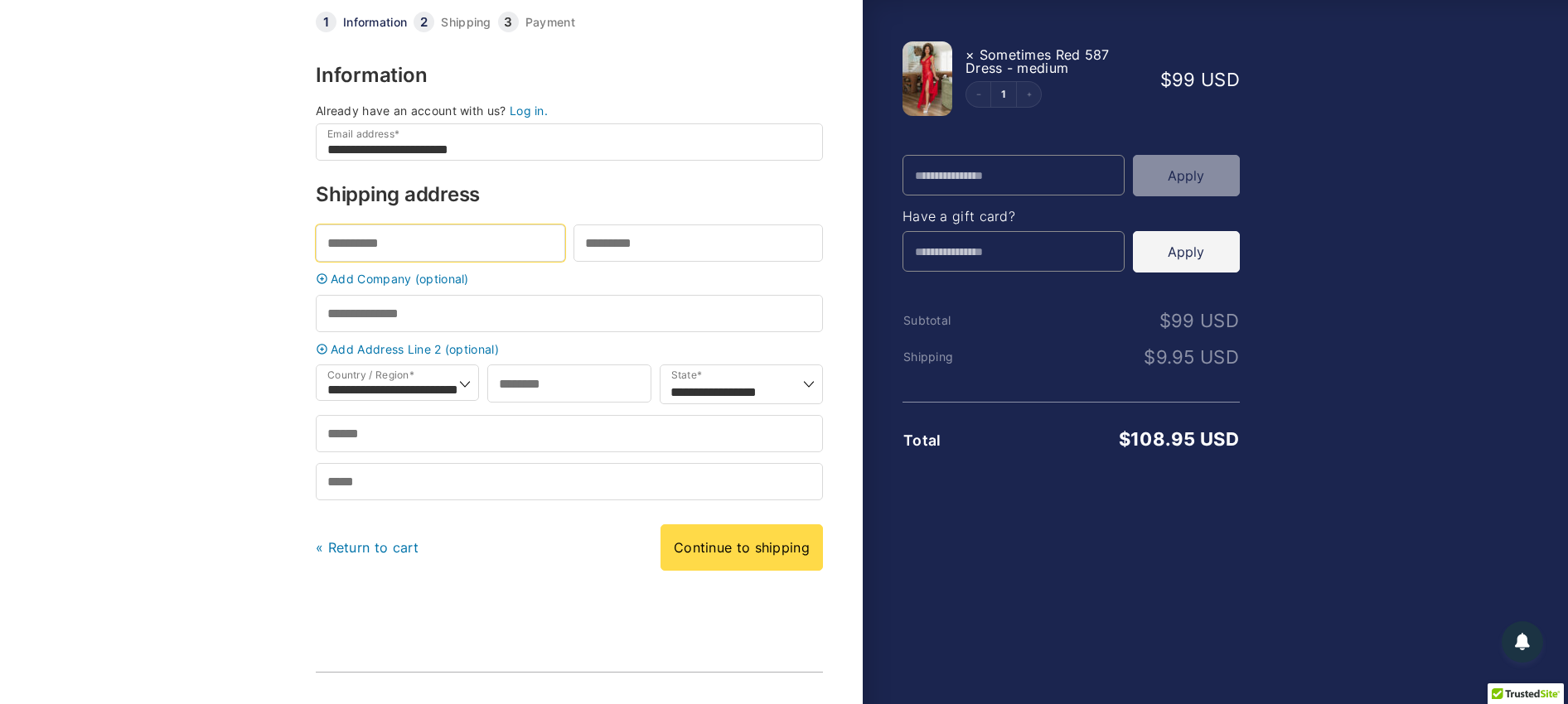
click at [394, 248] on input "First name *" at bounding box center [440, 243] width 249 height 37
type input "****"
type input "*"
drag, startPoint x: 450, startPoint y: 322, endPoint x: 319, endPoint y: 324, distance: 131.0
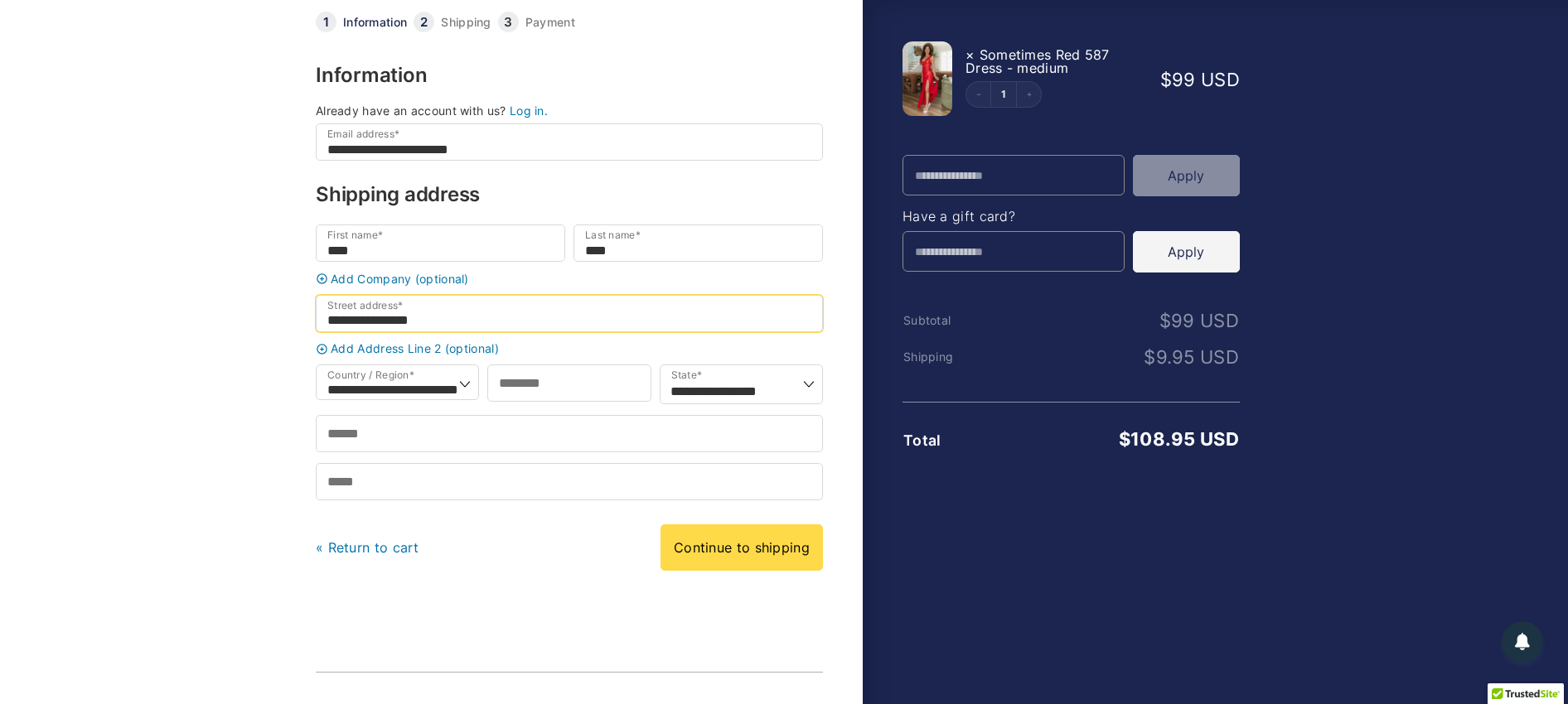
click at [319, 324] on input "**********" at bounding box center [569, 313] width 507 height 37
type input "**********"
click at [466, 388] on select "**********" at bounding box center [397, 382] width 163 height 35
select select "**"
click at [316, 372] on select "**********" at bounding box center [397, 382] width 163 height 35
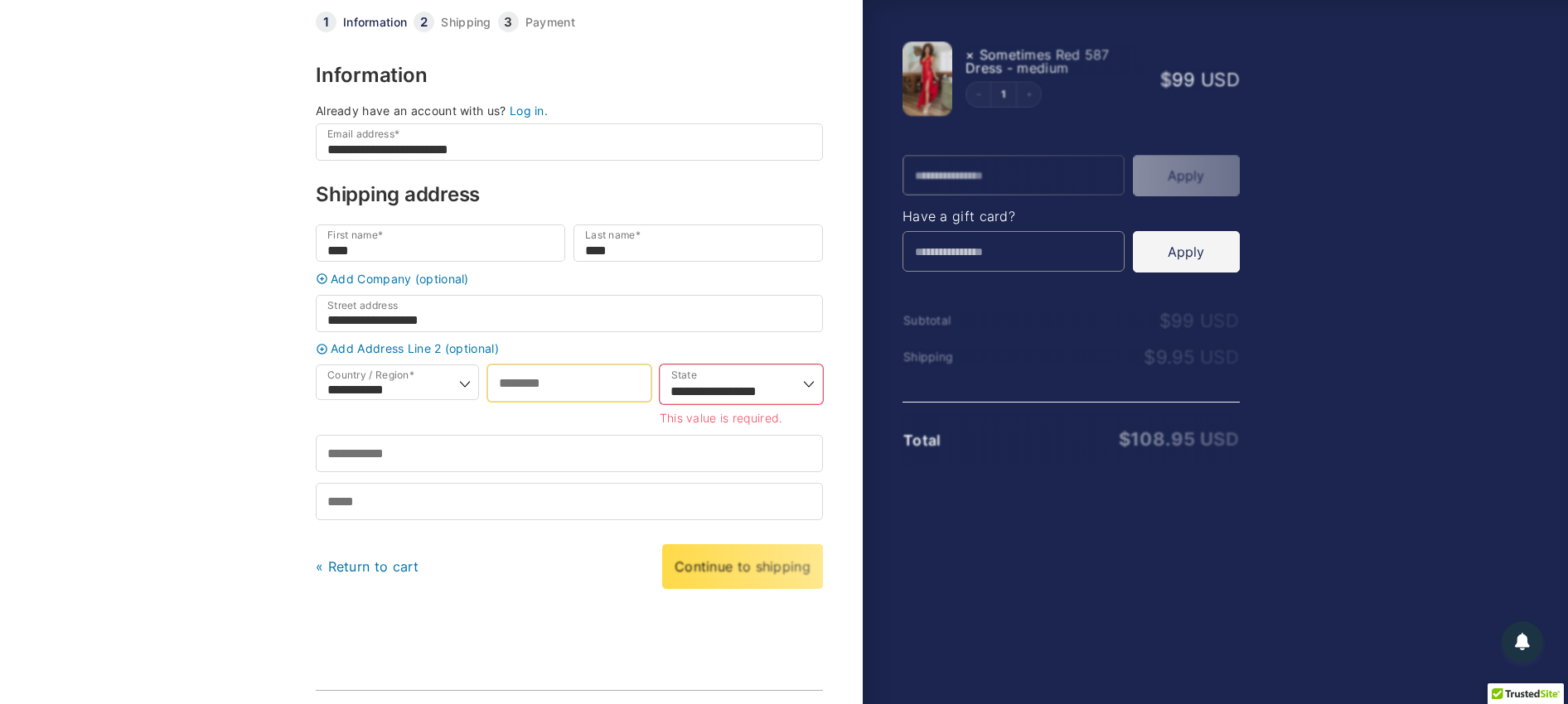
click at [577, 393] on input "ZIP Code *" at bounding box center [569, 383] width 163 height 37
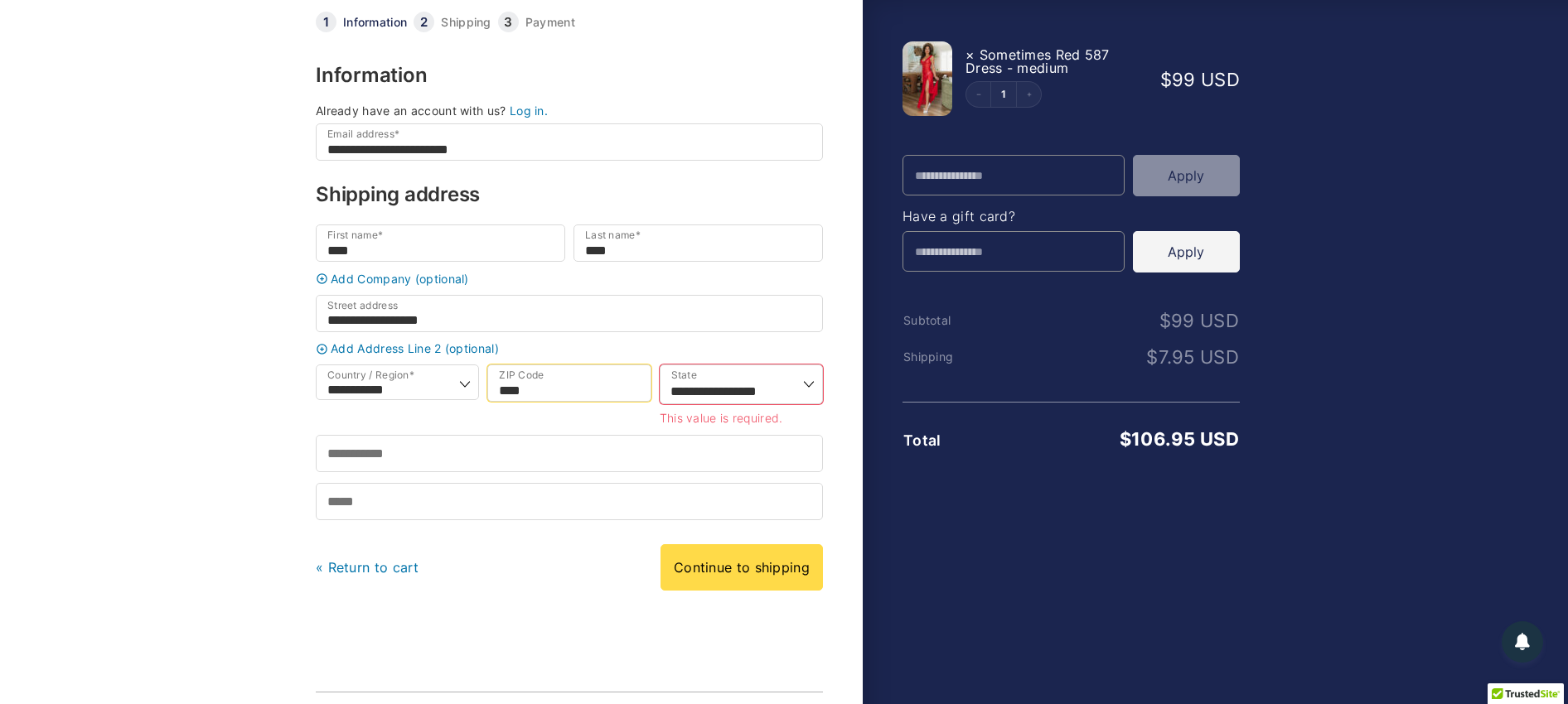
type input "*****"
select select "**"
type input "********"
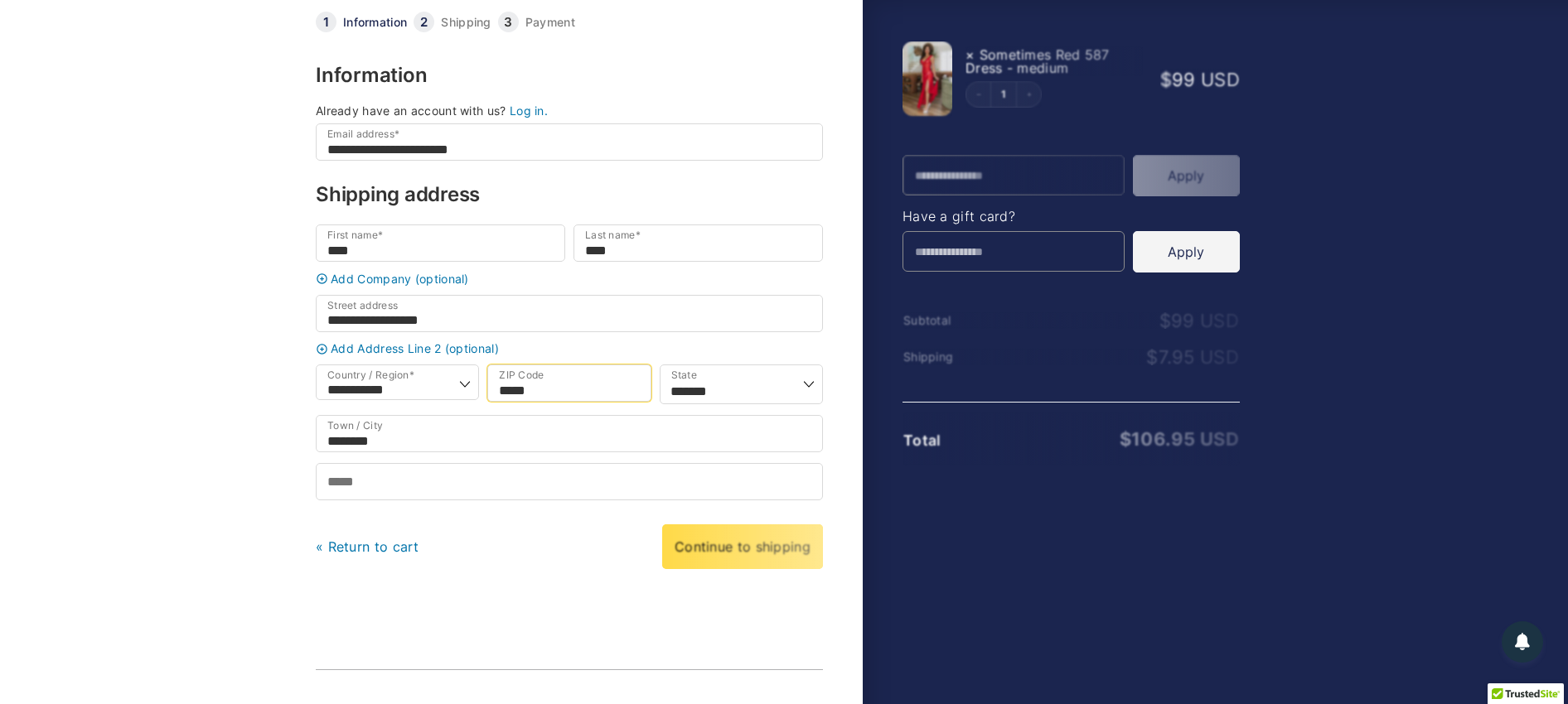
type input "*****"
click at [396, 498] on input "Phone *" at bounding box center [569, 482] width 507 height 37
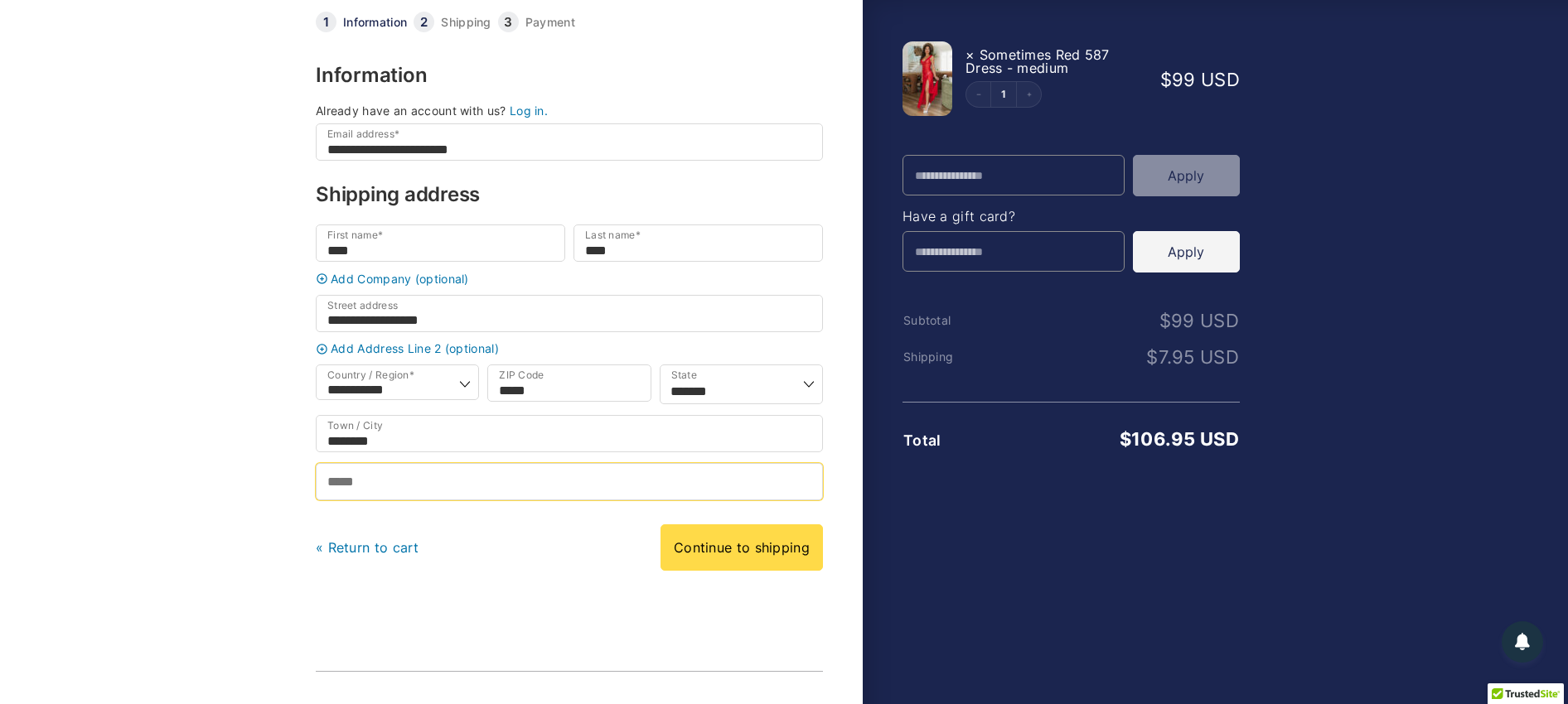
type input "**********"
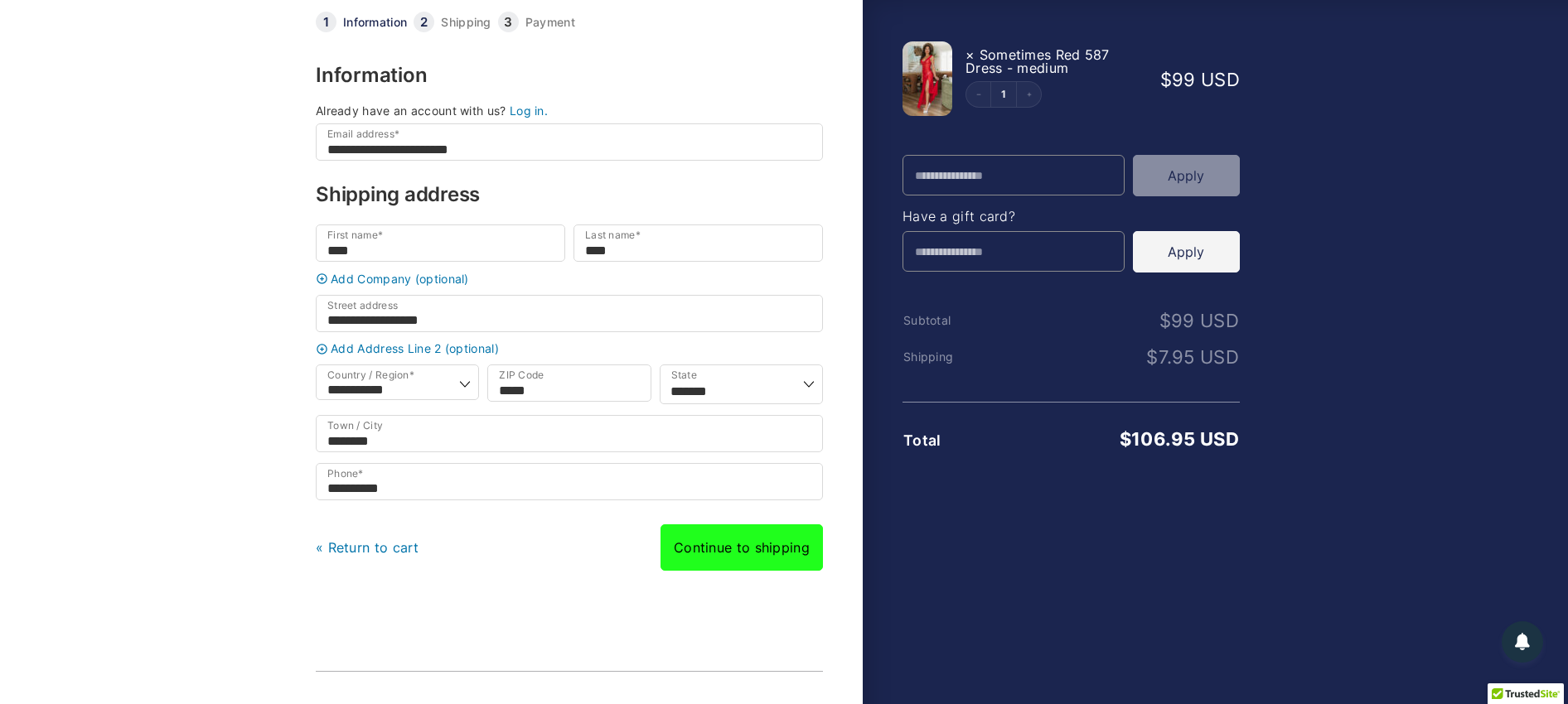
click at [729, 555] on link "Continue to shipping" at bounding box center [741, 547] width 163 height 46
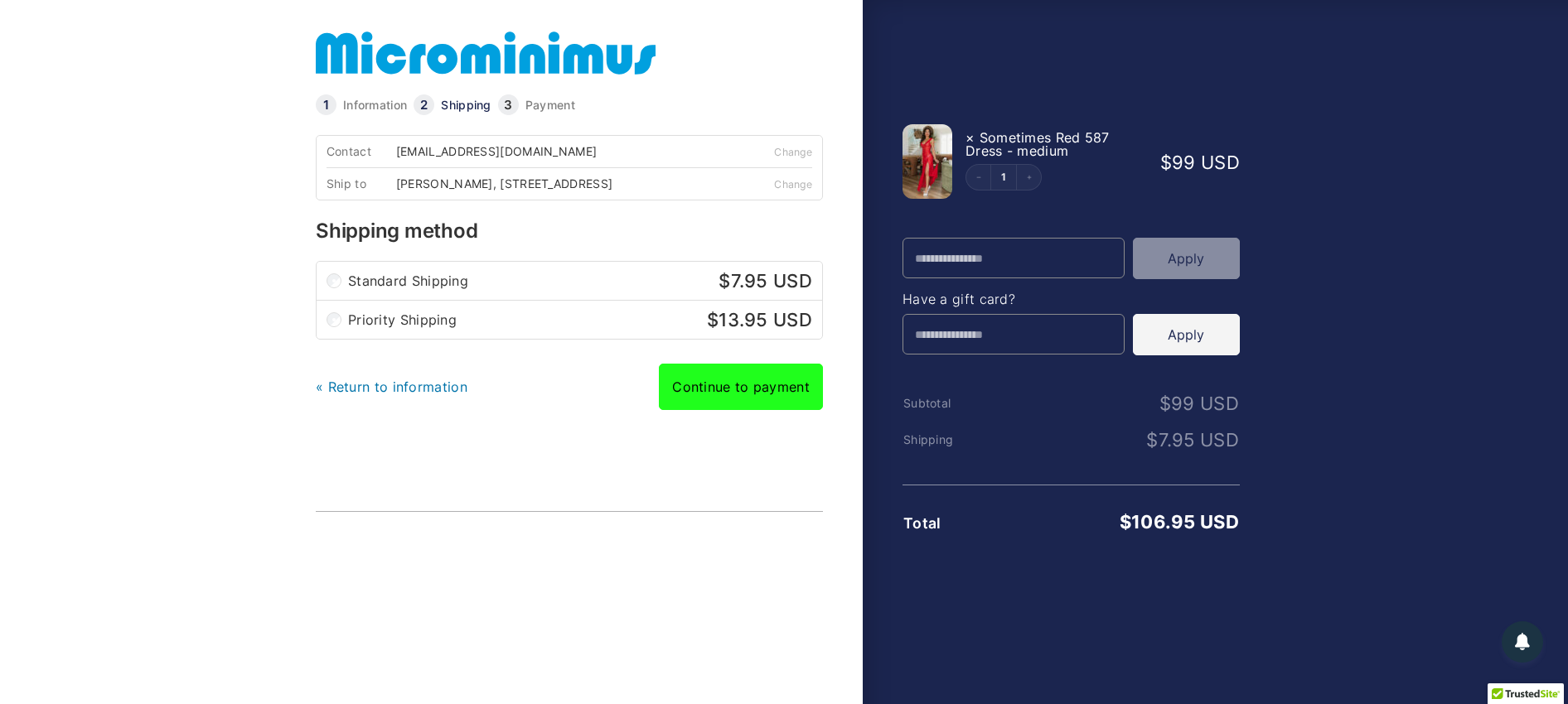
click at [743, 393] on link "Continue to payment" at bounding box center [740, 387] width 164 height 46
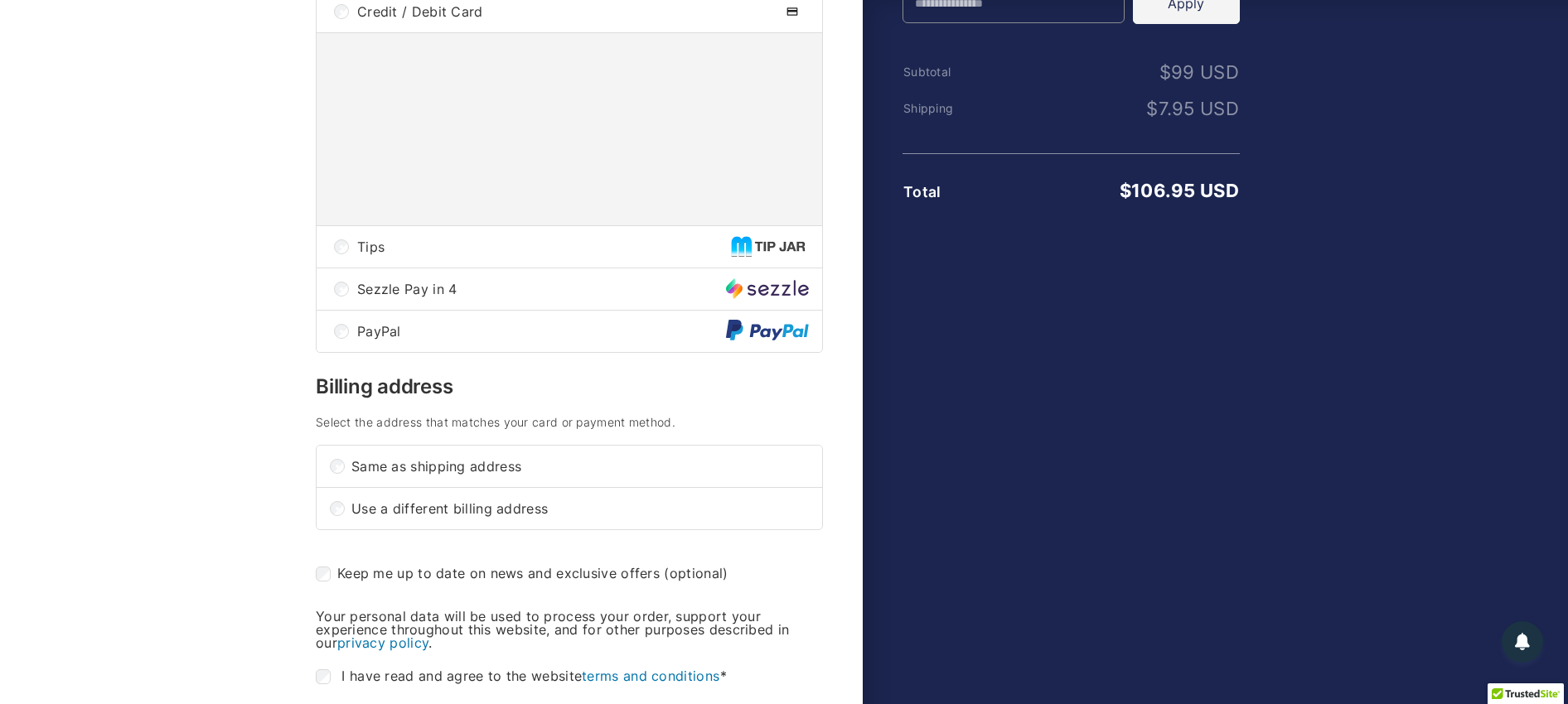
scroll to position [248, 0]
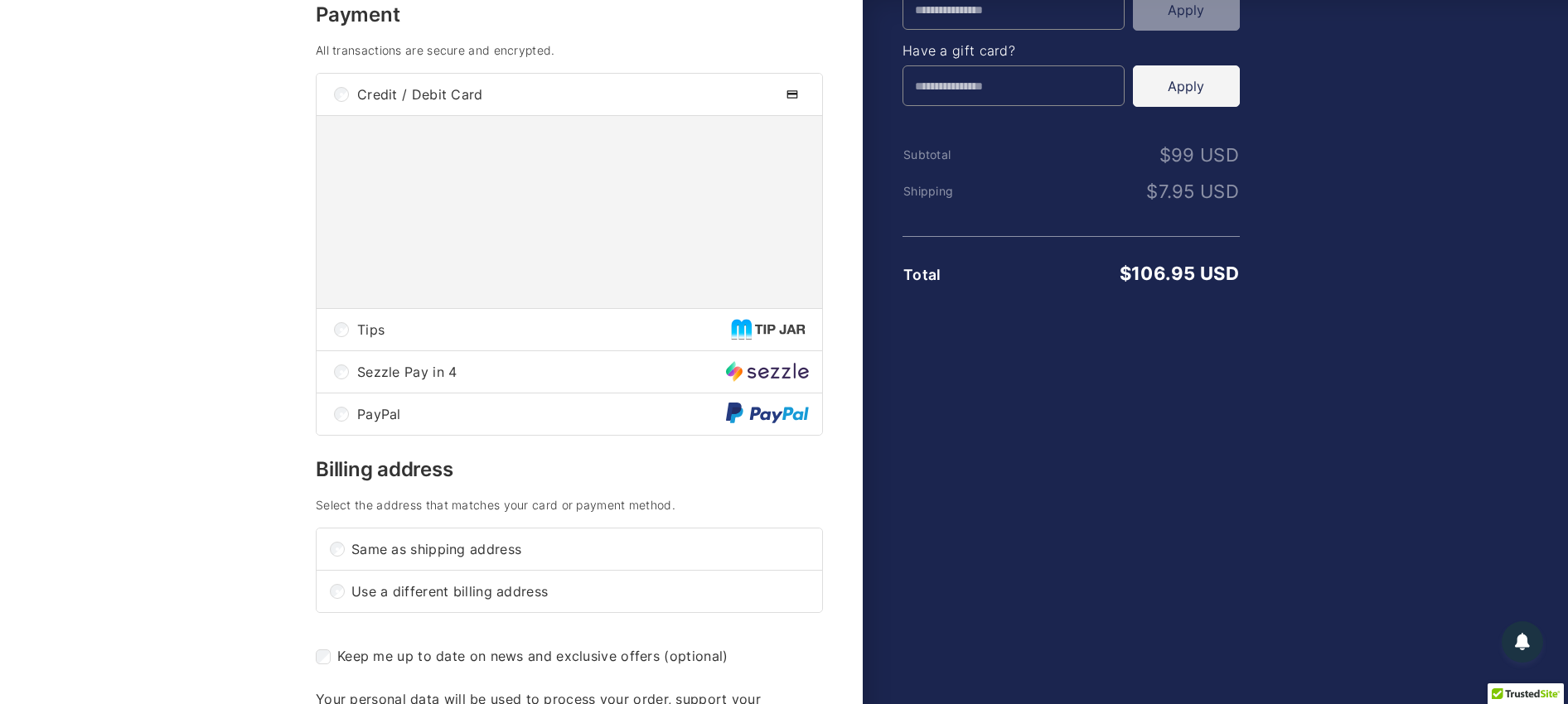
click at [411, 336] on span "Tips" at bounding box center [544, 330] width 374 height 13
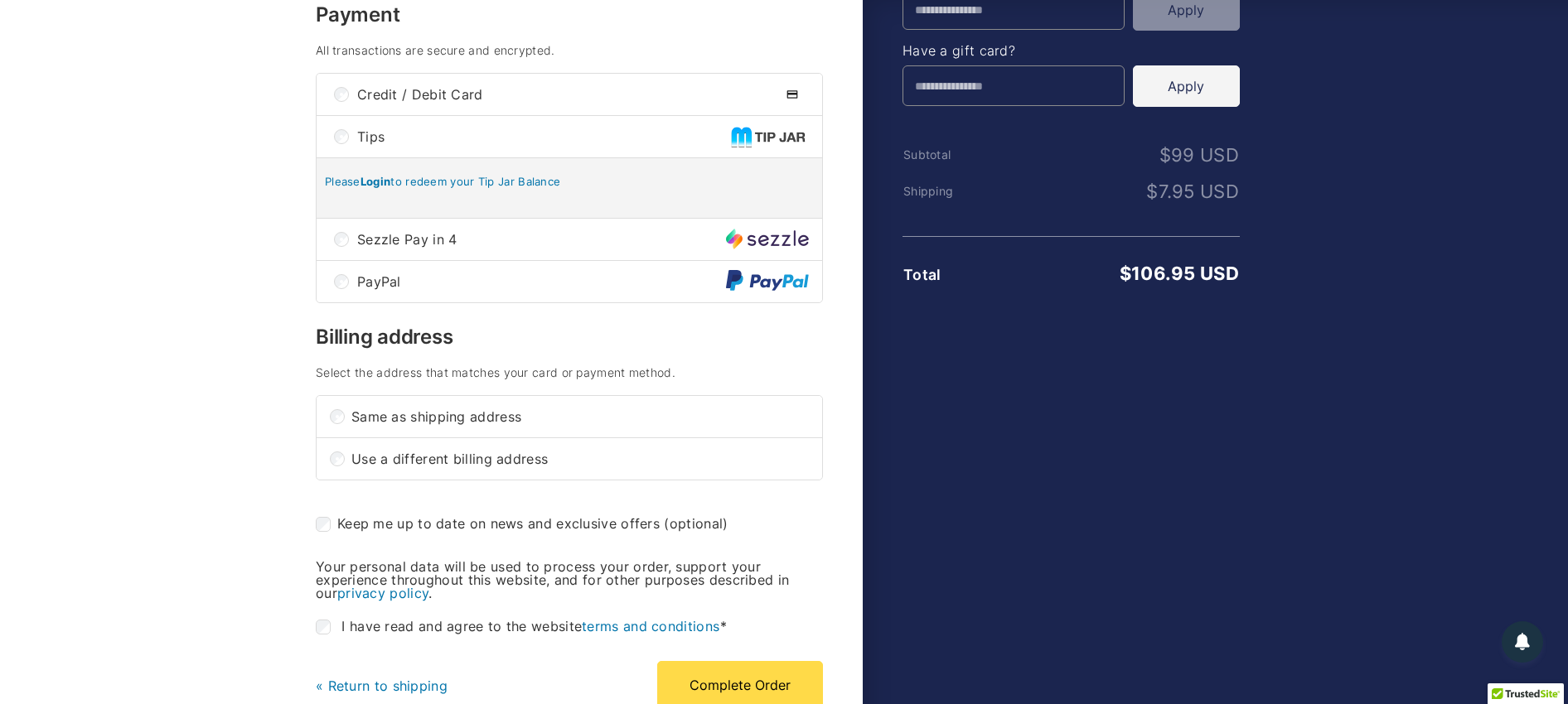
click at [381, 188] on b "Login" at bounding box center [376, 182] width 30 height 13
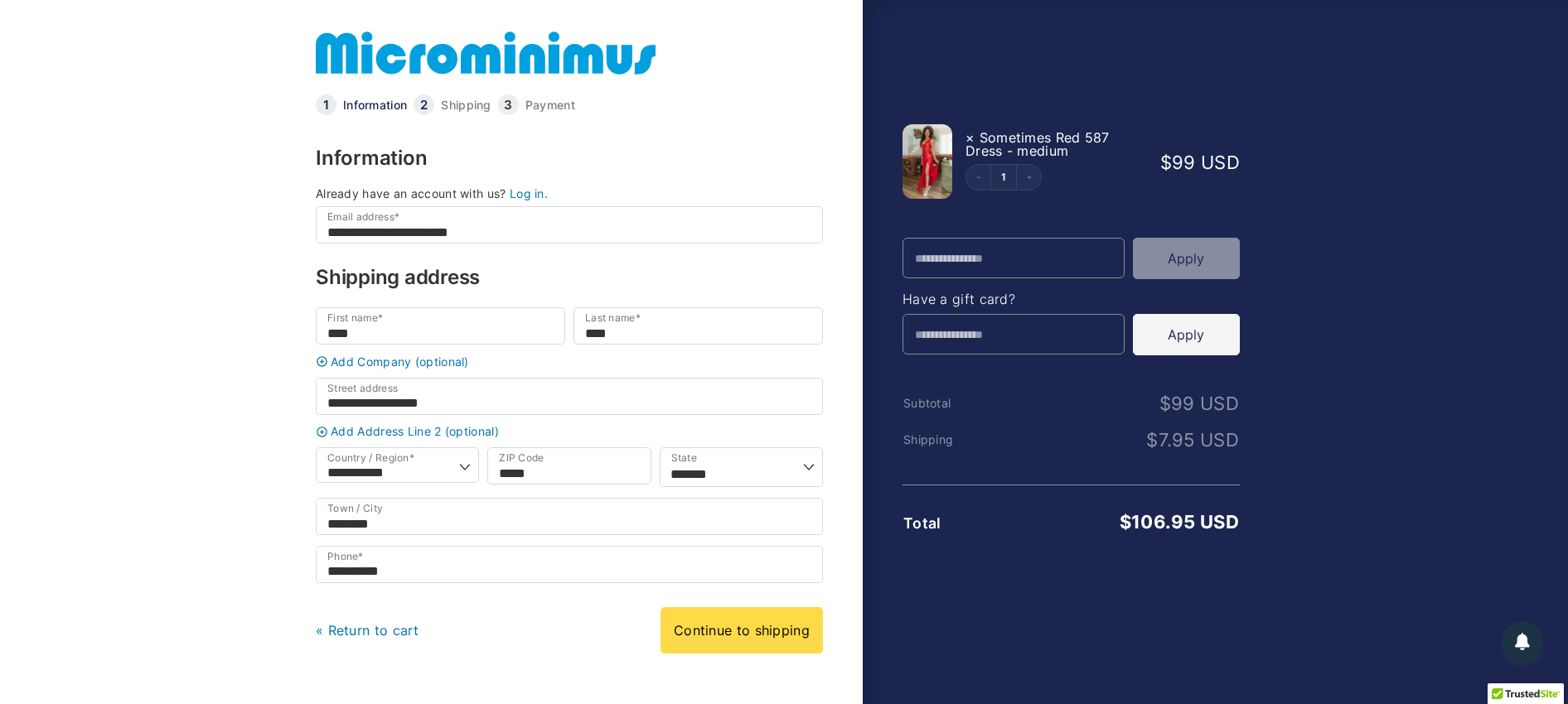
click at [531, 192] on link "Log in." at bounding box center [528, 193] width 38 height 14
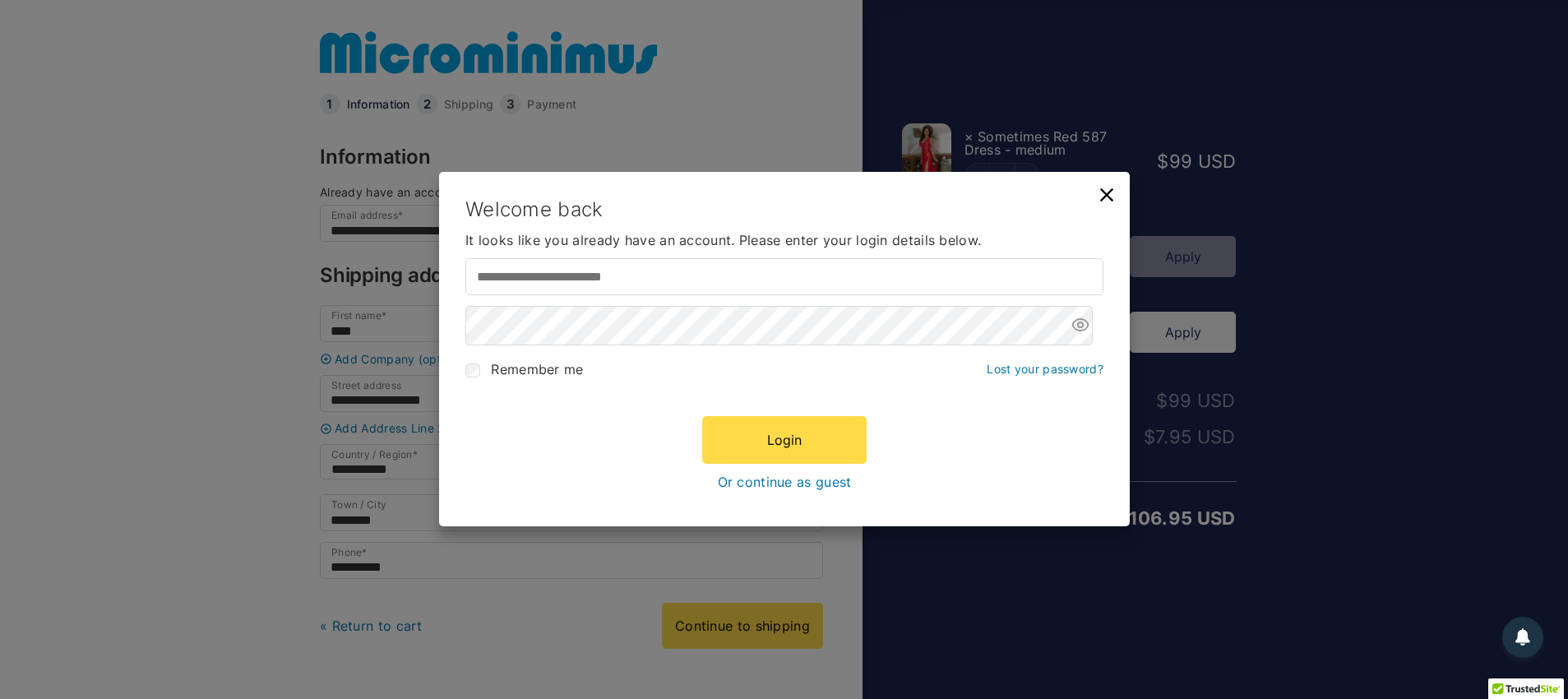
type input "**********"
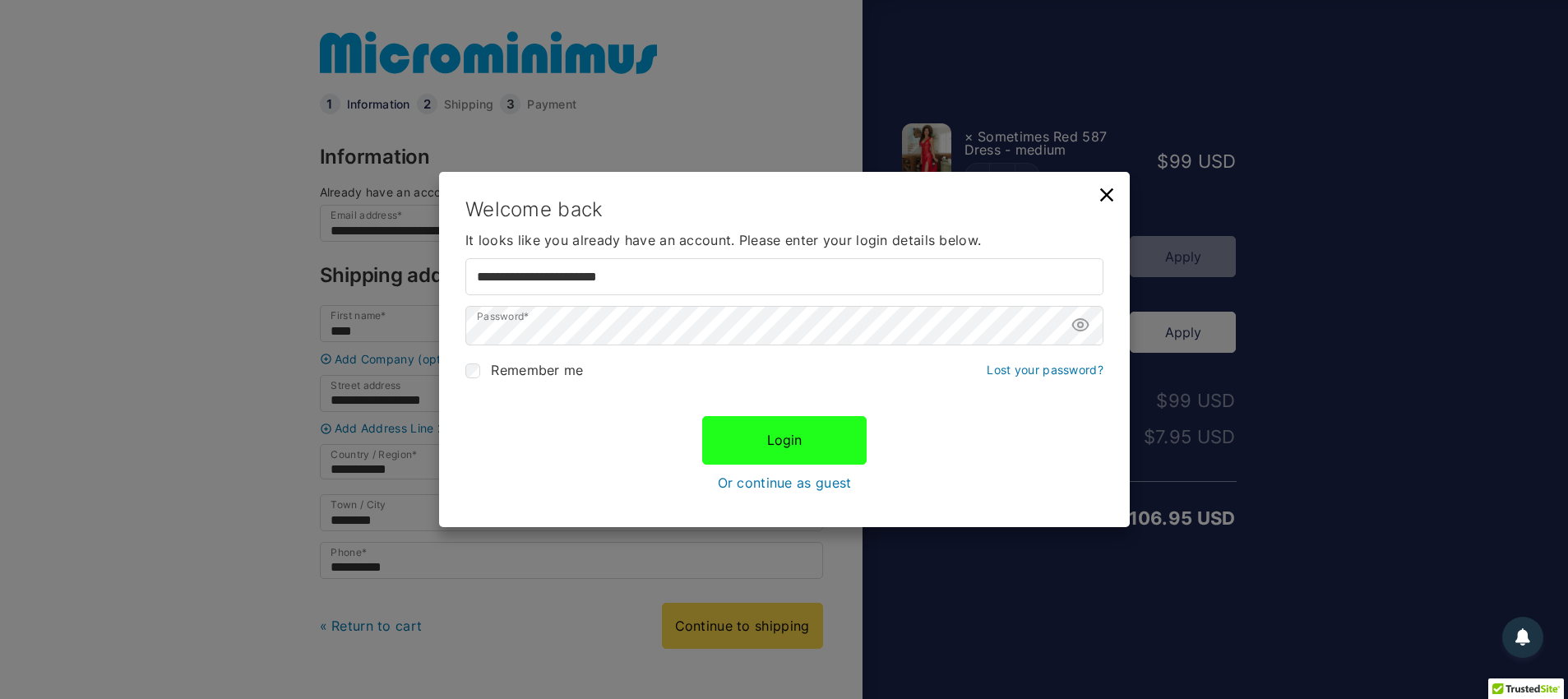
click at [789, 442] on button "Login" at bounding box center [784, 441] width 165 height 48
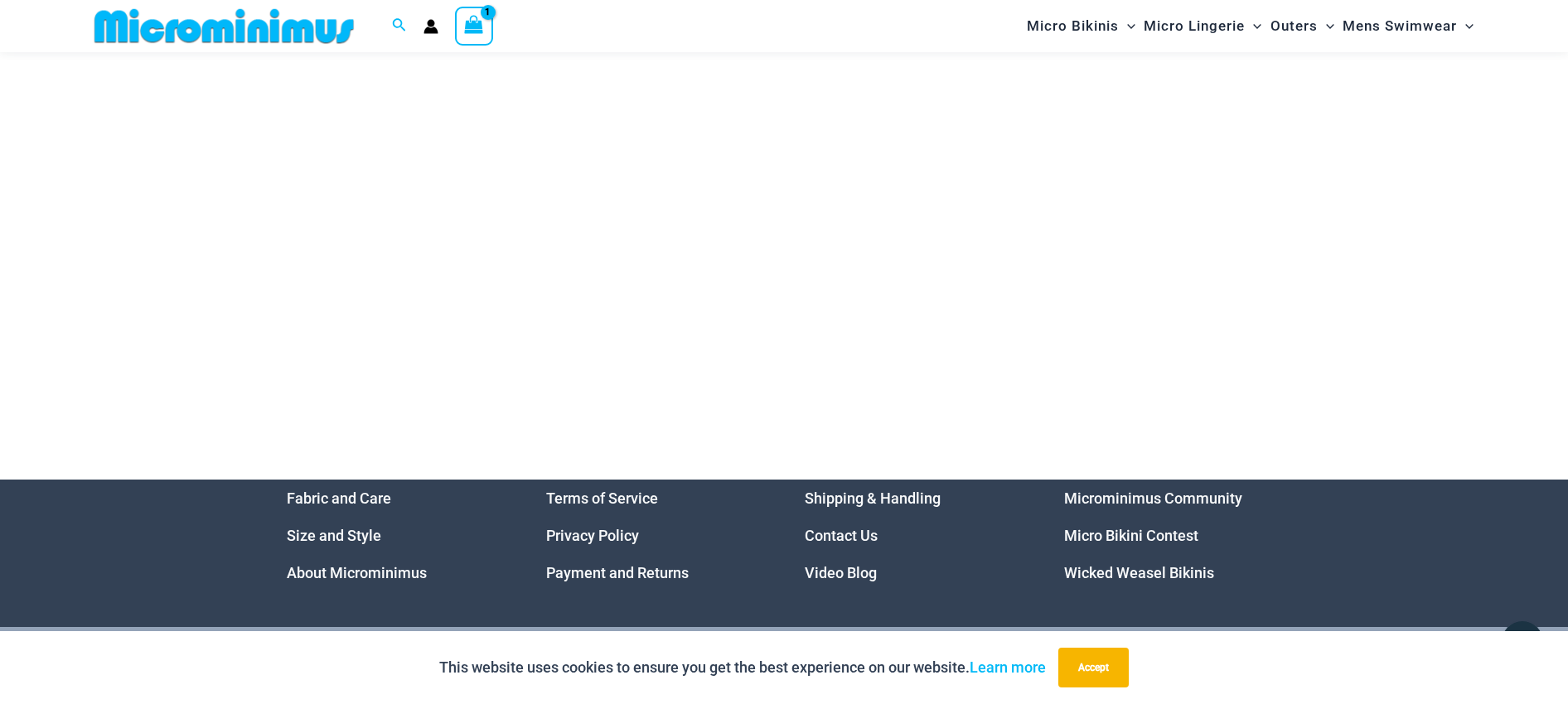
scroll to position [8072, 0]
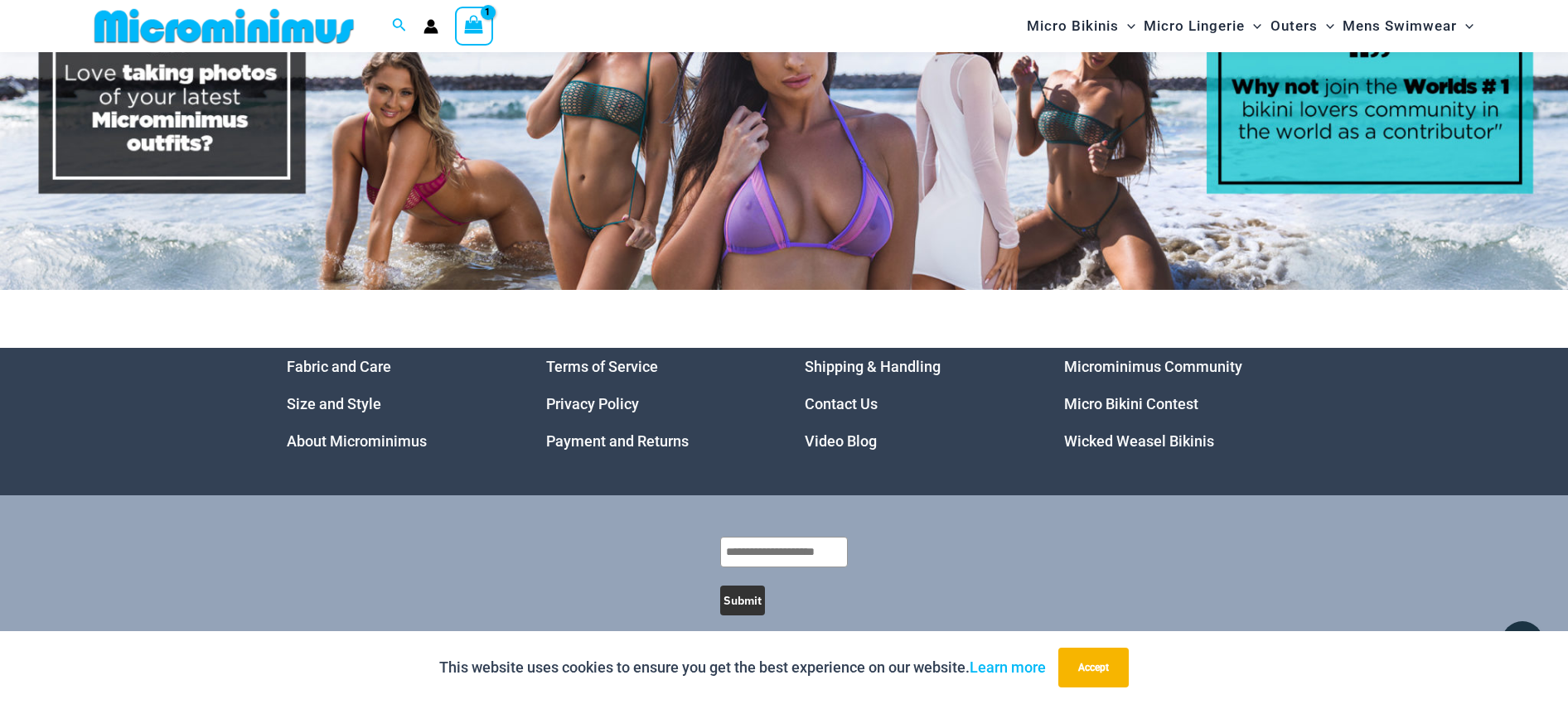
click at [1097, 433] on link "Wicked Weasel Bikinis" at bounding box center [1139, 441] width 150 height 18
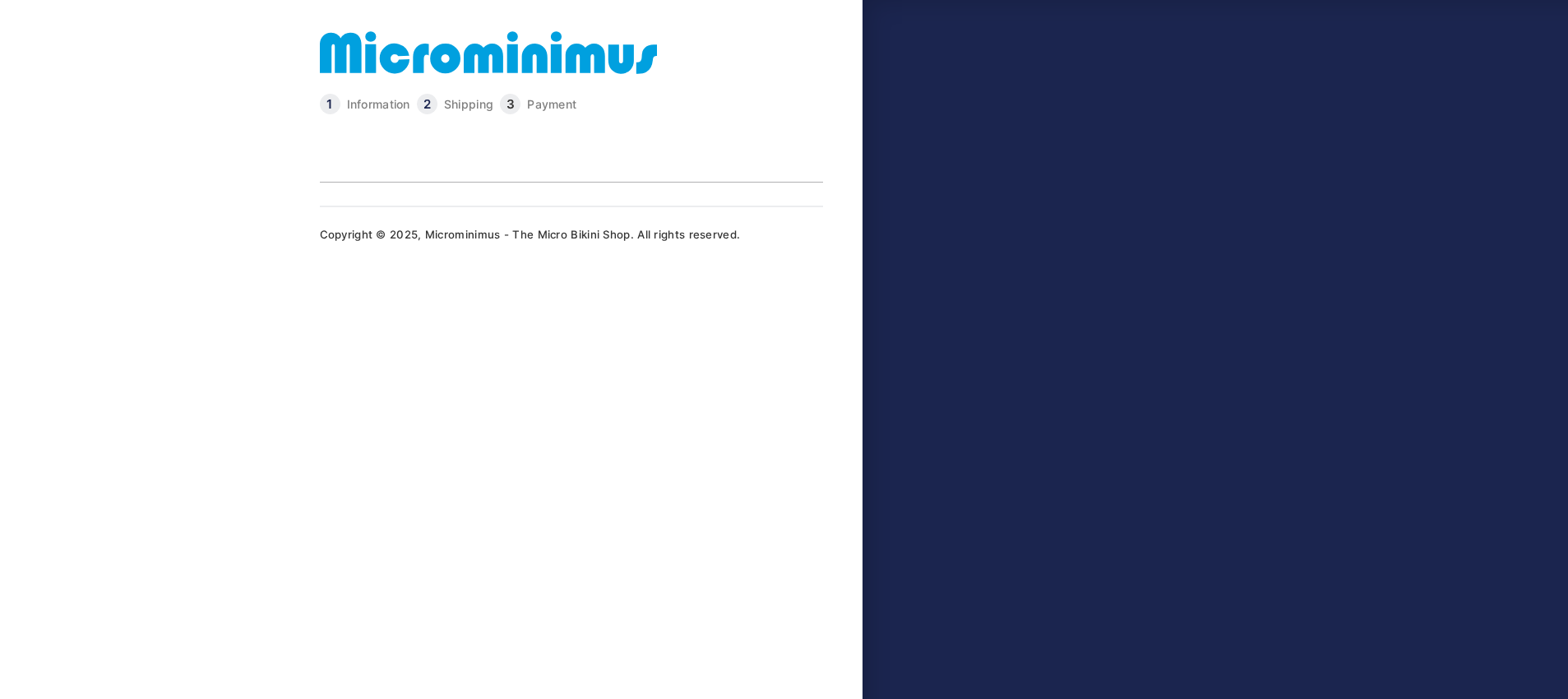
type input "**********"
select select "**"
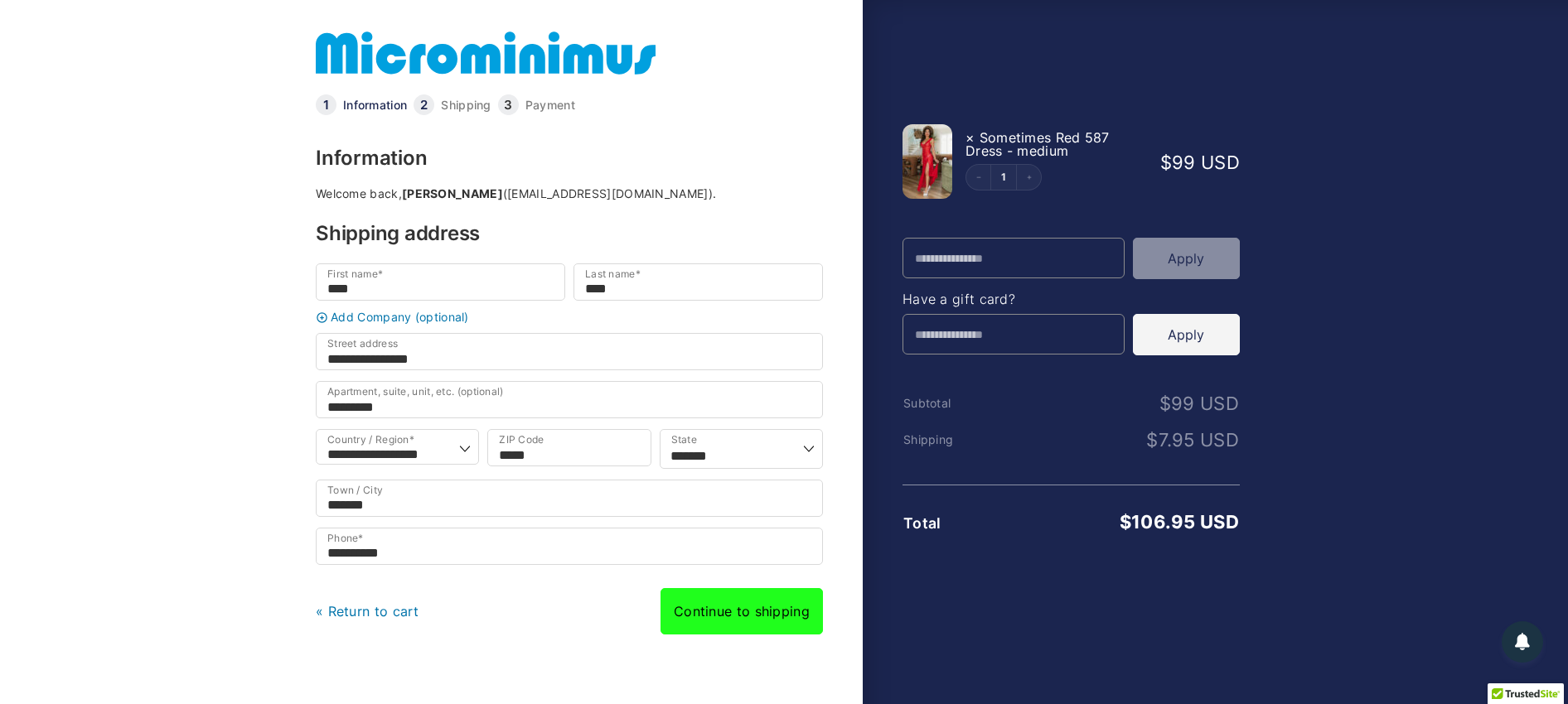
click at [765, 621] on link "Continue to shipping" at bounding box center [741, 611] width 163 height 46
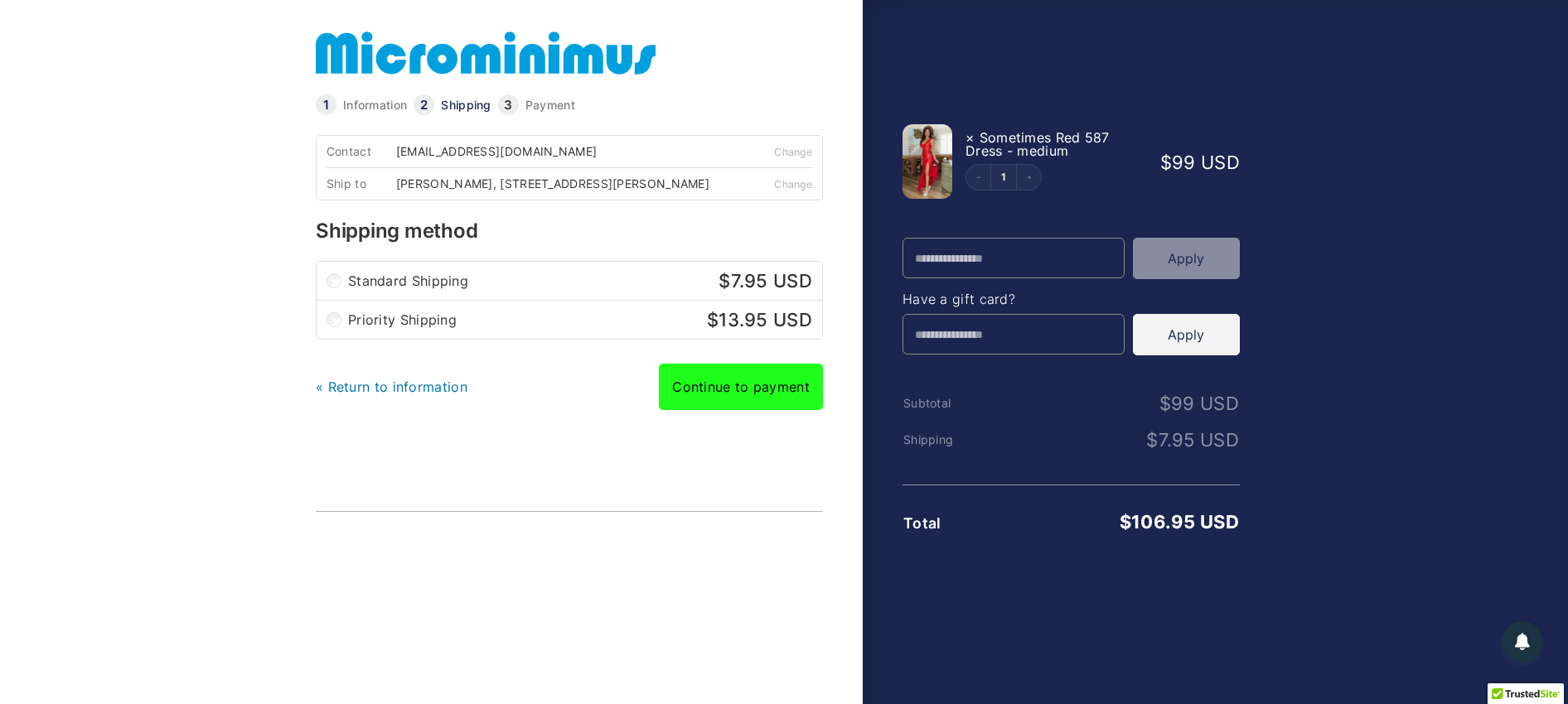
click at [774, 388] on link "Continue to payment" at bounding box center [740, 387] width 164 height 46
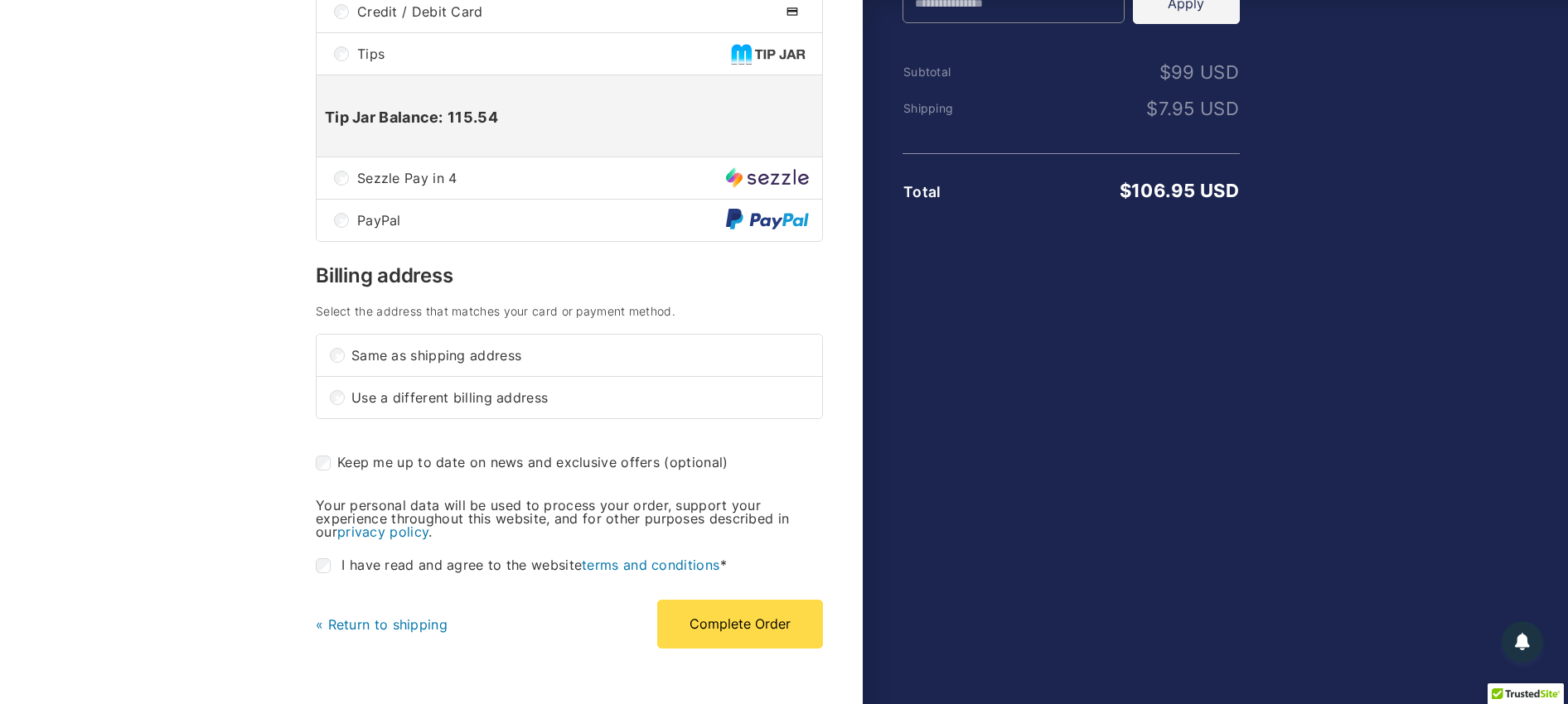
scroll to position [580, 0]
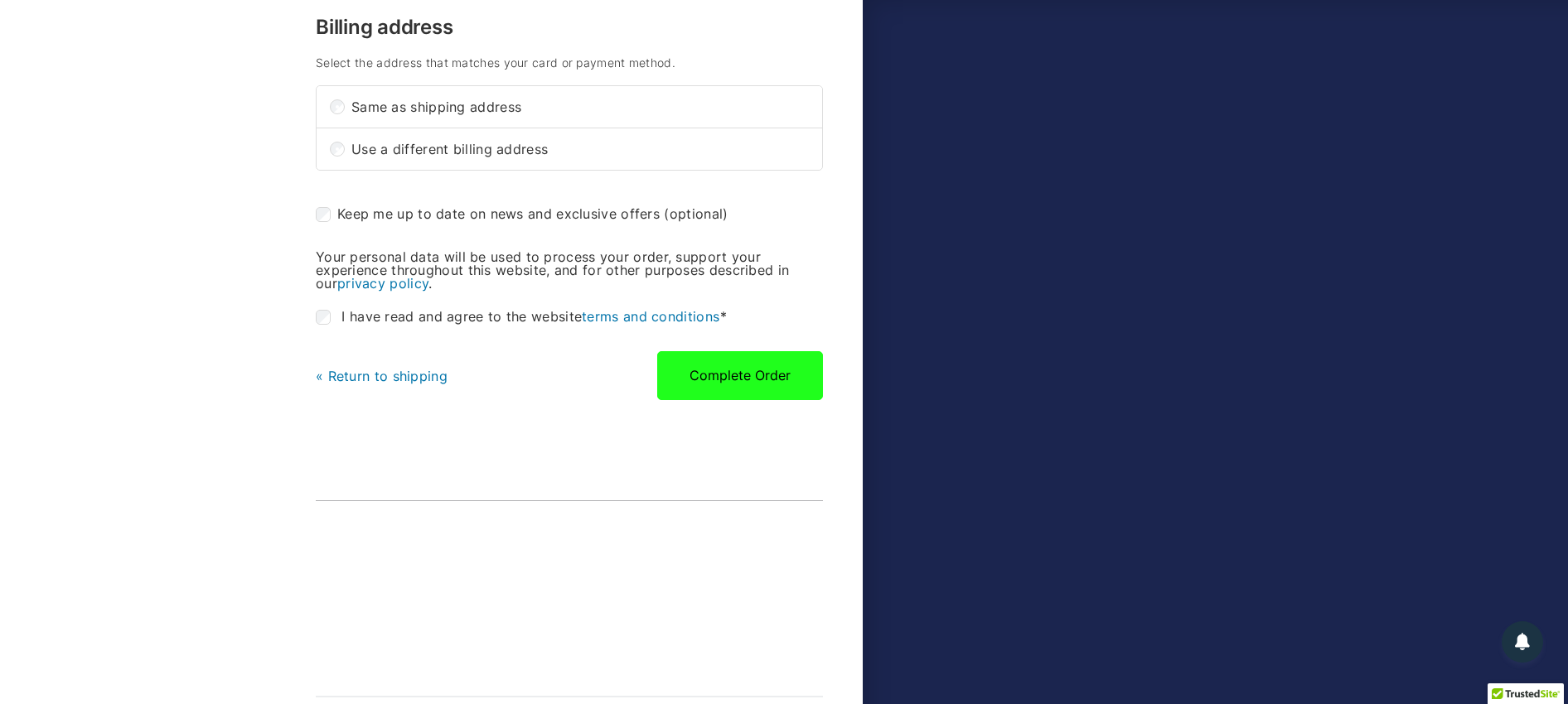
click at [765, 386] on button "Complete Order" at bounding box center [739, 375] width 166 height 48
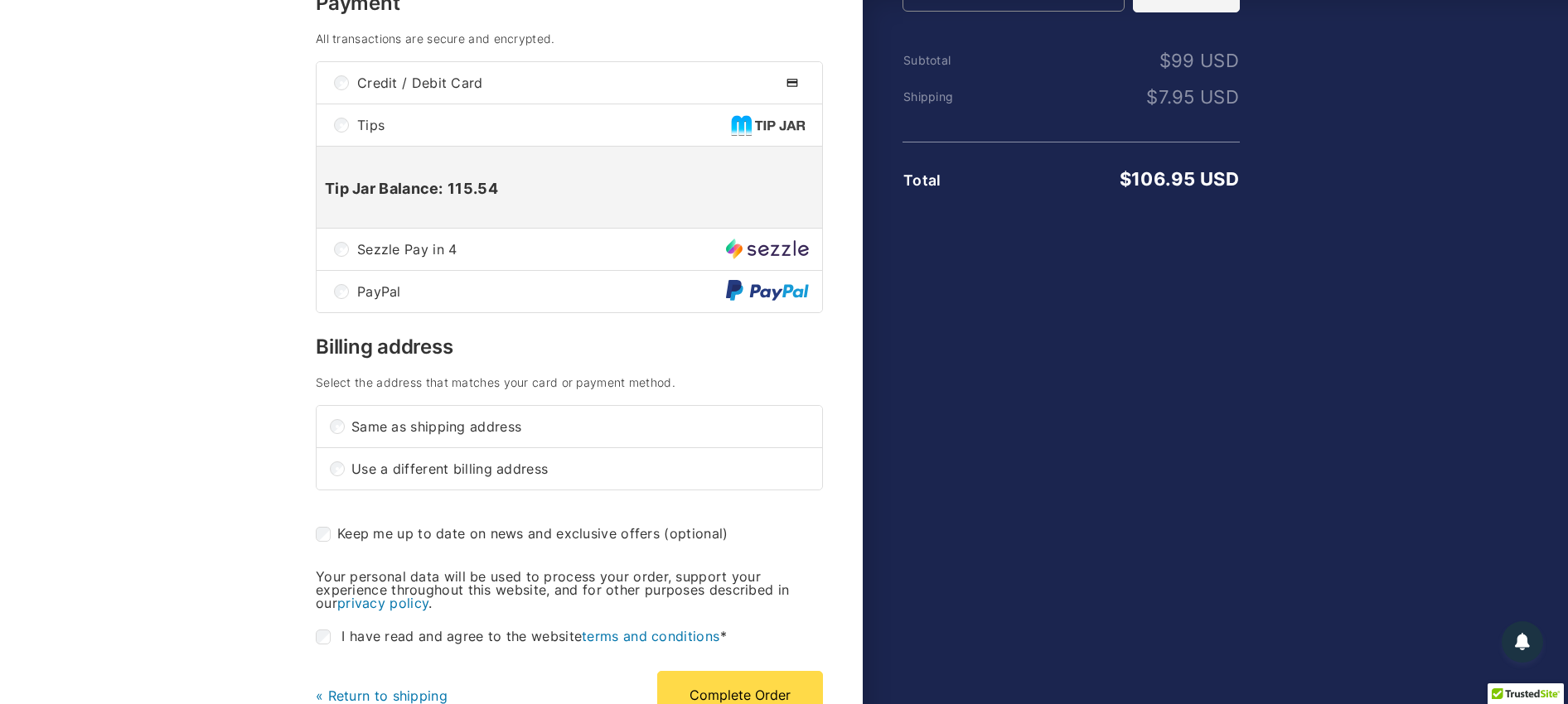
scroll to position [509, 0]
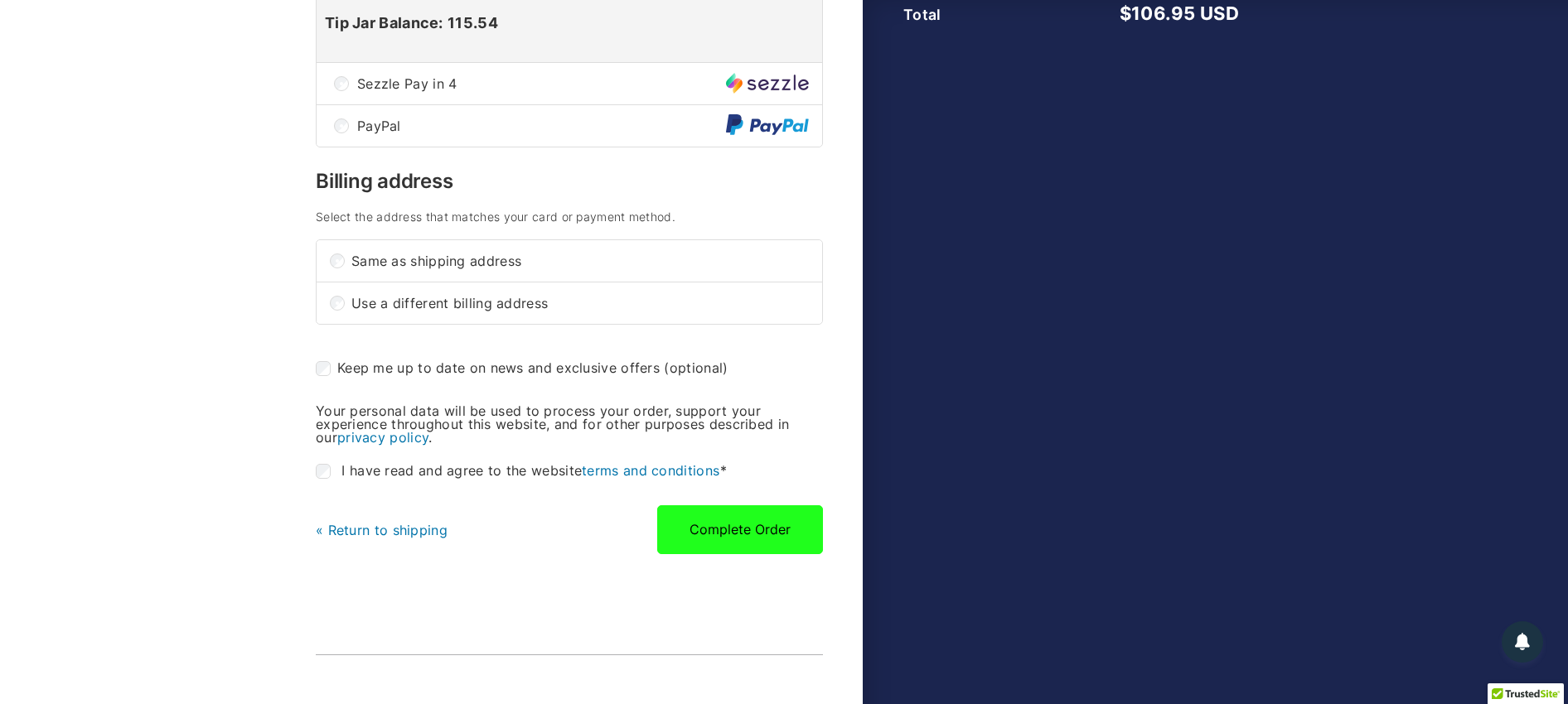
click at [770, 539] on button "Complete Order" at bounding box center [739, 529] width 166 height 48
